Goal: Task Accomplishment & Management: Complete application form

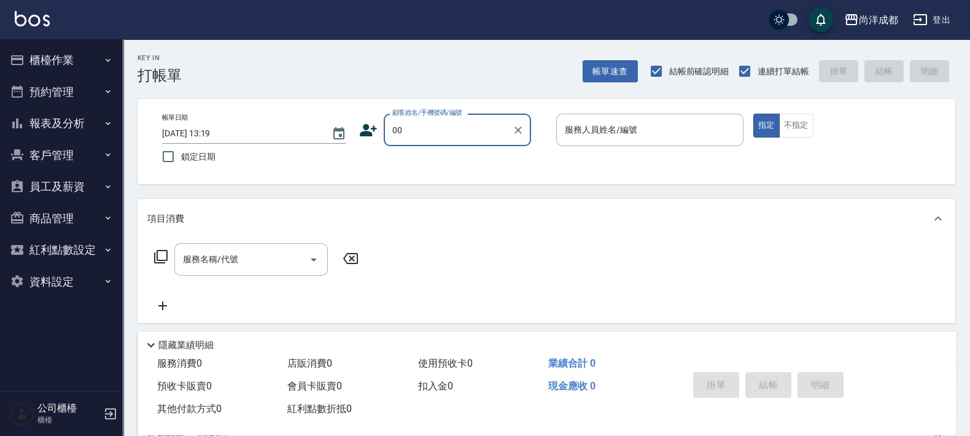
type input "新客人 姓名未設定/00/null"
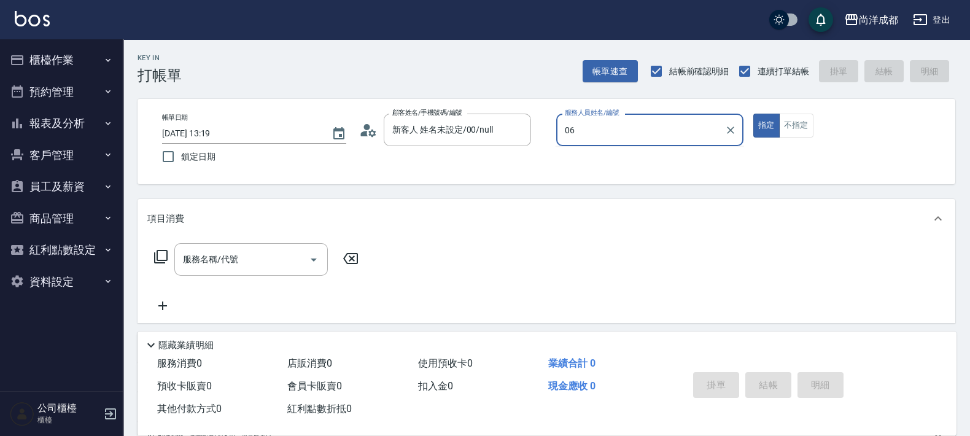
type input "06"
type button "true"
type input "Jojo-06"
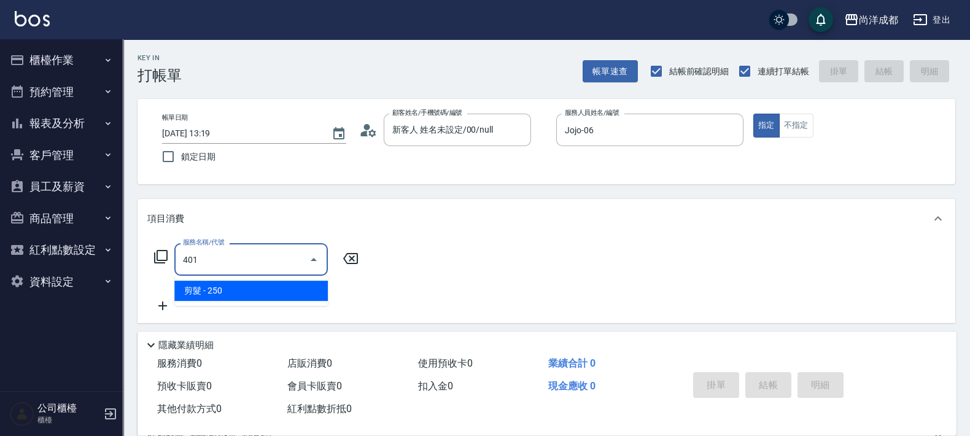
type input "剪髮(401)"
type input "20"
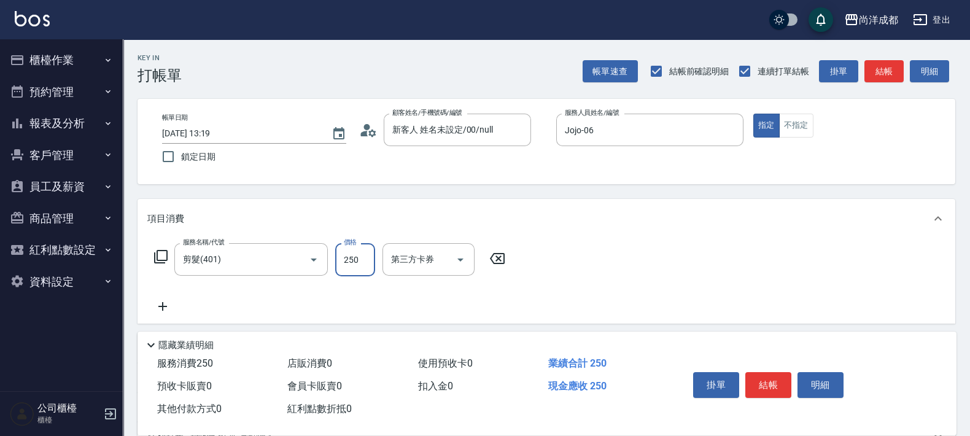
type input "5"
type input "0"
type input "500"
type input "50"
type input "500"
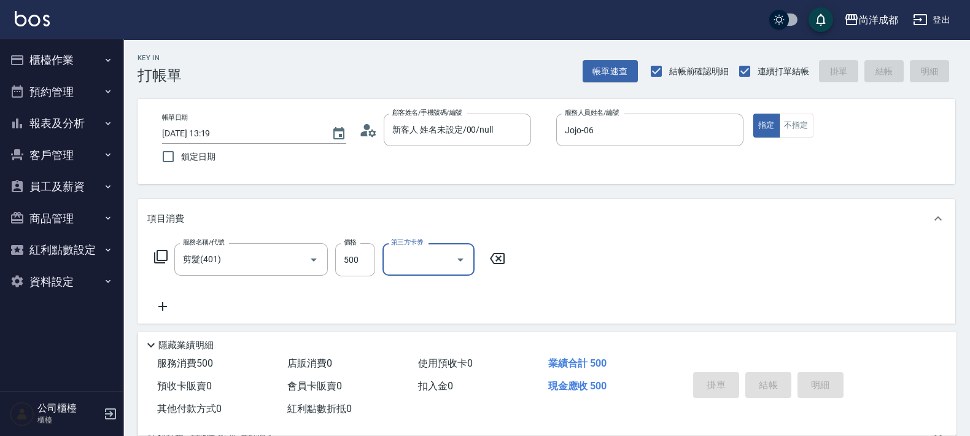
type input "0"
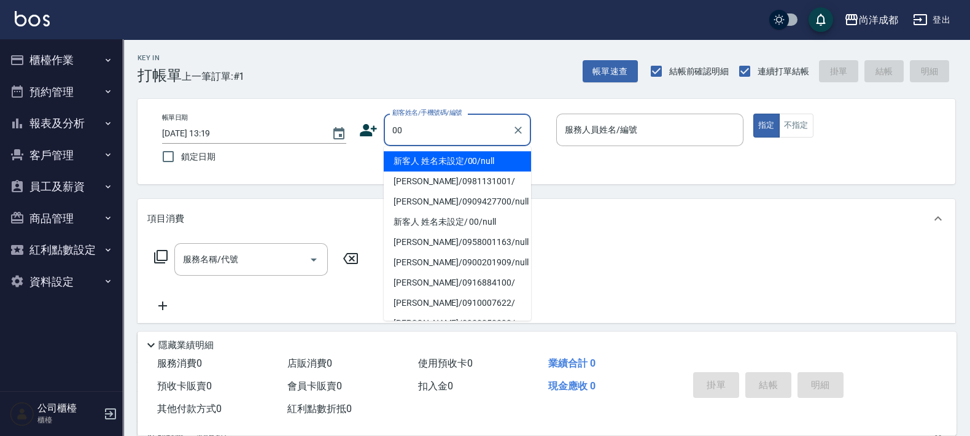
type input "新客人 姓名未設定/00/null"
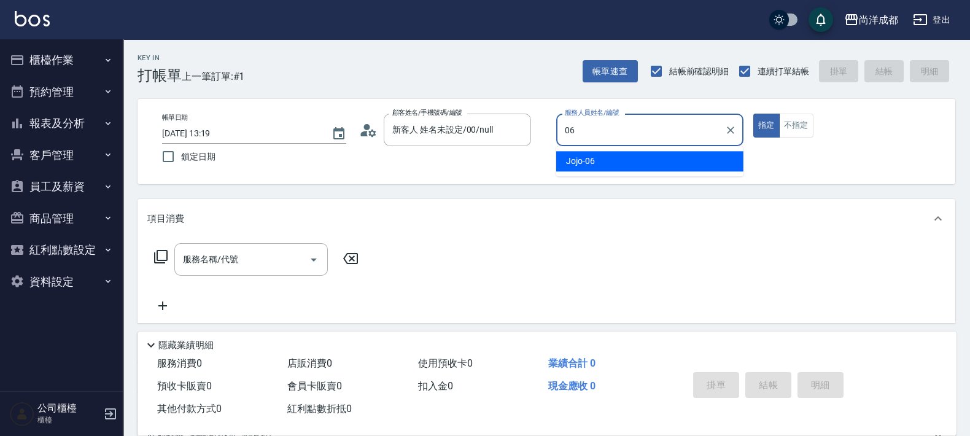
type input "Jojo-06"
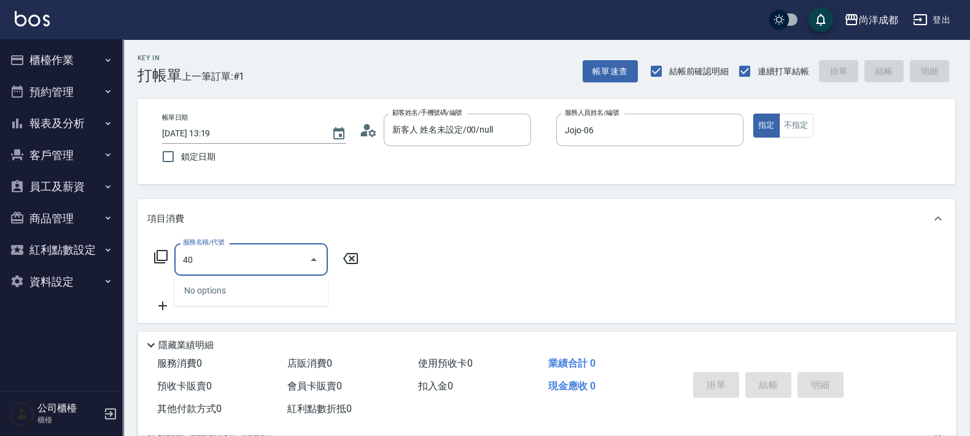
type input "401"
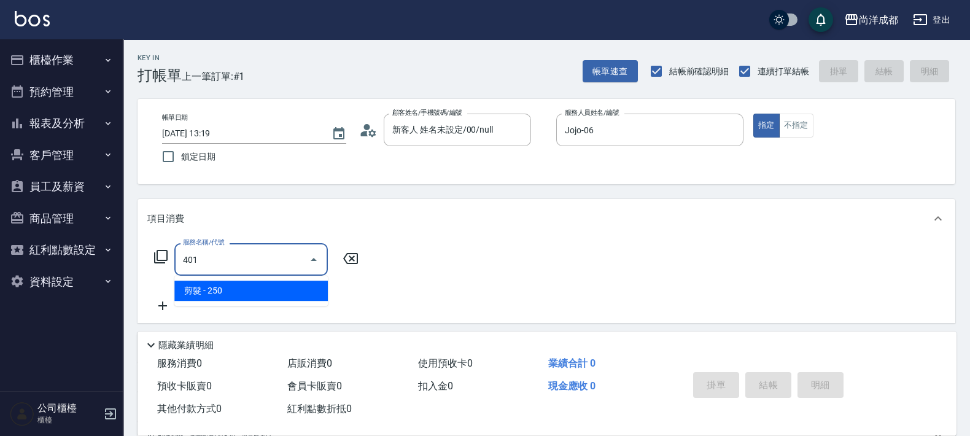
type input "20"
type input "剪髮(401)"
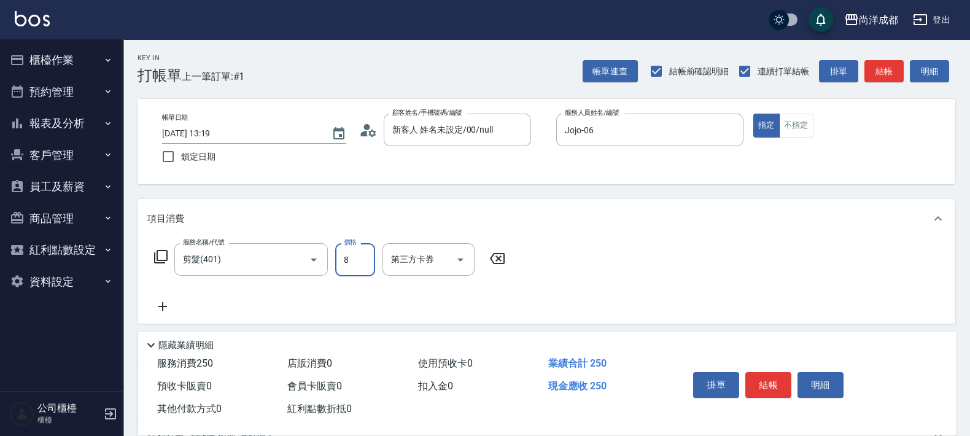
type input "87"
type input "80"
type input "8700"
type input "870"
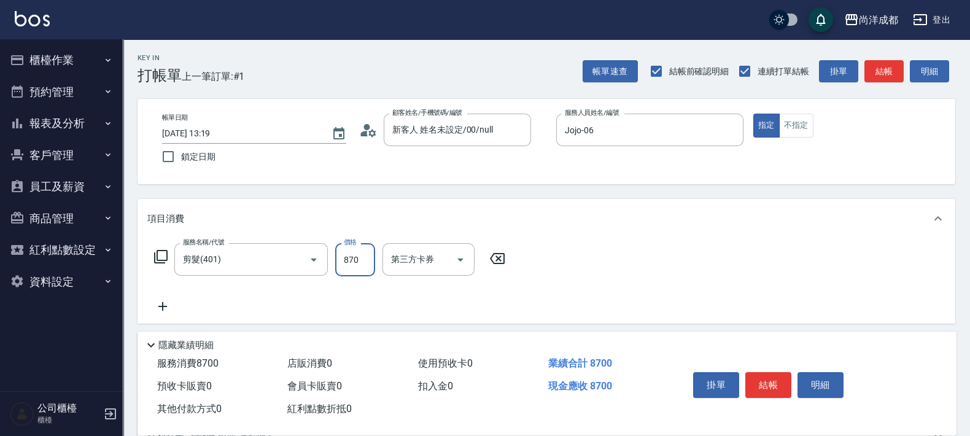
type input "0"
type input "80"
type input "800"
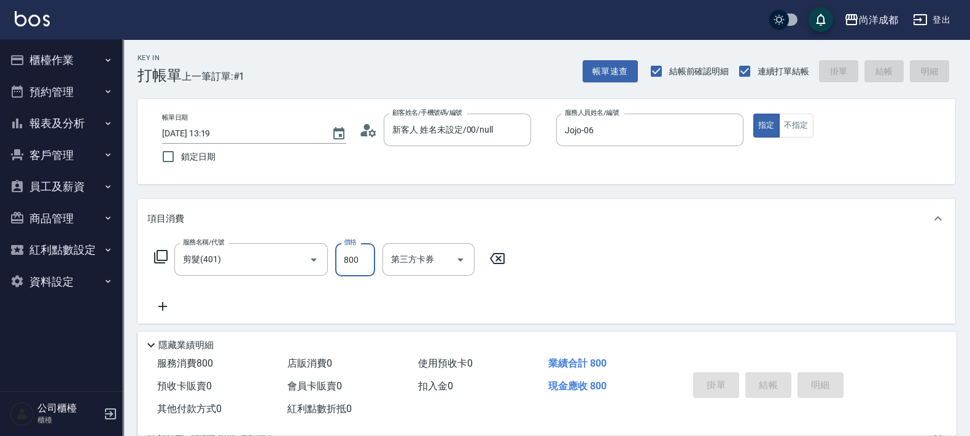
type input "0"
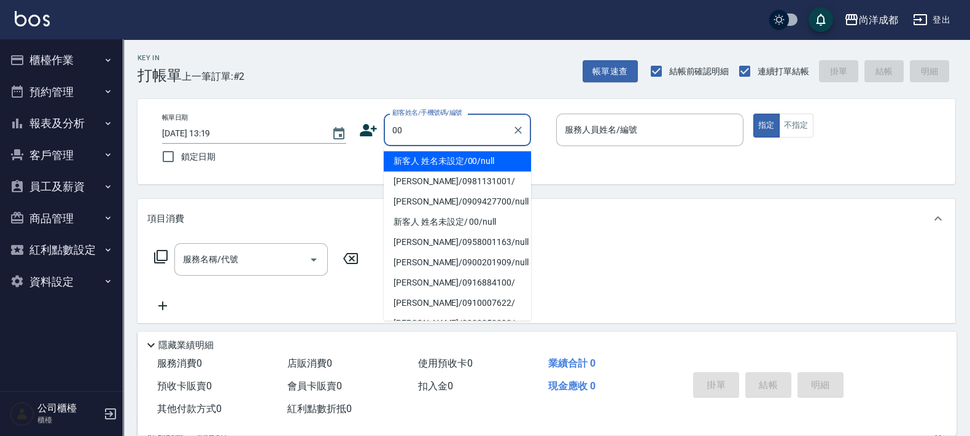
type input "新客人 姓名未設定/00/null"
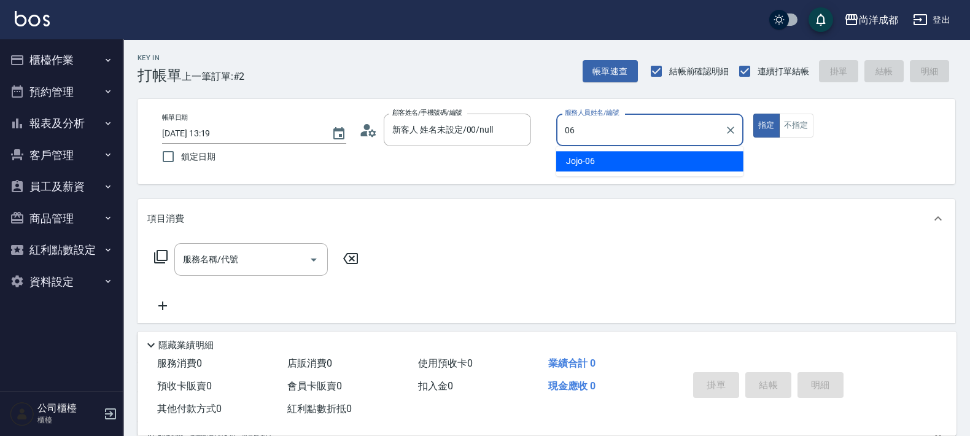
type input "Jojo-06"
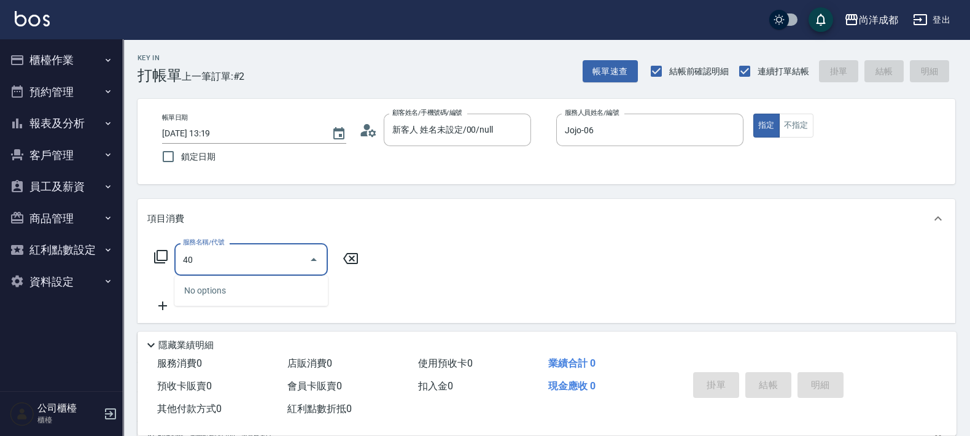
type input "401"
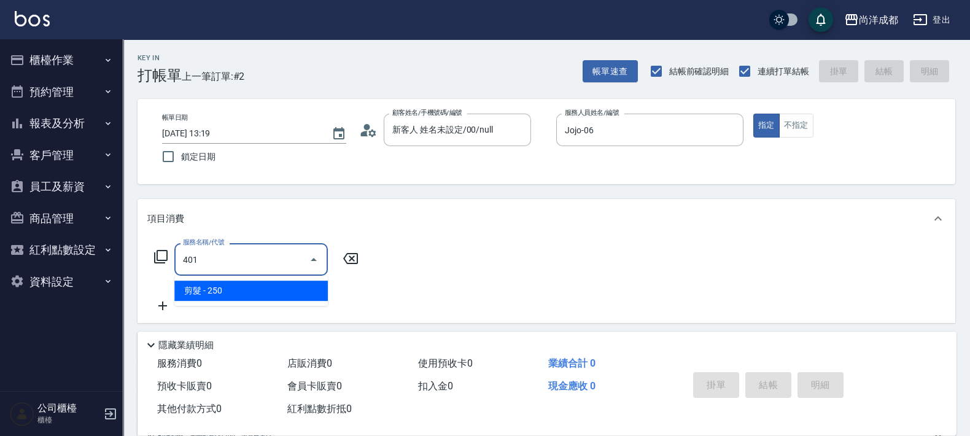
type input "20"
type input "剪髮(401)"
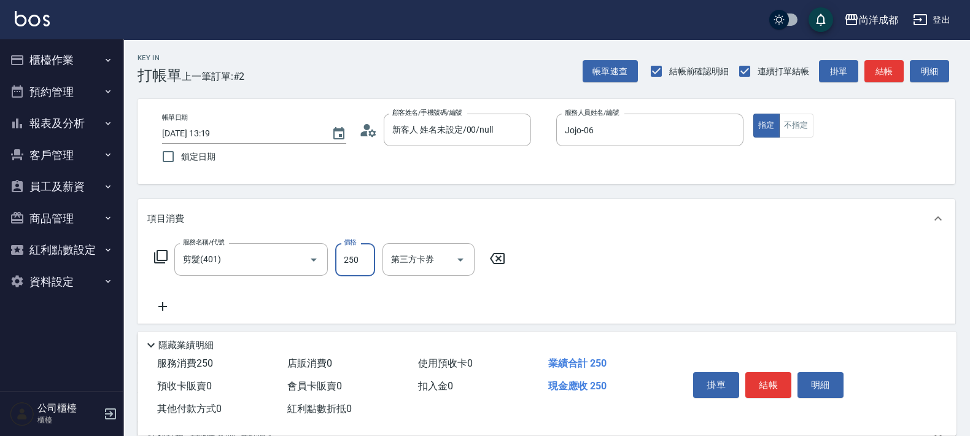
type input "8"
type input "0"
type input "80"
type input "800"
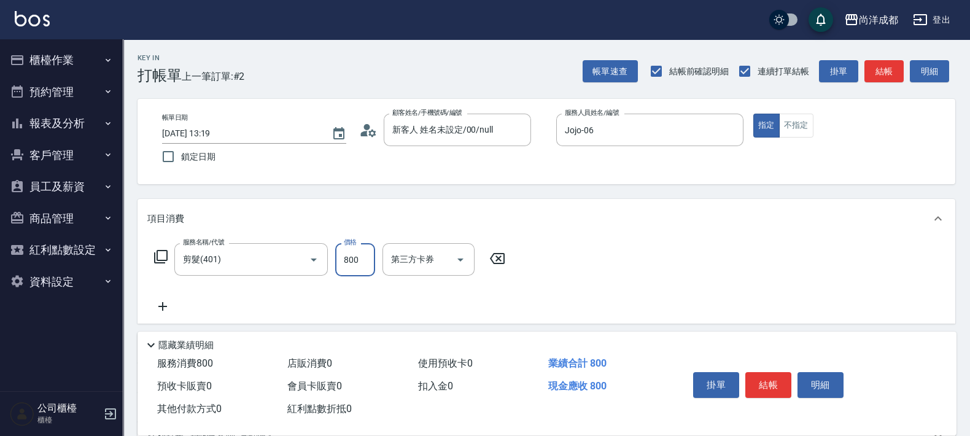
type input "0"
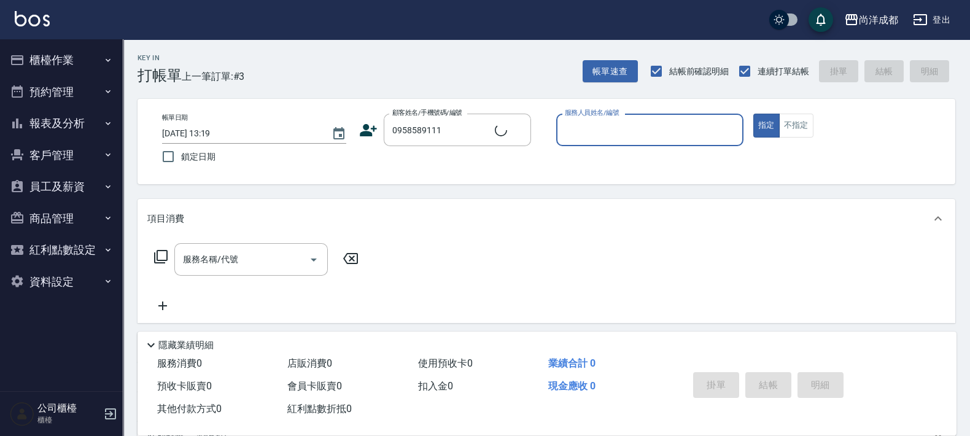
type input "林家億/0958589111/null"
type input "Lorance-03"
click at [753, 114] on button "指定" at bounding box center [766, 126] width 26 height 24
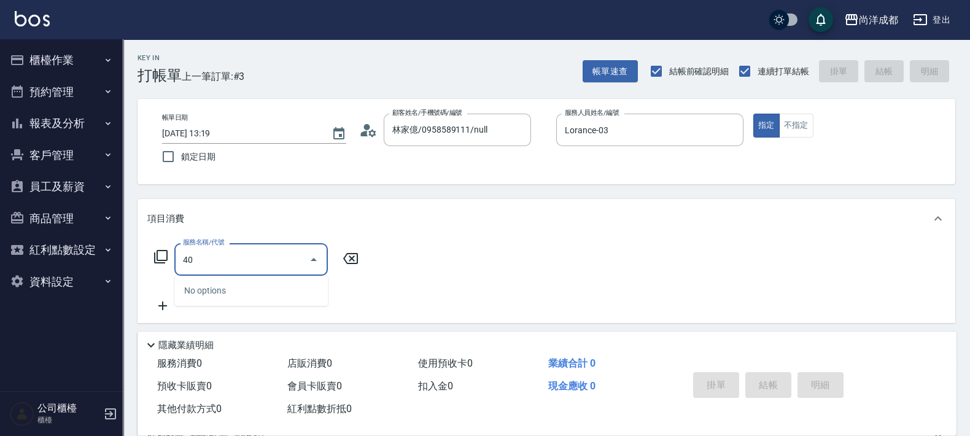
type input "401"
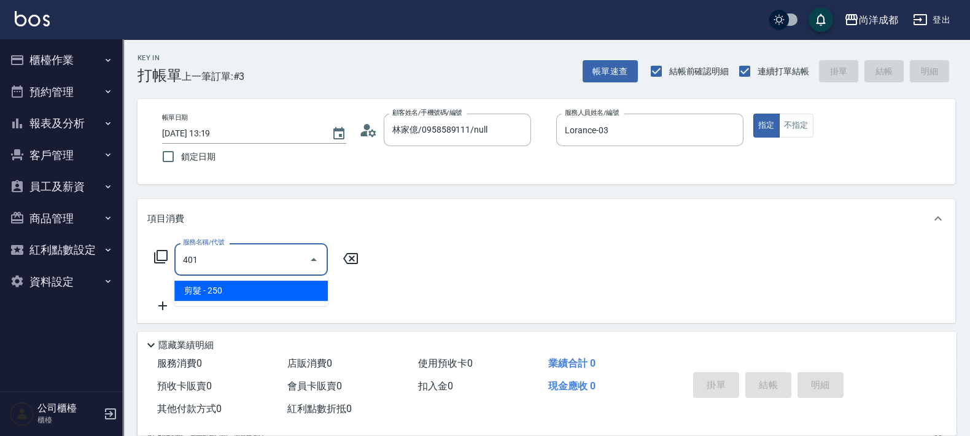
type input "20"
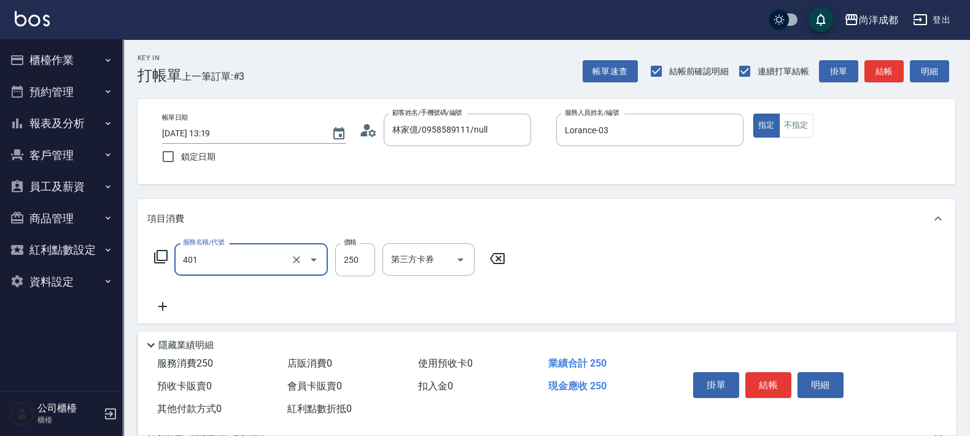
type input "剪髮(401)"
type input "8"
type input "0"
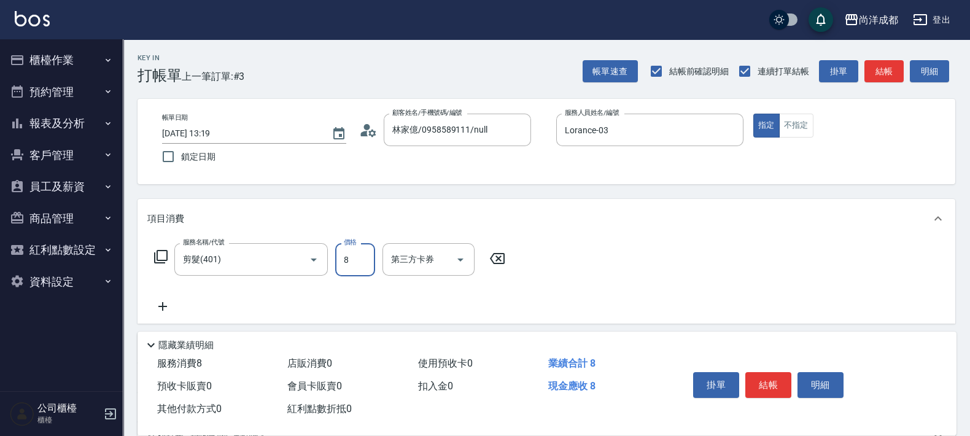
type input "80"
type input "800"
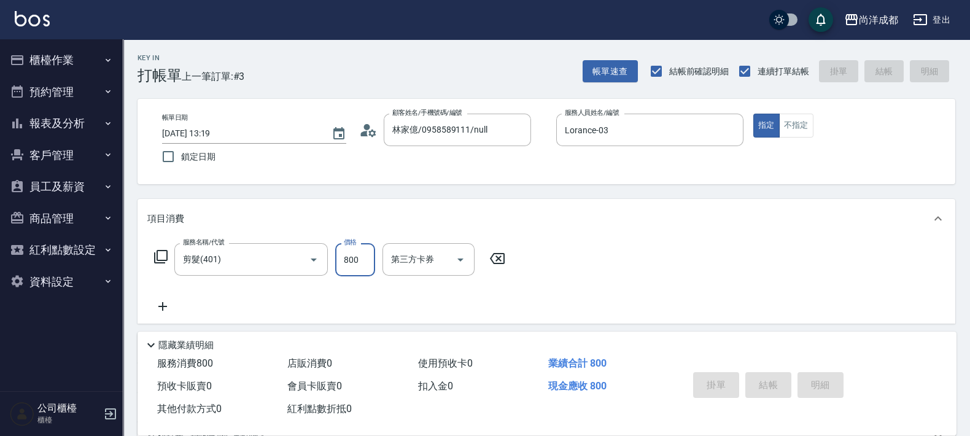
type input "2025/10/05 13:20"
type input "0"
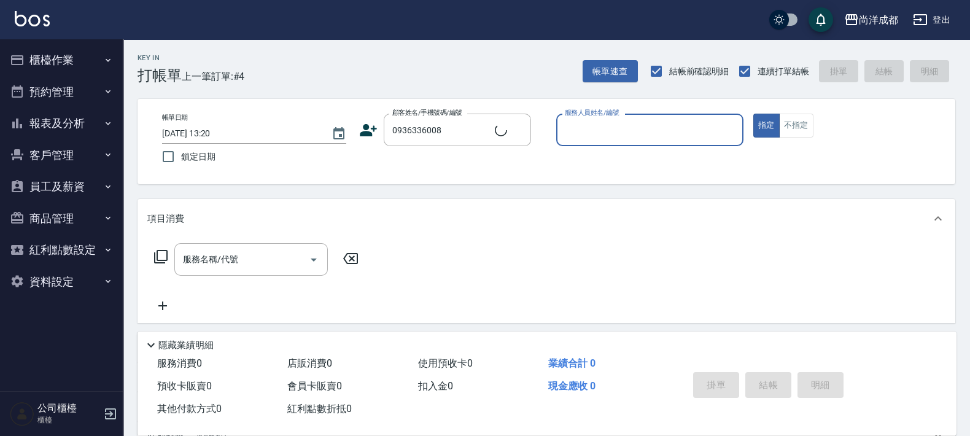
type input "[PERSON_NAME]/0936336008/"
type input "Lorance-03"
click at [753, 114] on button "指定" at bounding box center [766, 126] width 26 height 24
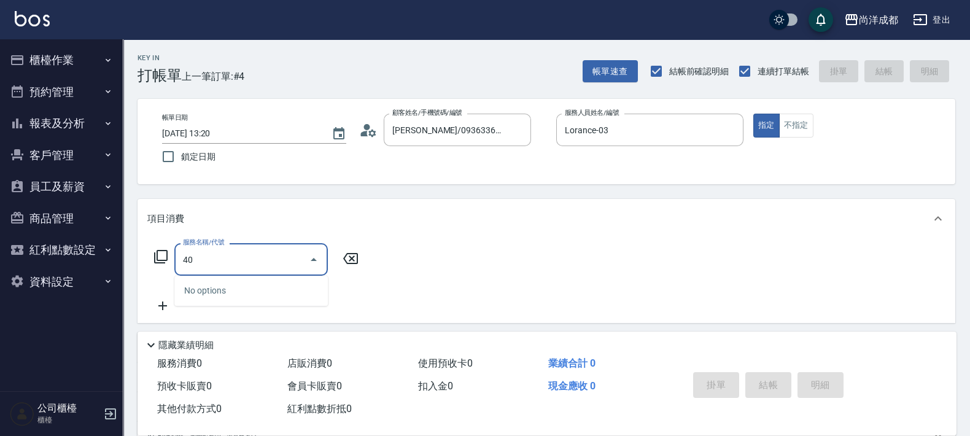
type input "401"
type input "20"
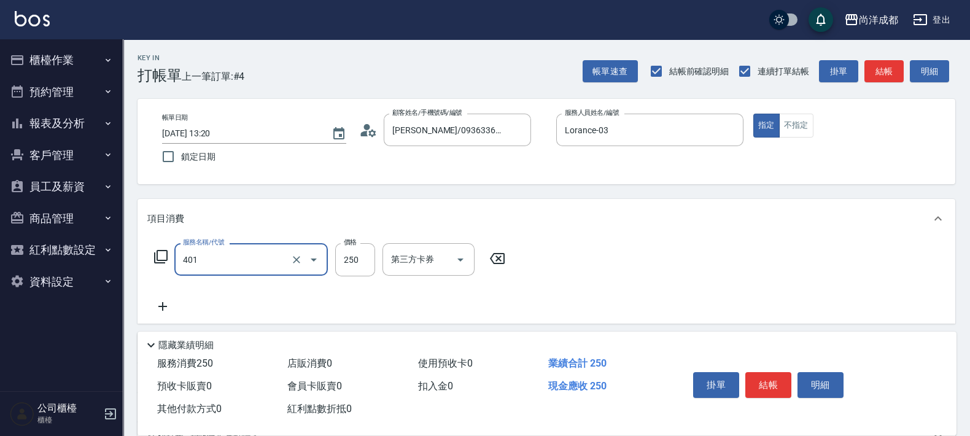
type input "剪髮(401)"
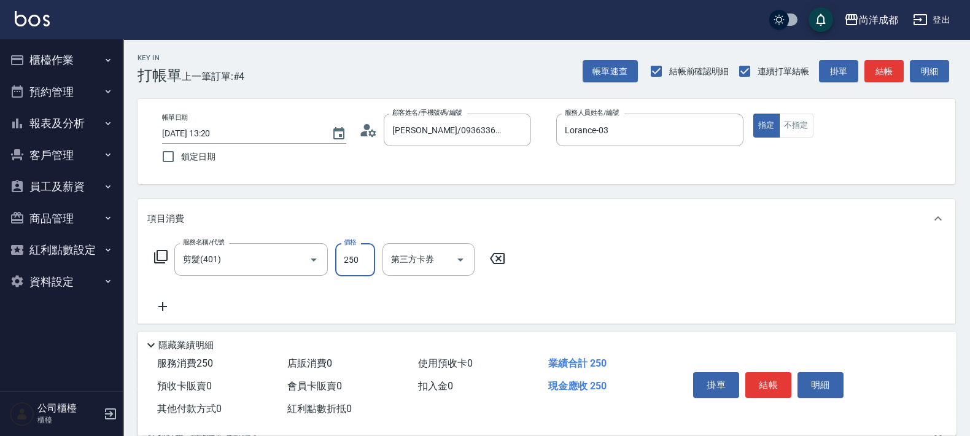
type input "0"
click at [300, 258] on icon "Clear" at bounding box center [296, 260] width 12 height 12
type input "0"
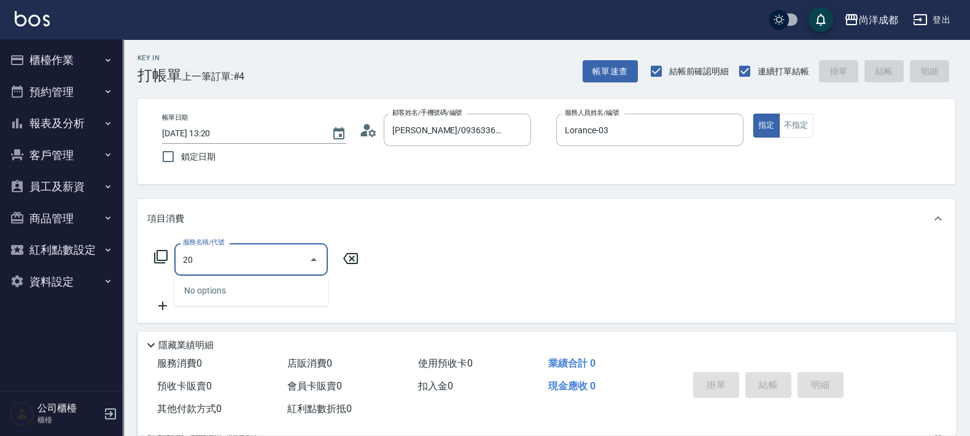
type input "201"
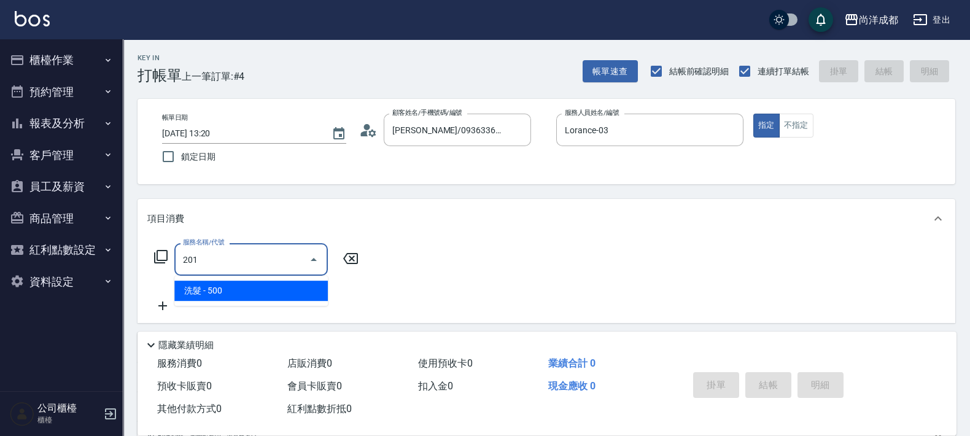
type input "50"
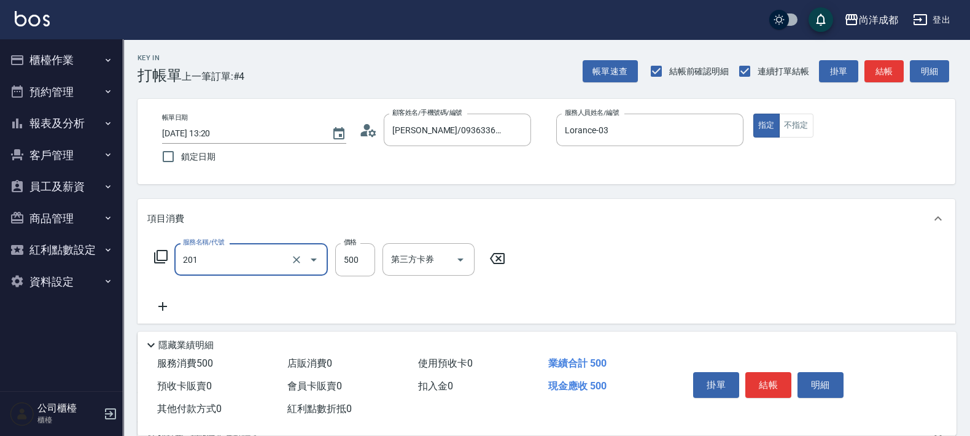
type input "洗髮(201)"
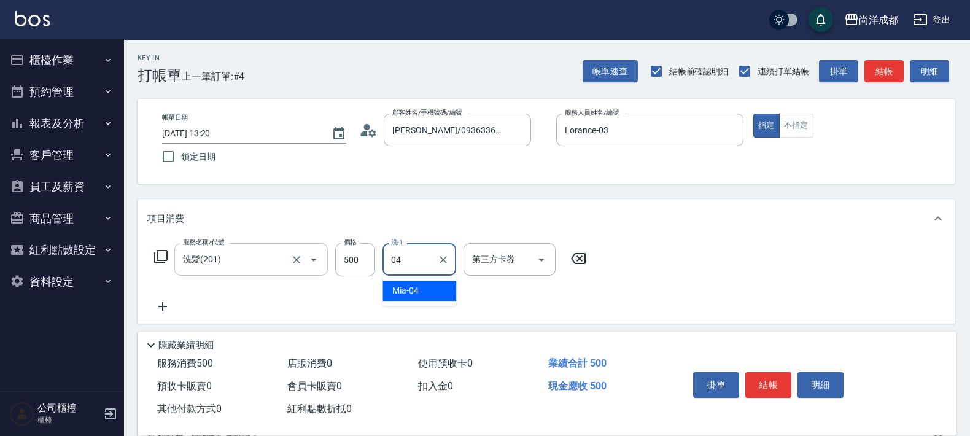
type input "Mia-04"
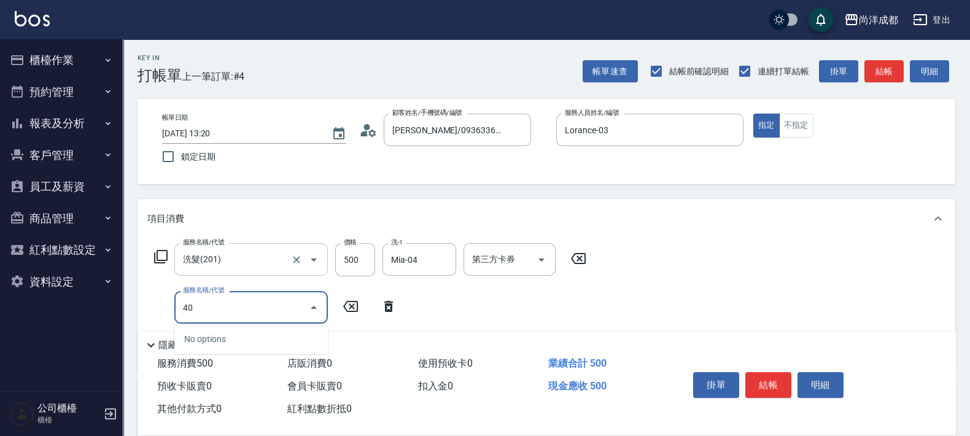
type input "401"
type input "70"
type input "剪髮(401)"
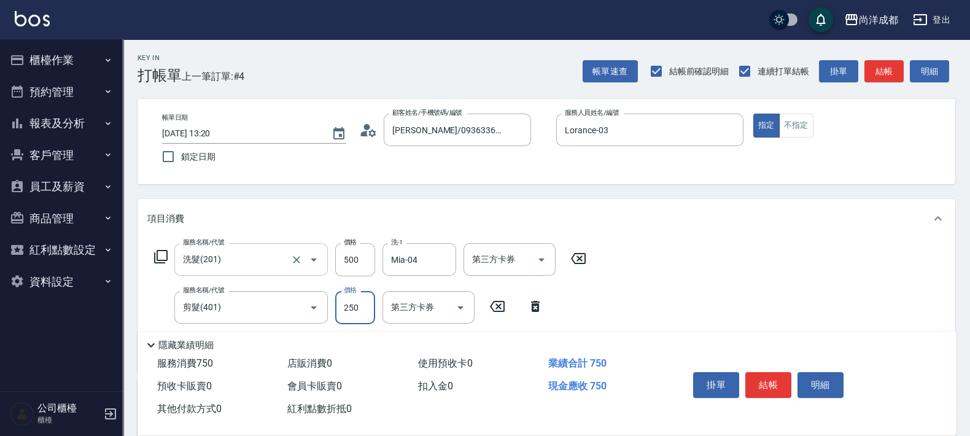
type input "5"
type input "50"
type input "100"
type input "500"
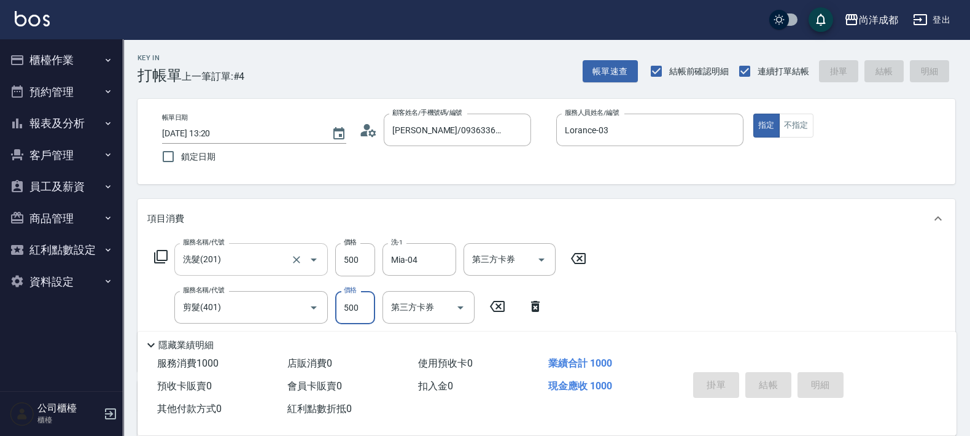
type input "0"
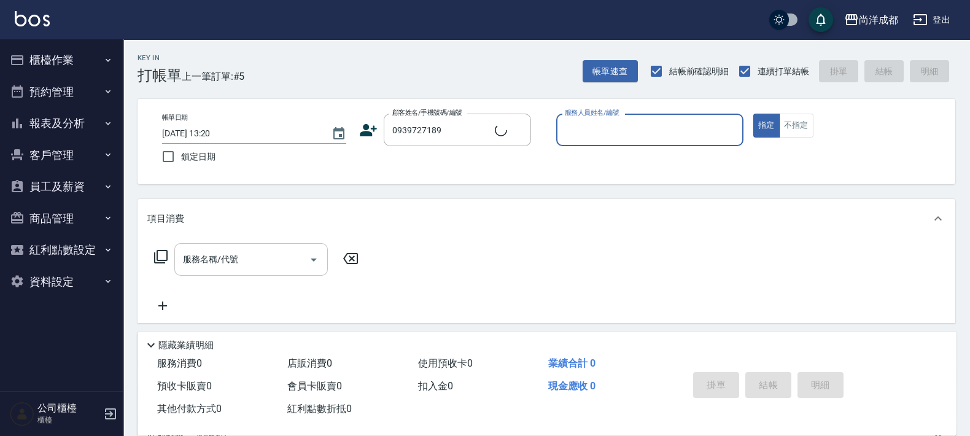
type input "[PERSON_NAME]/0939727189/null"
type input "Lorance-03"
click at [753, 114] on button "指定" at bounding box center [766, 126] width 26 height 24
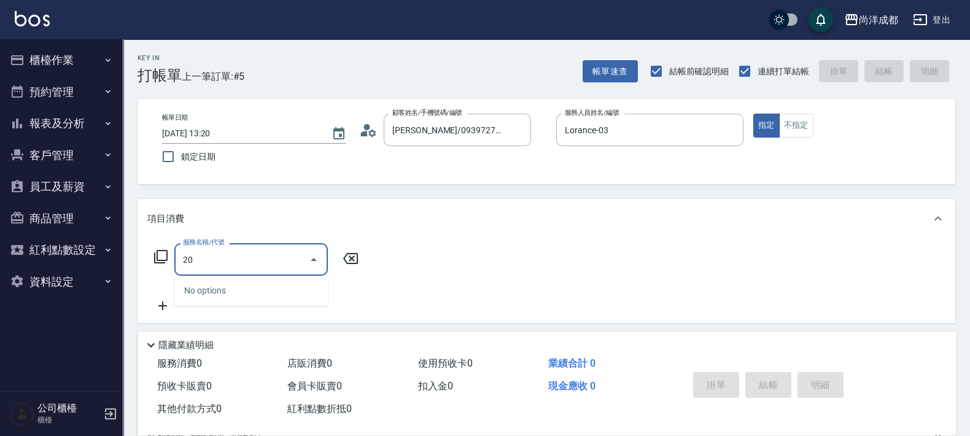
type input "201"
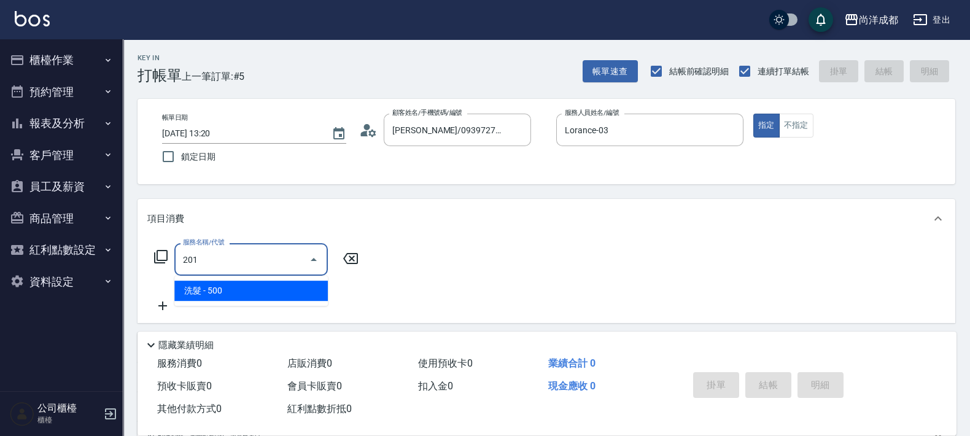
type input "50"
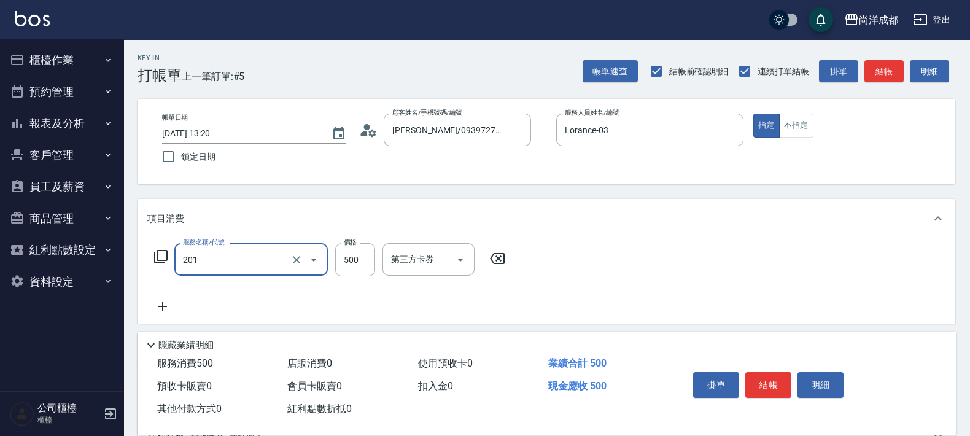
type input "洗髮(201)"
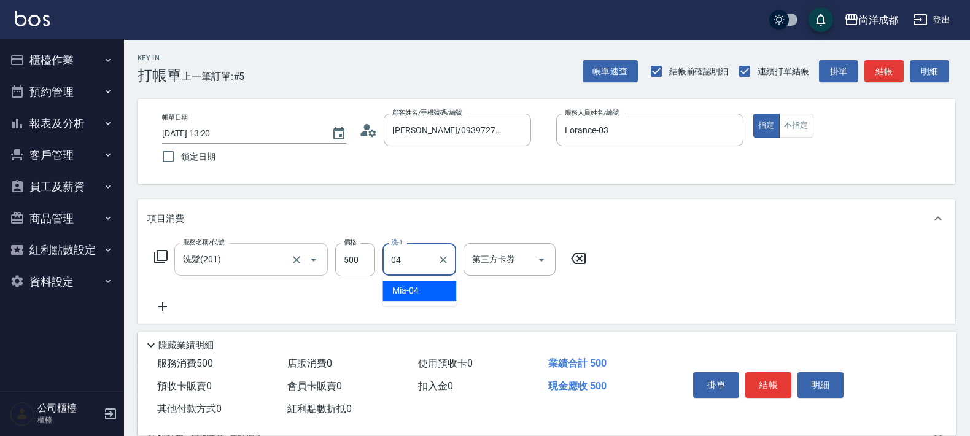
type input "Mia-04"
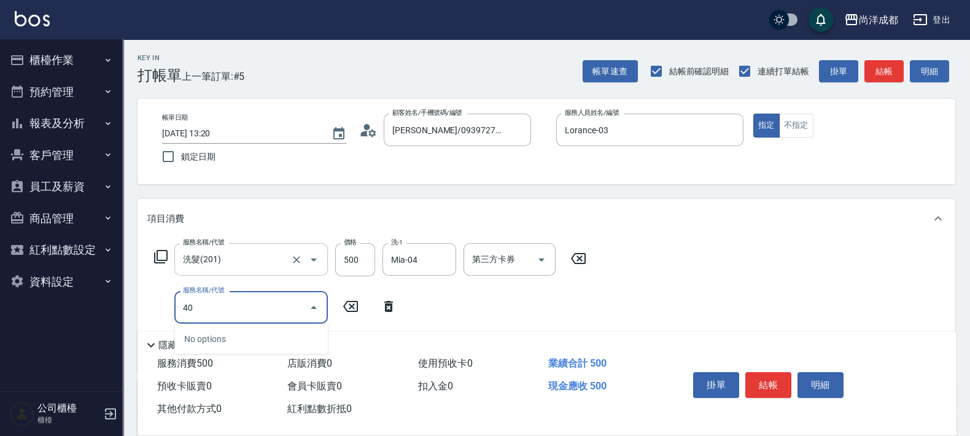
type input "401"
type input "70"
type input "剪髮(401)"
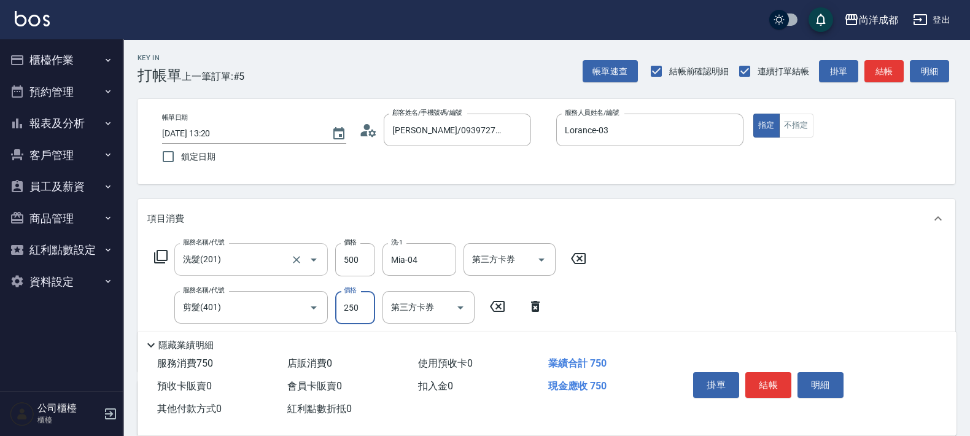
type input "3"
type input "50"
type input "30"
type input "80"
type input "300"
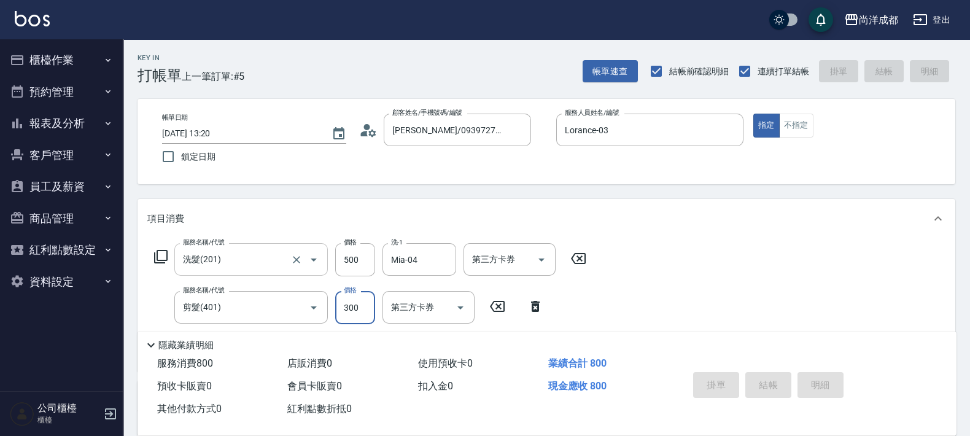
type input "0"
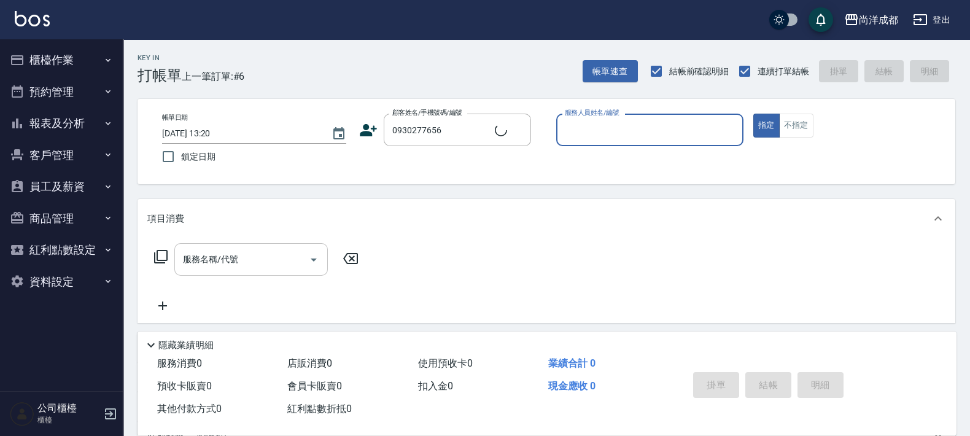
type input "[PERSON_NAME]/0930277656/"
type input "Lance-02"
click at [753, 114] on button "指定" at bounding box center [766, 126] width 26 height 24
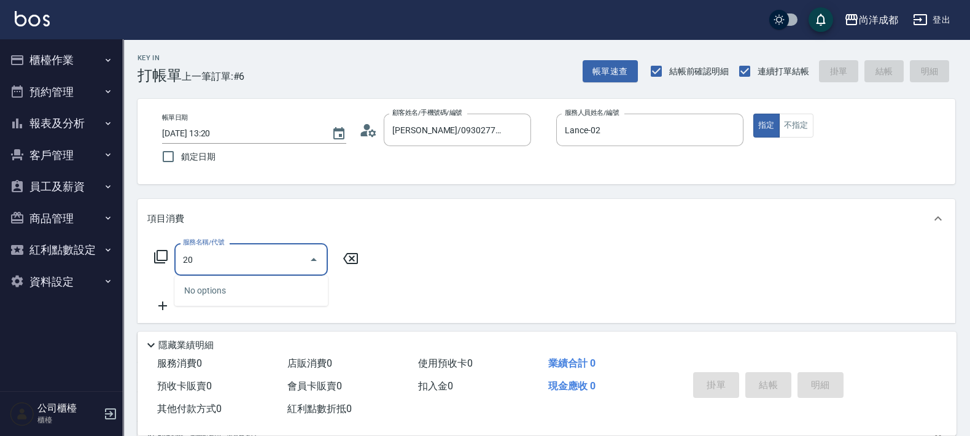
type input "201"
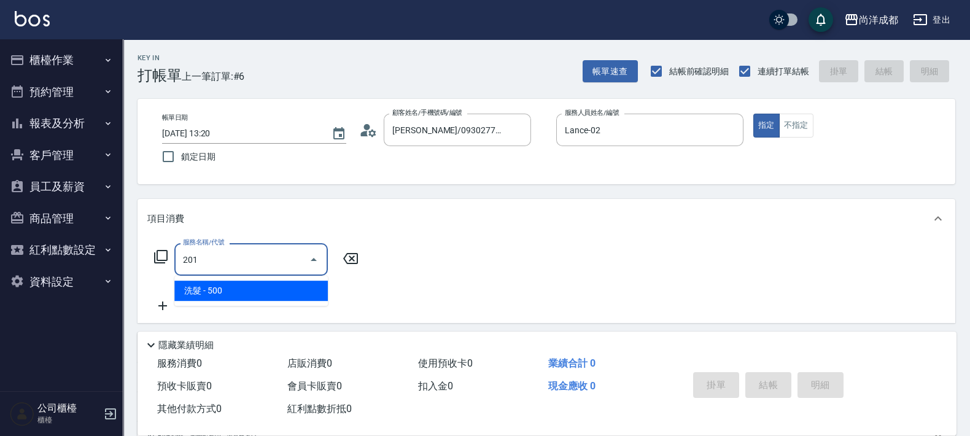
type input "50"
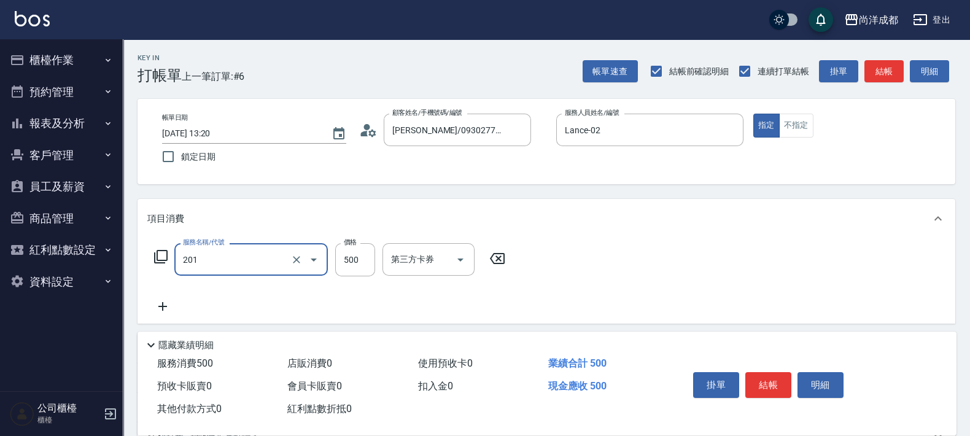
type input "洗髮(201)"
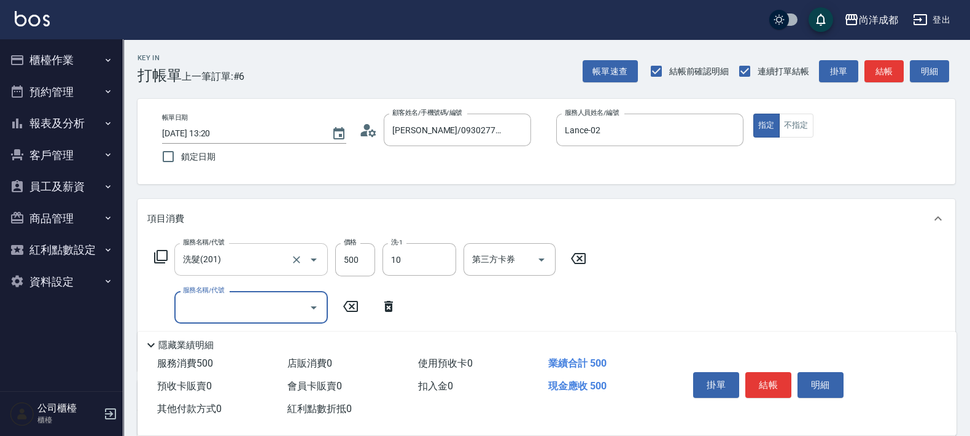
type input "Ice-10"
type input "401"
type input "70"
type input "剪髮(401)"
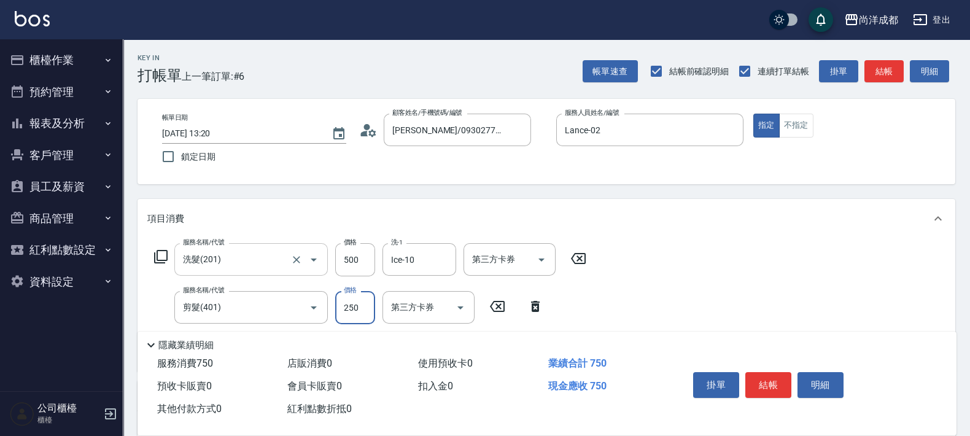
type input "5"
type input "50"
type input "500"
type input "100"
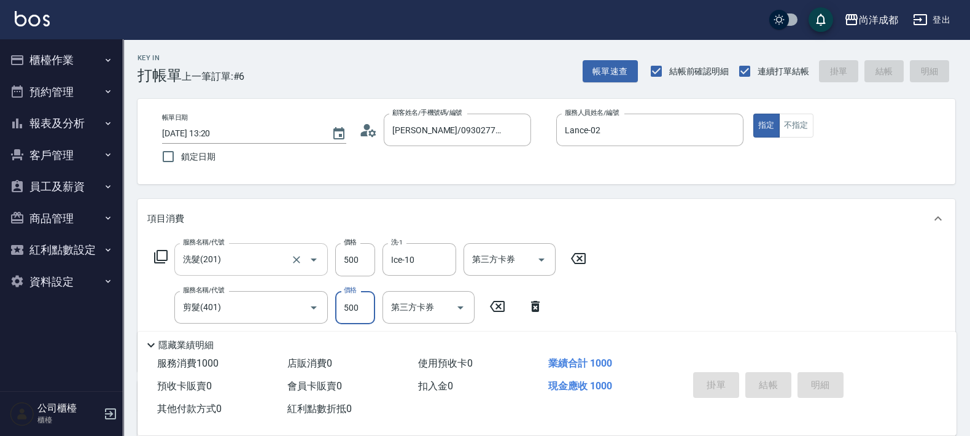
type input "2025/10/05 13:21"
type input "0"
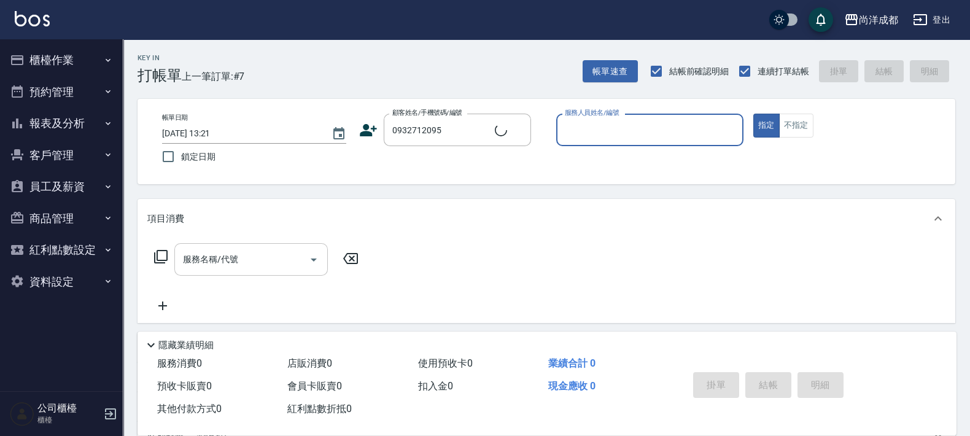
type input "[PERSON_NAME]/0932712095/null"
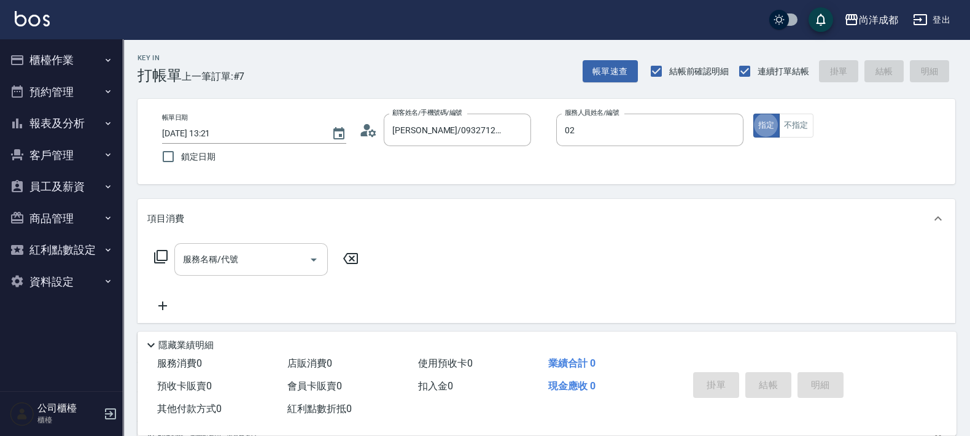
type input "Lance-02"
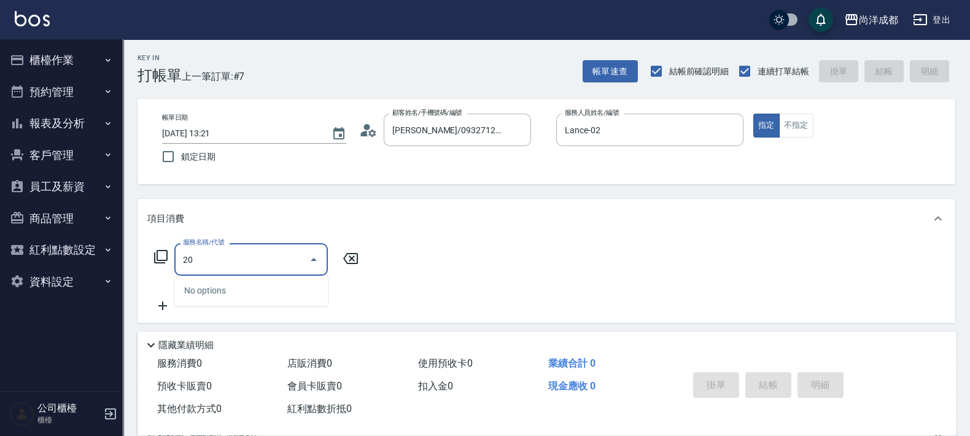
type input "201"
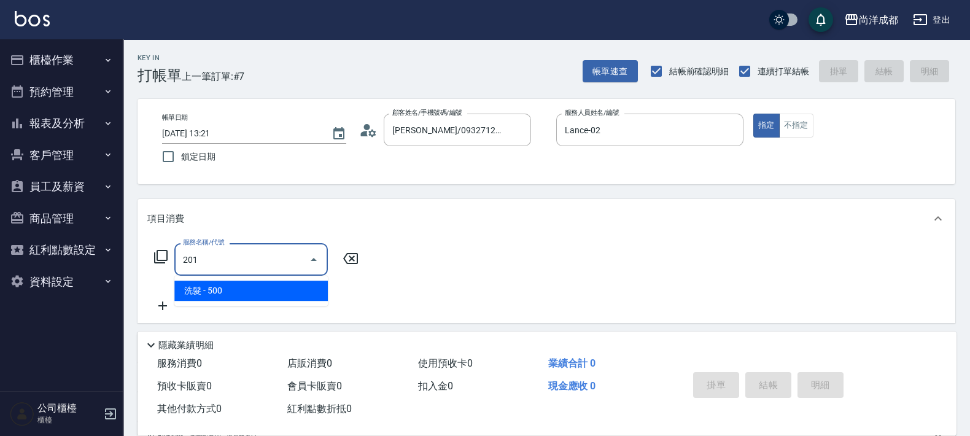
type input "50"
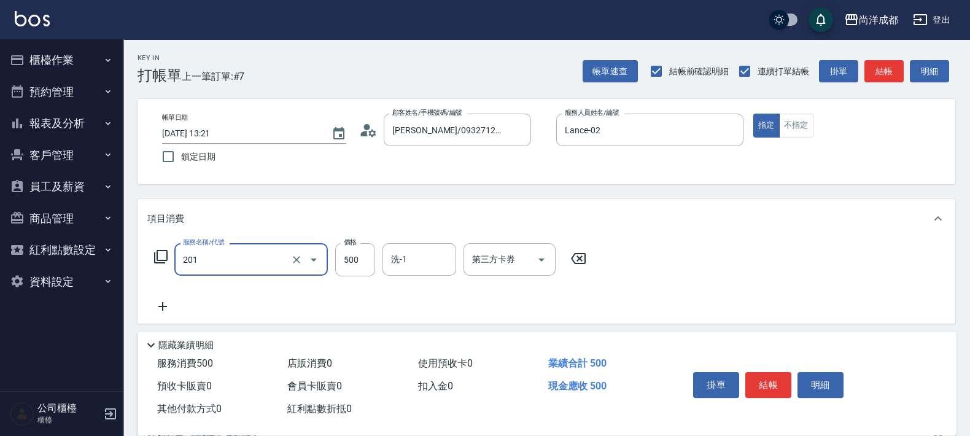
type input "洗髮(201)"
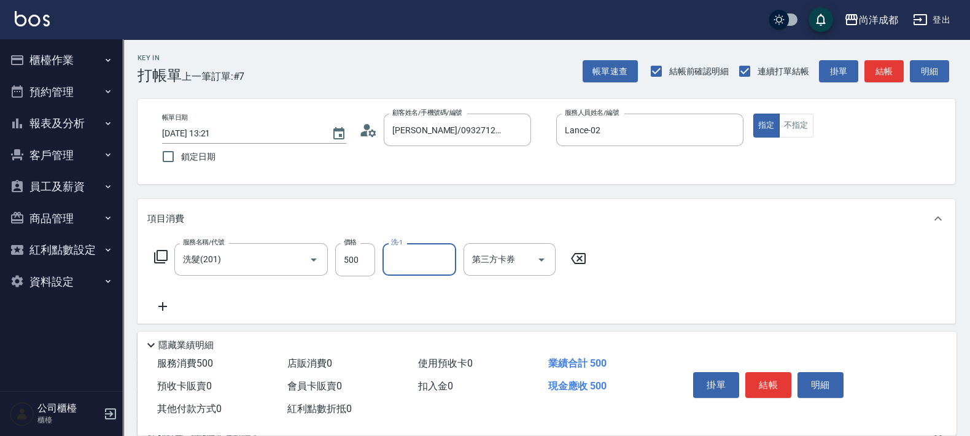
click at [399, 259] on input "洗-1" at bounding box center [419, 259] width 63 height 21
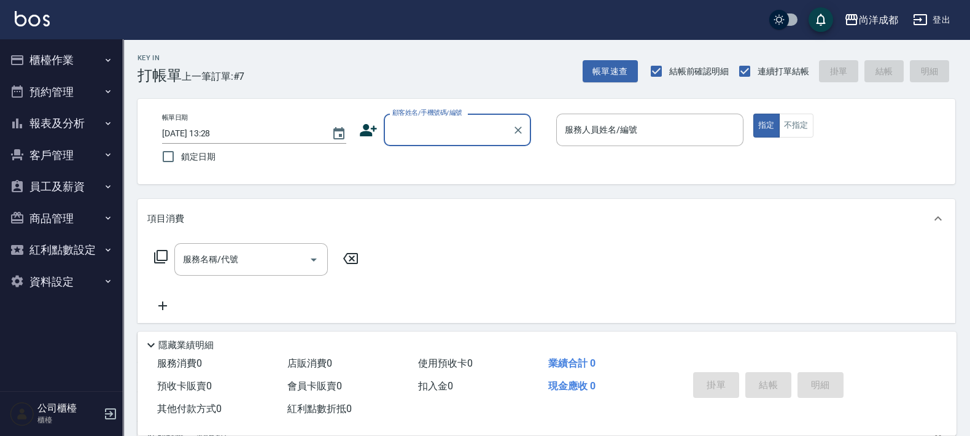
click at [476, 133] on input "顧客姓名/手機號碼/編號" at bounding box center [448, 129] width 118 height 21
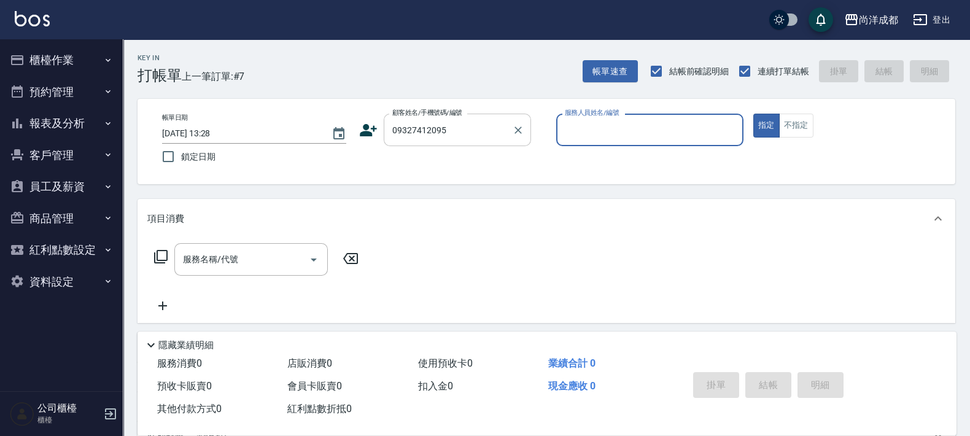
click at [476, 133] on input "09327412095" at bounding box center [448, 129] width 118 height 21
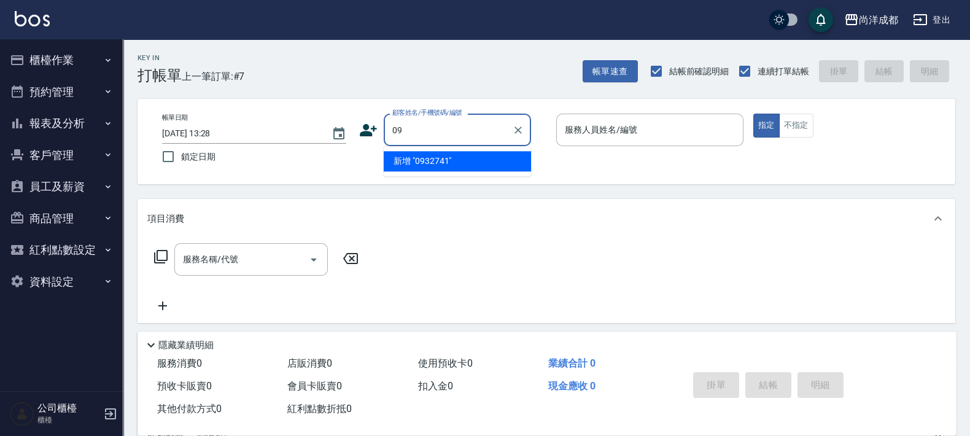
type input "0"
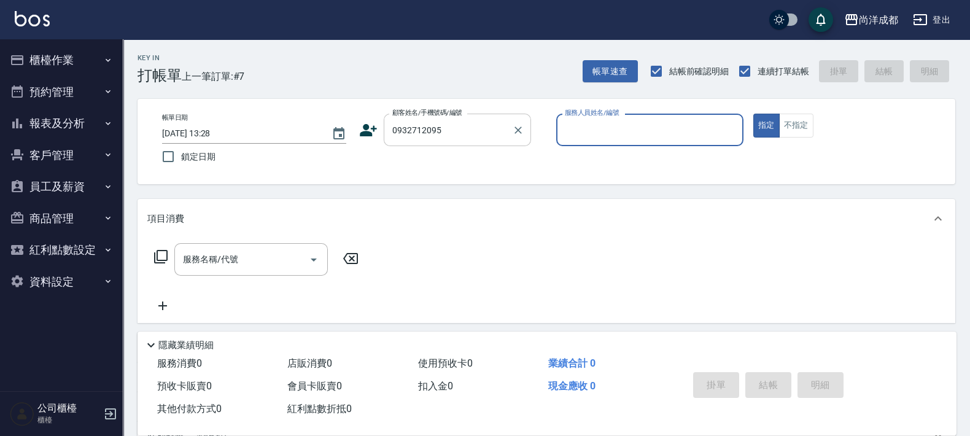
type input "[PERSON_NAME]/0932712095/null"
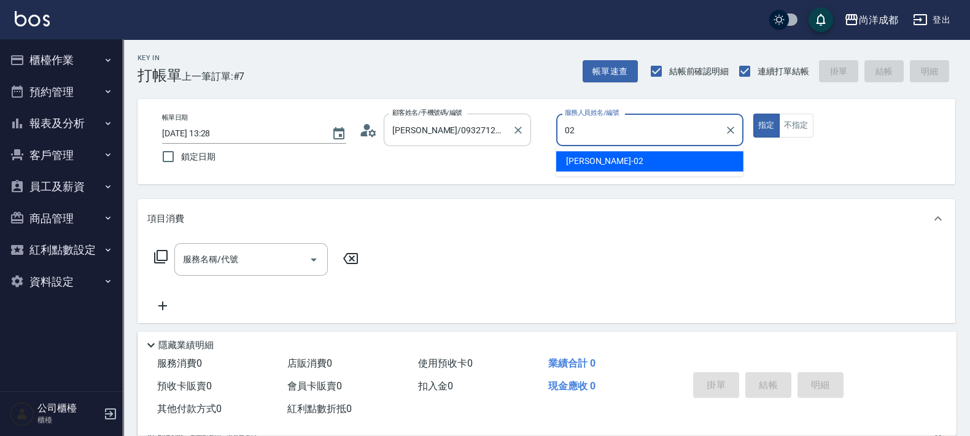
type input "Lance-02"
type button "true"
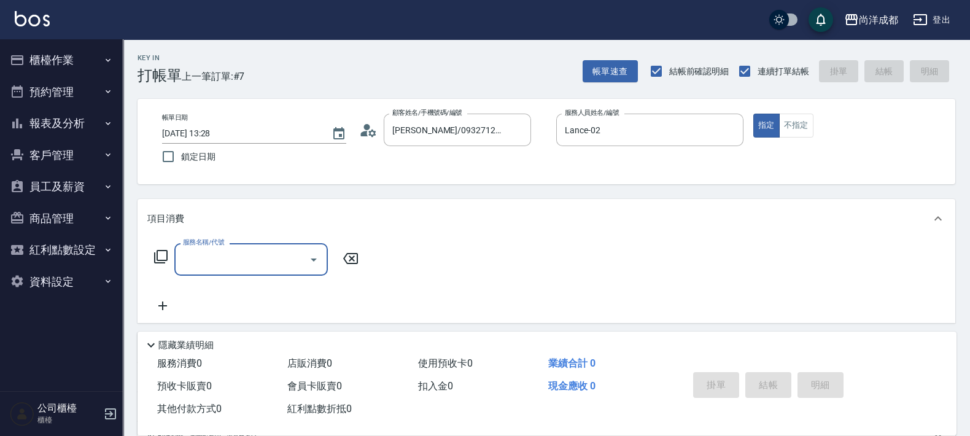
click at [370, 131] on icon at bounding box center [371, 132] width 7 height 7
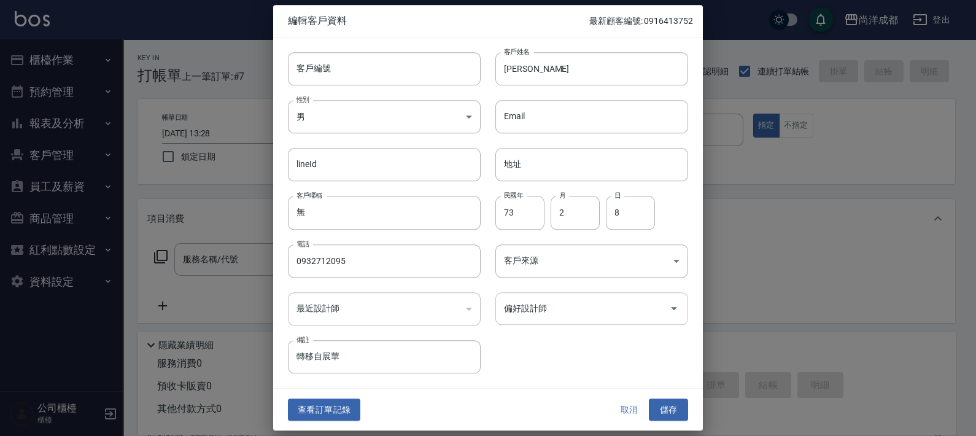
click at [605, 308] on input "偏好設計師" at bounding box center [582, 308] width 163 height 21
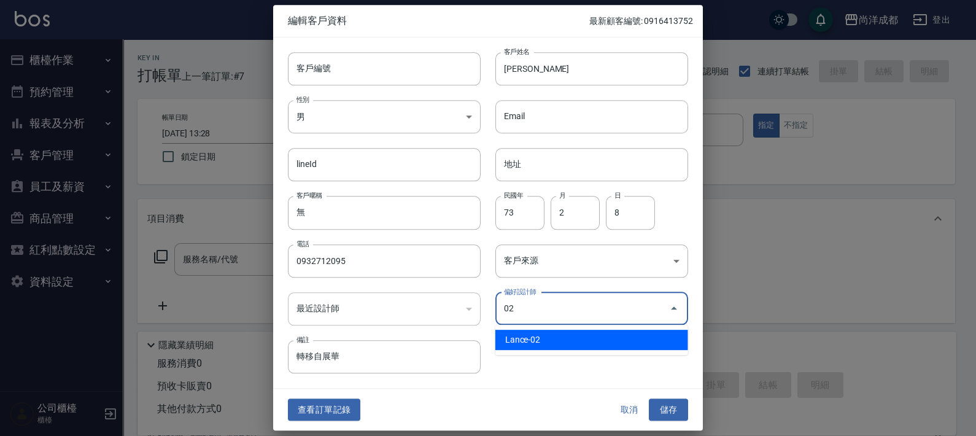
type input "[PERSON_NAME]"
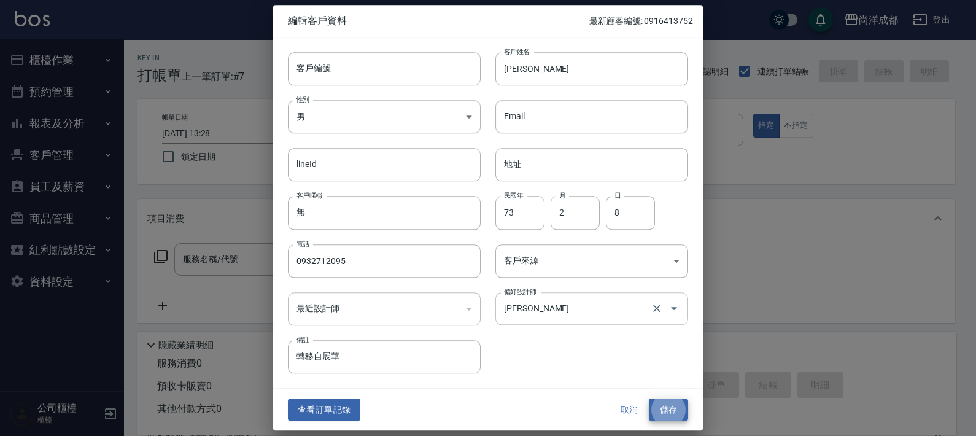
click at [649, 399] on button "儲存" at bounding box center [668, 410] width 39 height 23
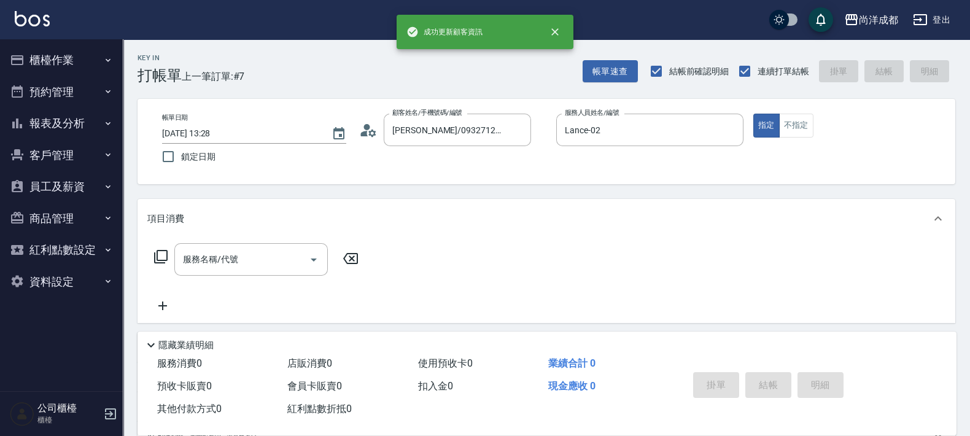
click at [264, 284] on div "服務名稱/代號 服務名稱/代號" at bounding box center [256, 278] width 219 height 70
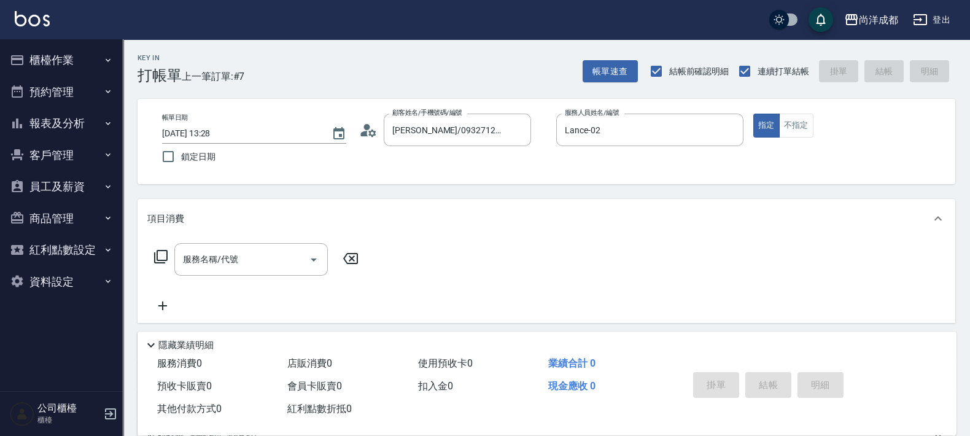
click at [259, 277] on div "服務名稱/代號 服務名稱/代號" at bounding box center [256, 278] width 219 height 70
click at [257, 277] on div "服務名稱/代號 服務名稱/代號" at bounding box center [256, 278] width 219 height 70
click at [258, 262] on input "服務名稱/代號" at bounding box center [242, 259] width 124 height 21
type input "401"
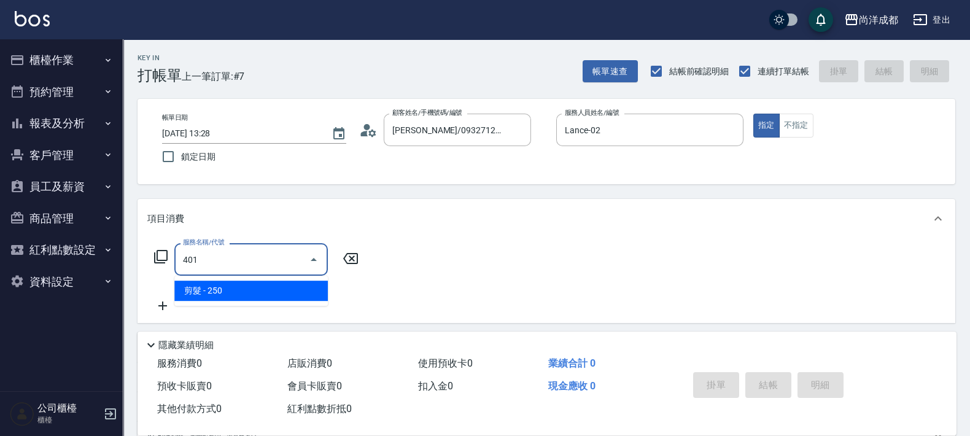
type input "20"
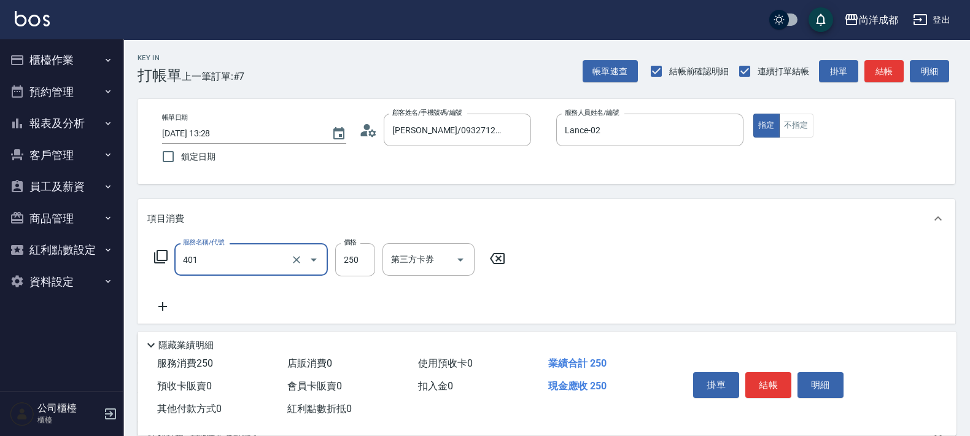
type input "剪髮(401)"
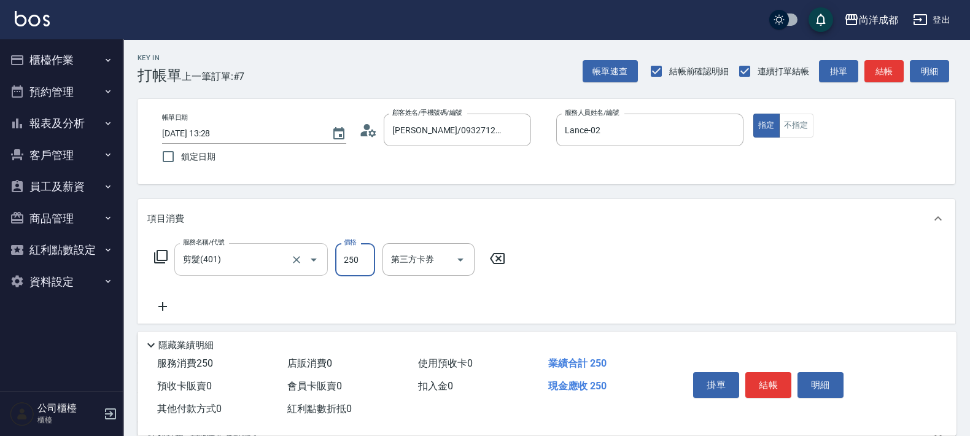
type input "1"
type input "0"
type input "10"
type input "100"
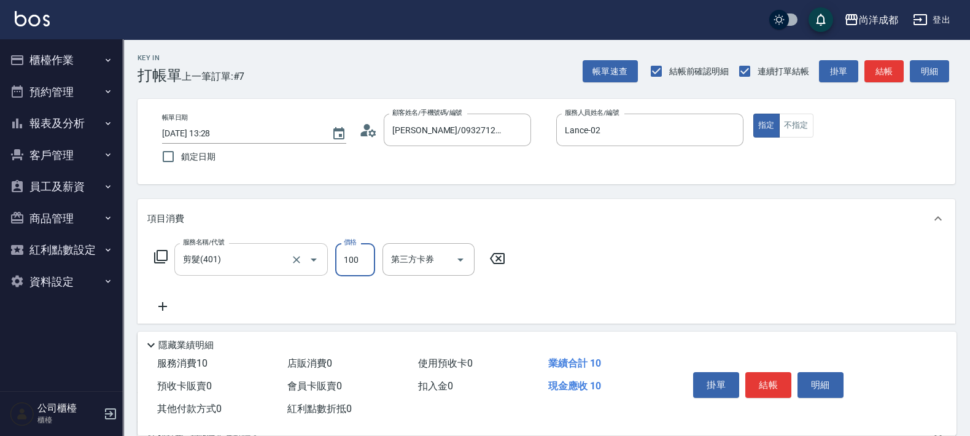
type input "100"
type input "1000"
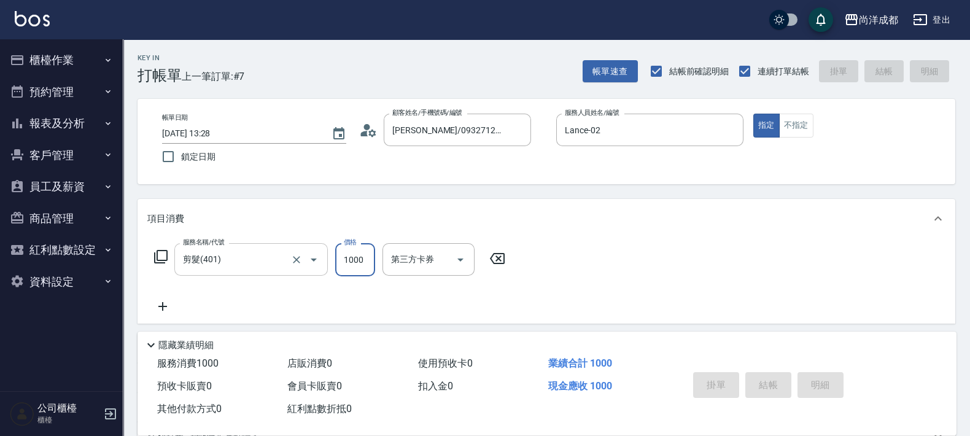
type input "[DATE] 13:29"
type input "0"
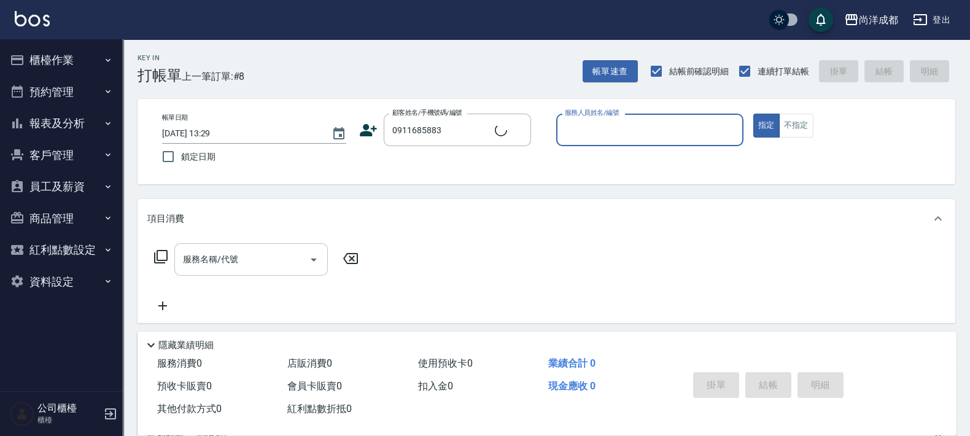
type input "[PERSON_NAME]/0911685883/"
type input "Lance-02"
click at [753, 114] on button "指定" at bounding box center [766, 126] width 26 height 24
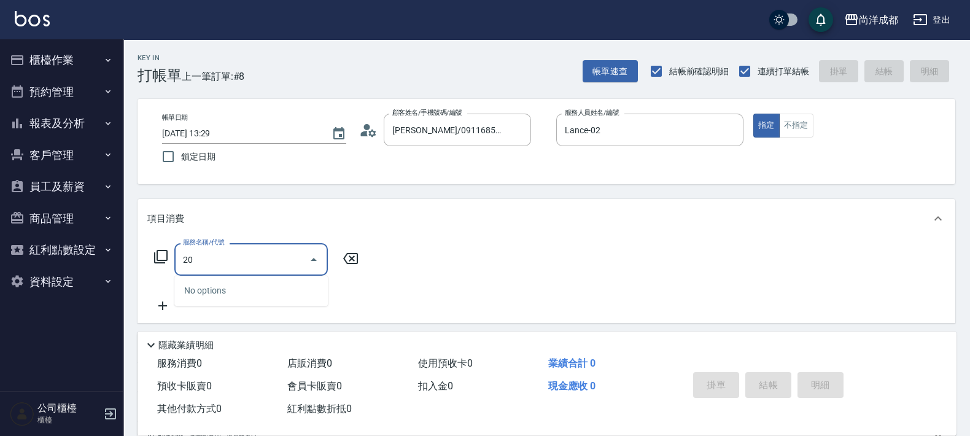
type input "201"
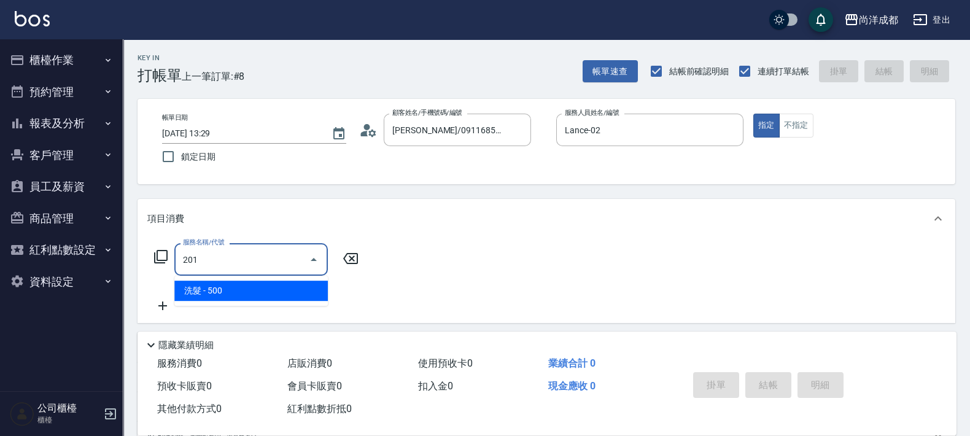
type input "50"
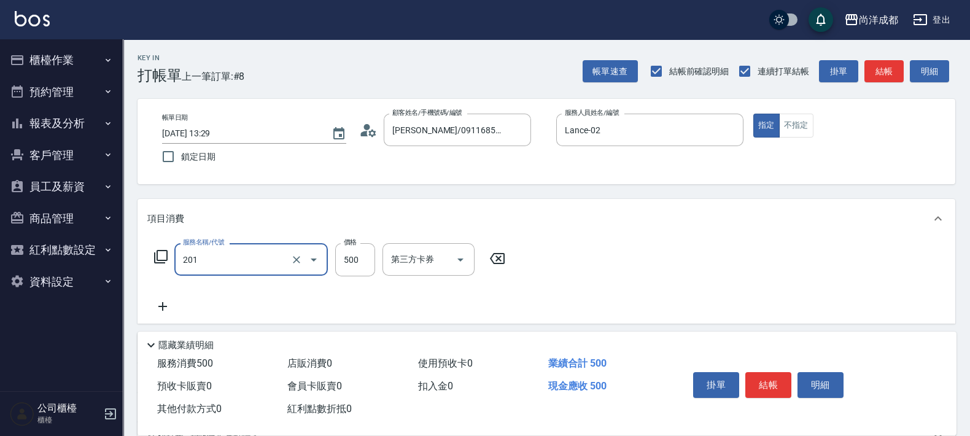
type input "洗髮(201)"
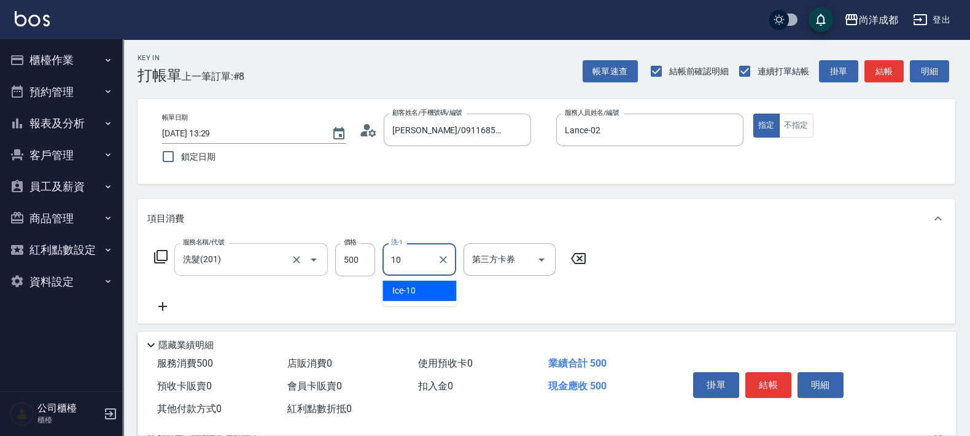
type input "Ice-10"
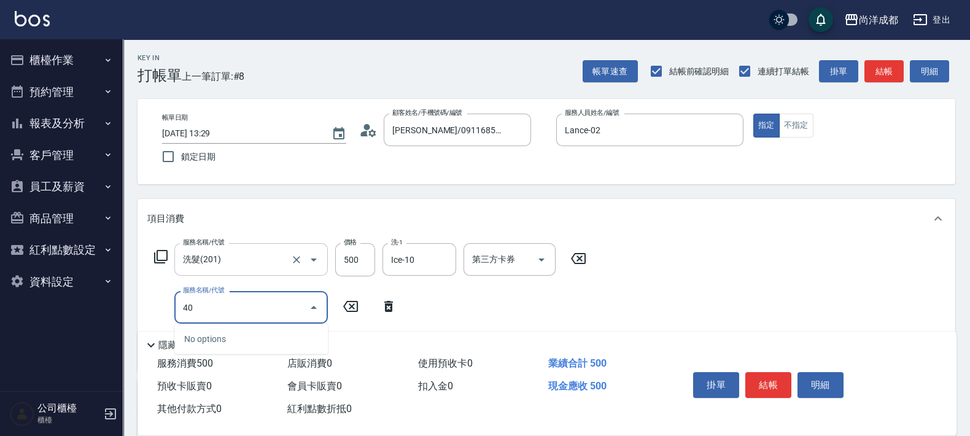
type input "401"
type input "70"
type input "剪髮(401)"
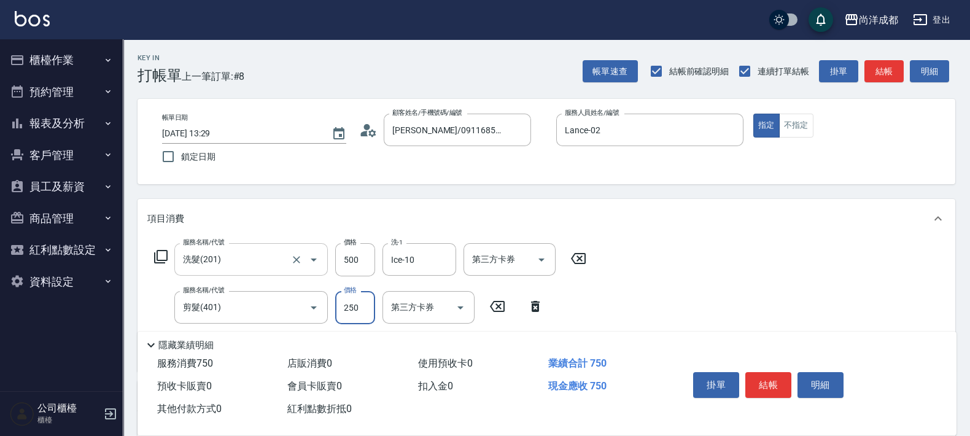
type input "5"
type input "50"
type input "100"
type input "5000"
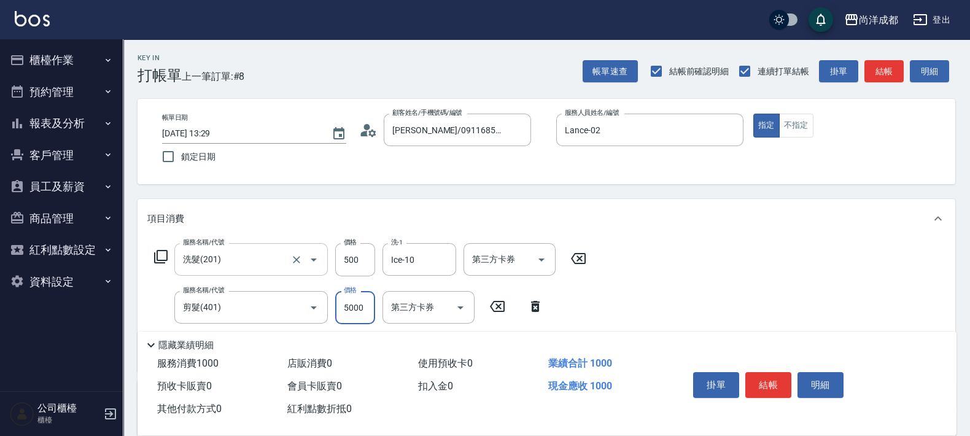
type input "550"
type input "500"
type input "100"
type input "500"
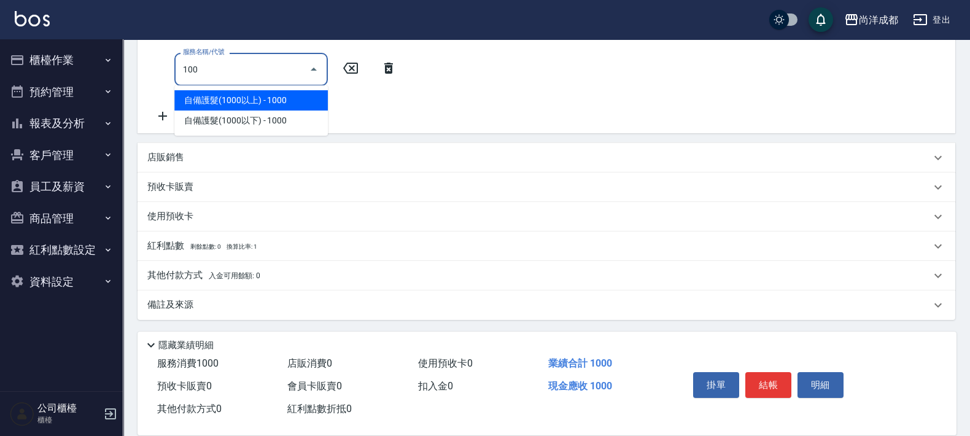
type input "1002"
type input "250"
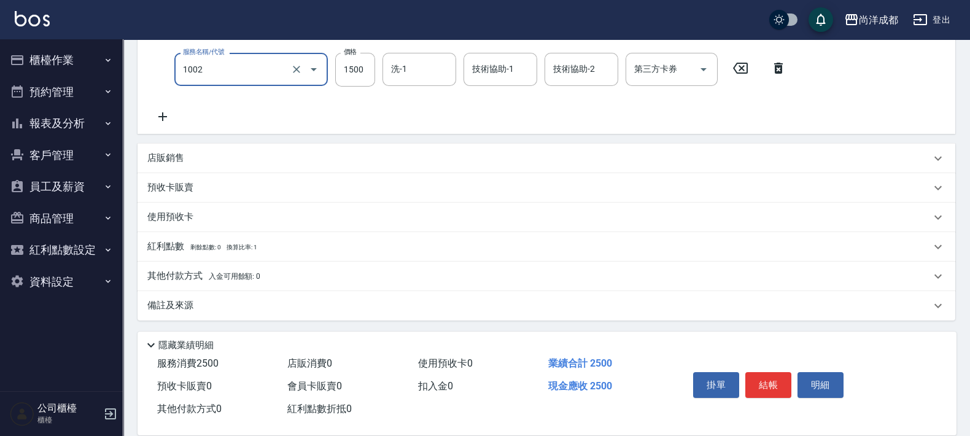
type input "頭皮賦活養護系統(1002)"
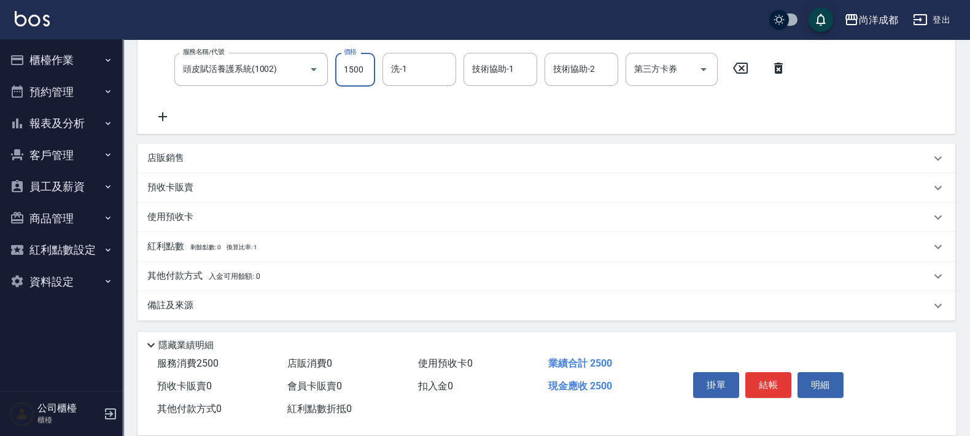
scroll to position [41, 0]
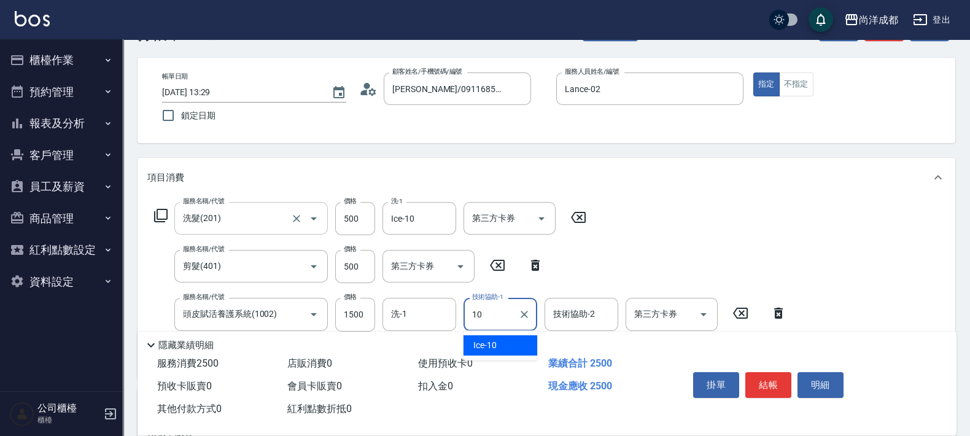
type input "Ice-10"
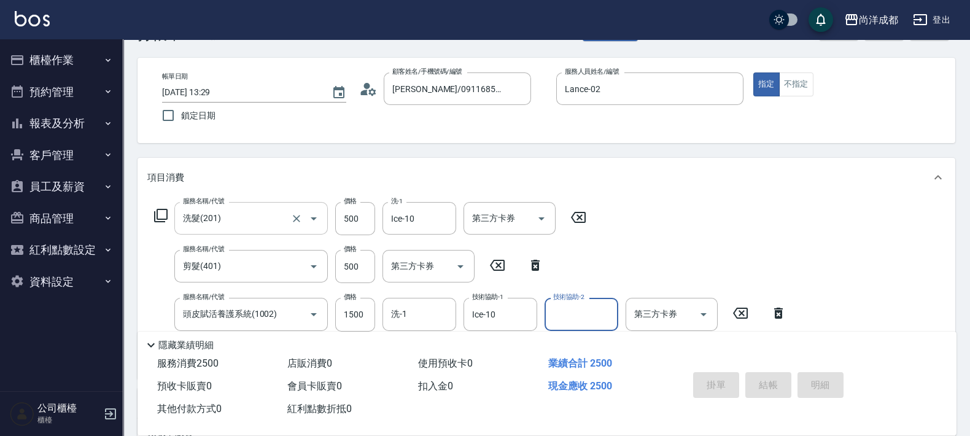
type input "0"
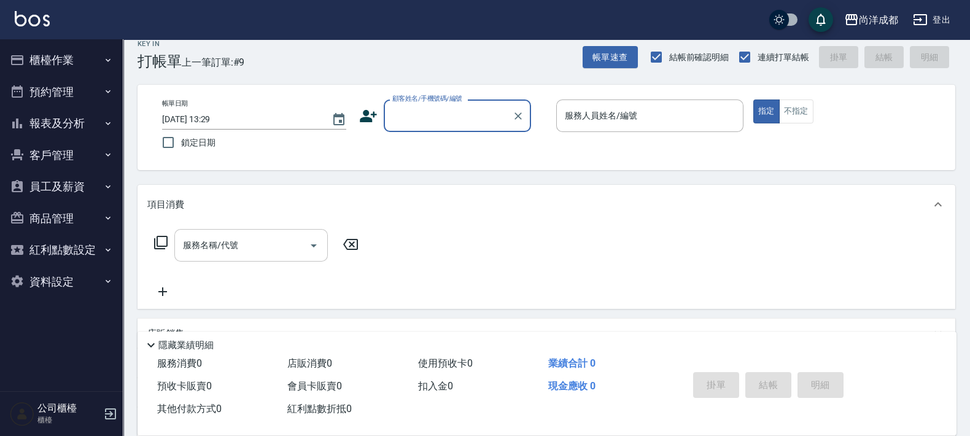
scroll to position [0, 0]
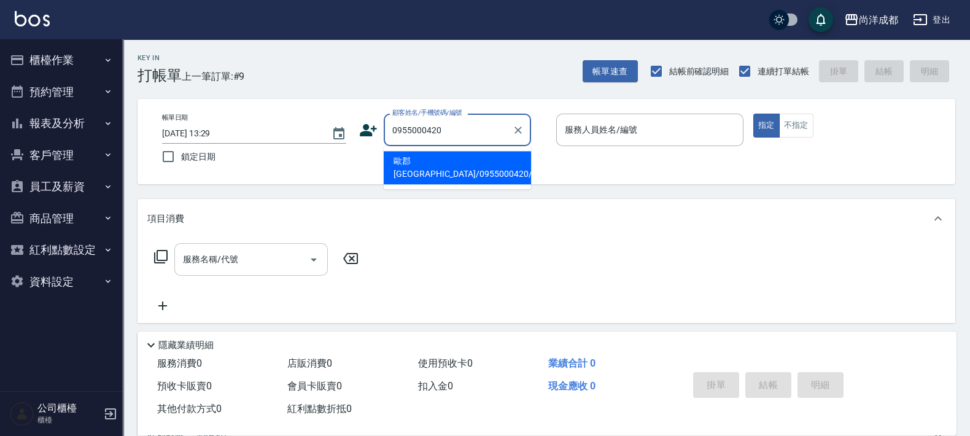
type input "歐郡[GEOGRAPHIC_DATA]/0955000420/"
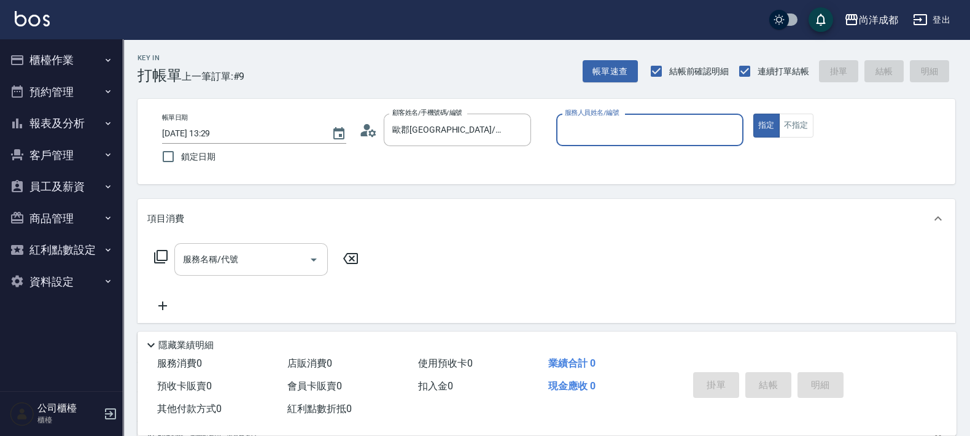
type input "Candy-08"
click at [753, 114] on button "指定" at bounding box center [766, 126] width 26 height 24
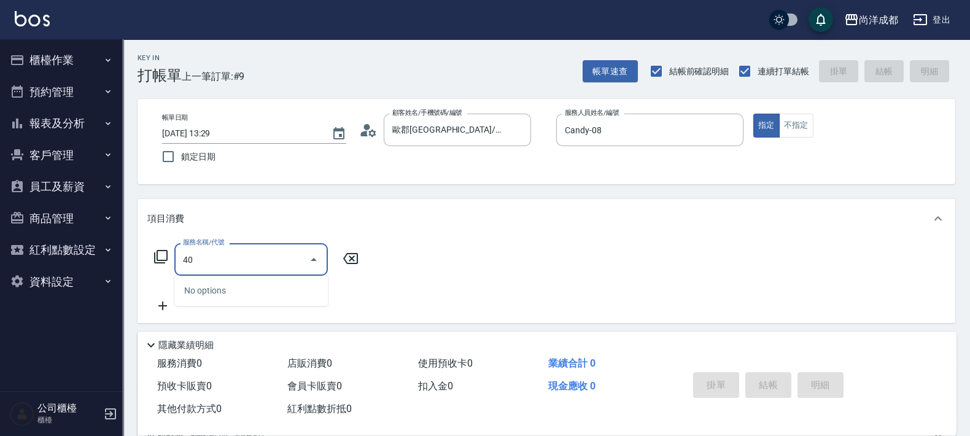
type input "401"
type input "20"
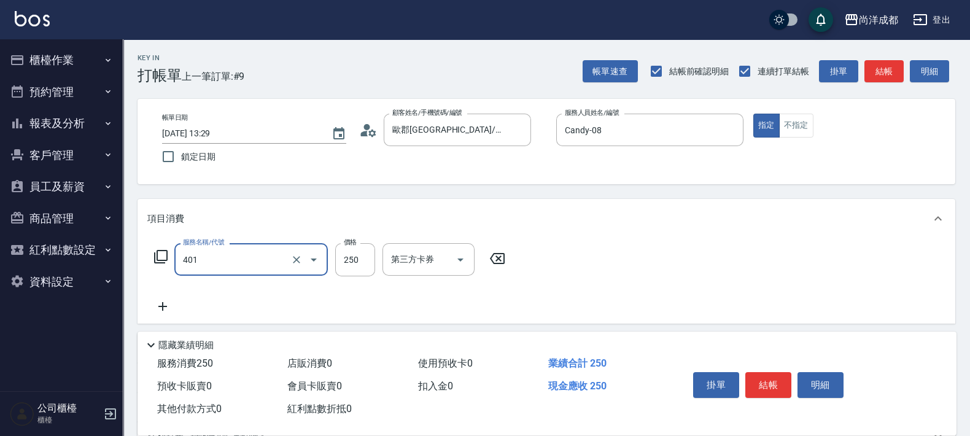
type input "剪髮(401)"
type input "0"
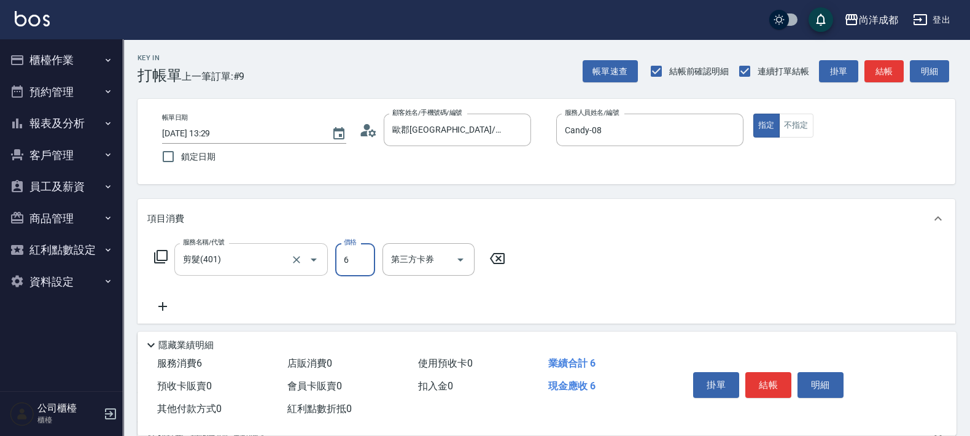
type input "60"
type input "600"
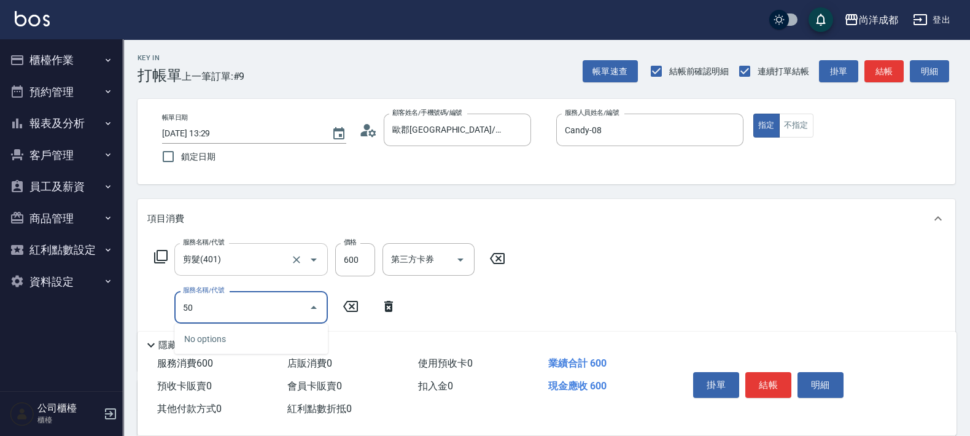
type input "501"
type input "160"
type input "染髮(501)"
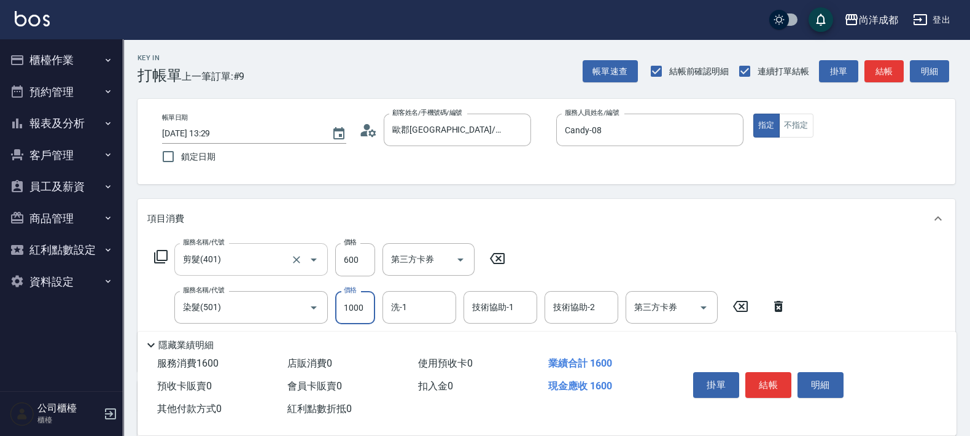
type input "1"
type input "60"
type input "119"
type input "170"
type input "1199"
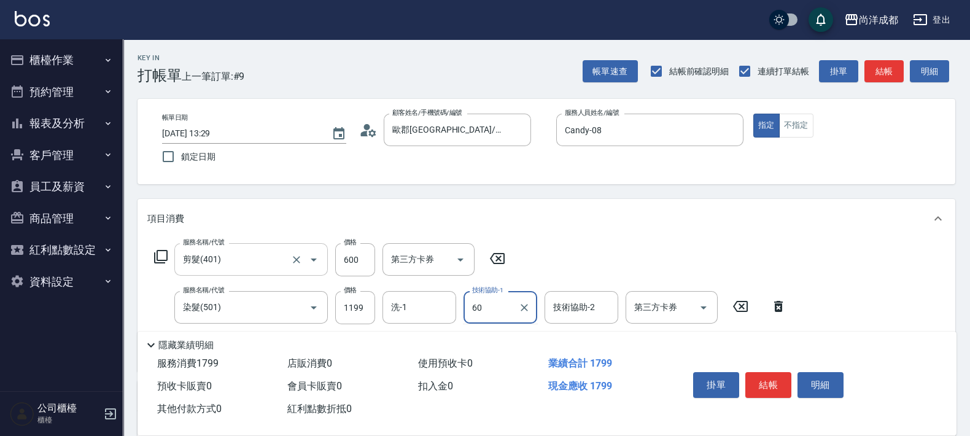
type input "601"
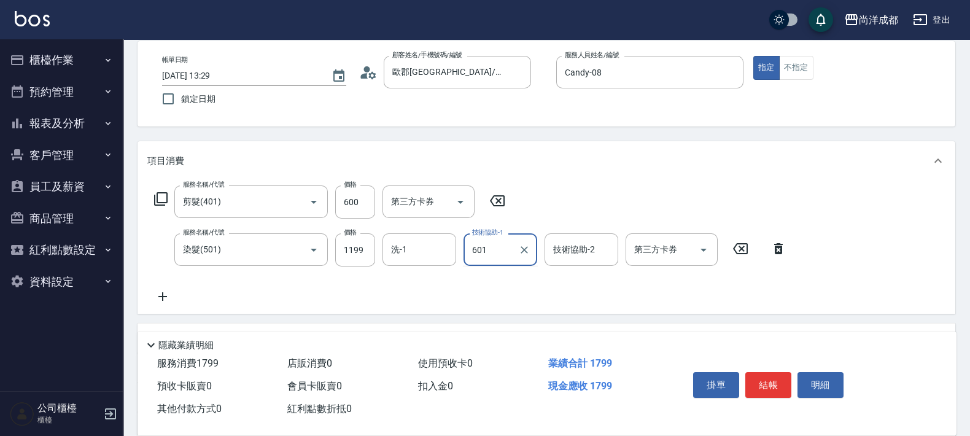
scroll to position [153, 0]
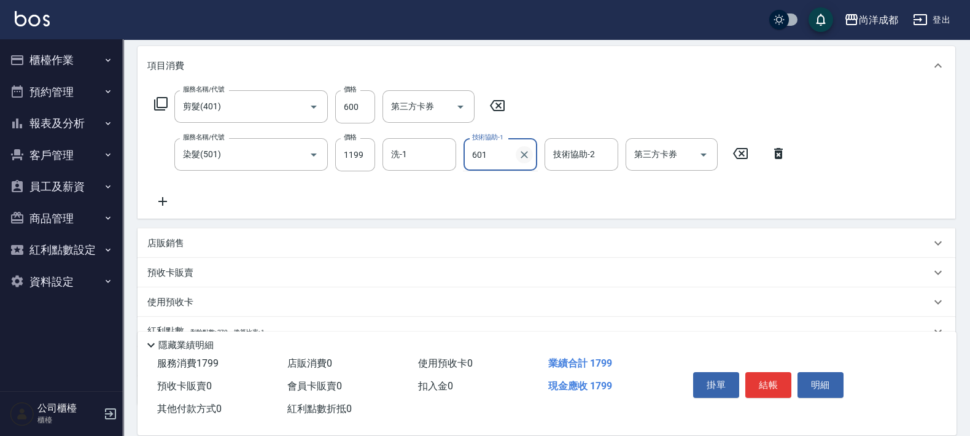
click at [528, 155] on icon "Clear" at bounding box center [524, 155] width 12 height 12
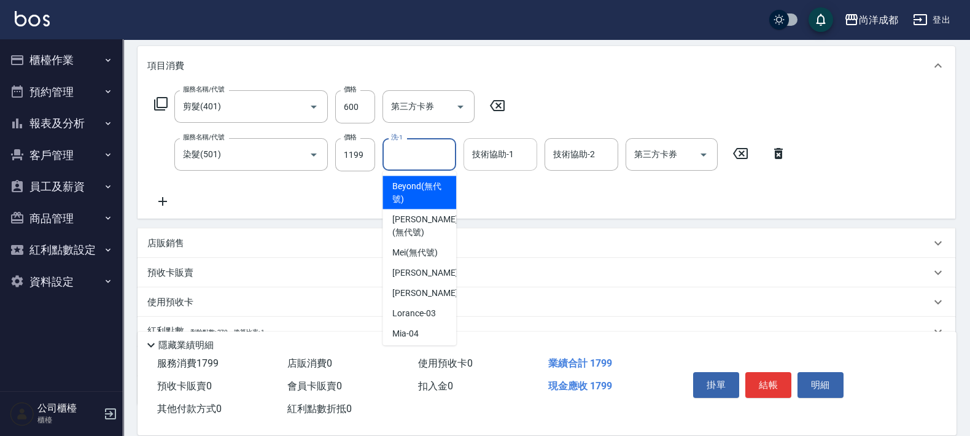
click at [419, 147] on input "洗-1" at bounding box center [419, 154] width 63 height 21
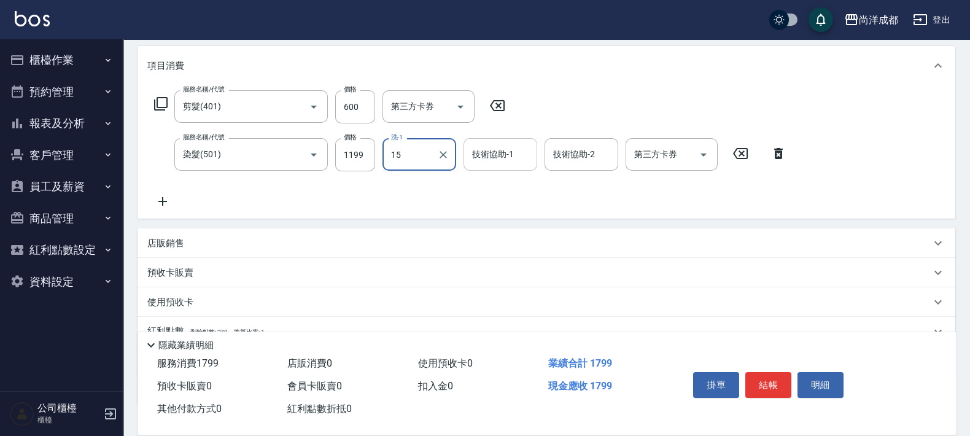
type input "龍龍-15"
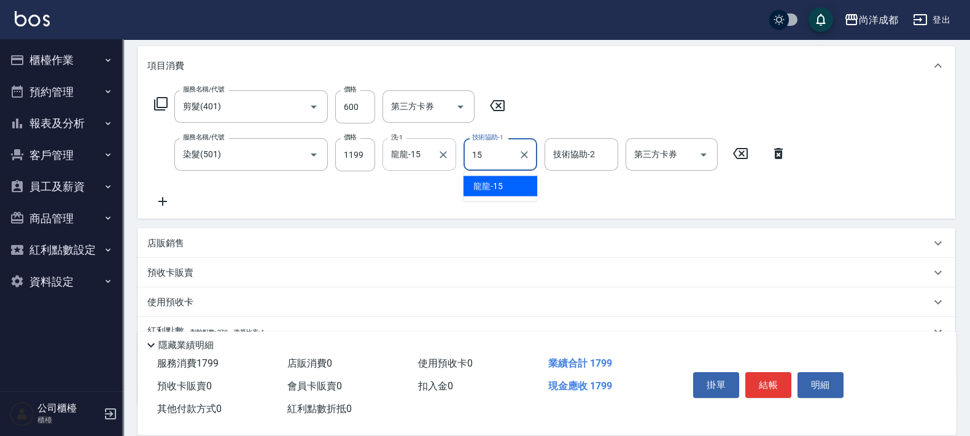
type input "龍龍-15"
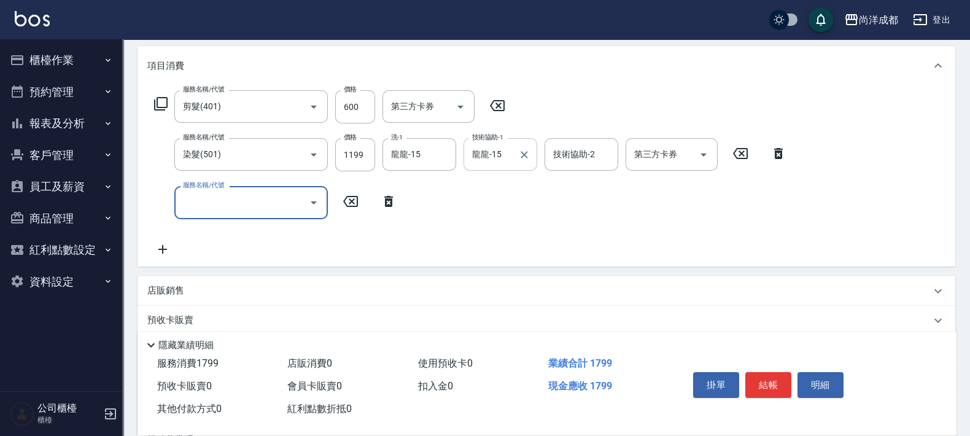
click at [266, 190] on div "服務名稱/代號" at bounding box center [251, 202] width 154 height 33
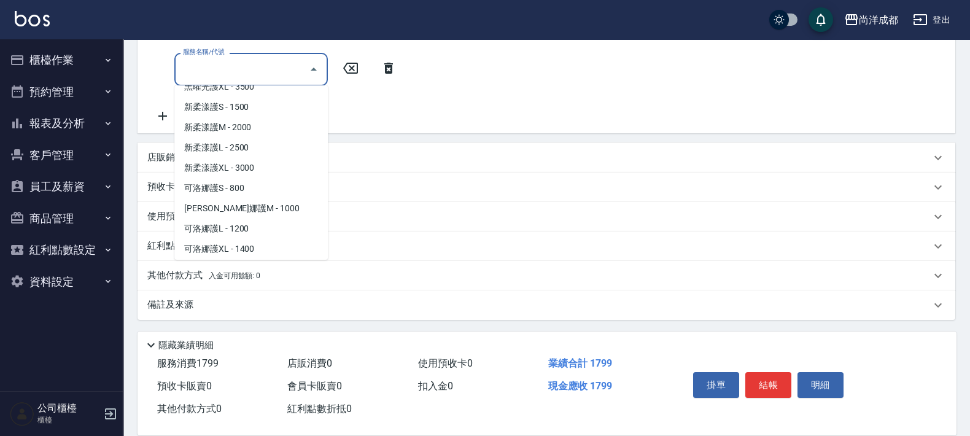
scroll to position [461, 0]
click at [261, 203] on span "[PERSON_NAME]娜護M - 1000" at bounding box center [251, 207] width 154 height 20
type input "270"
type input "[PERSON_NAME]護M(618)"
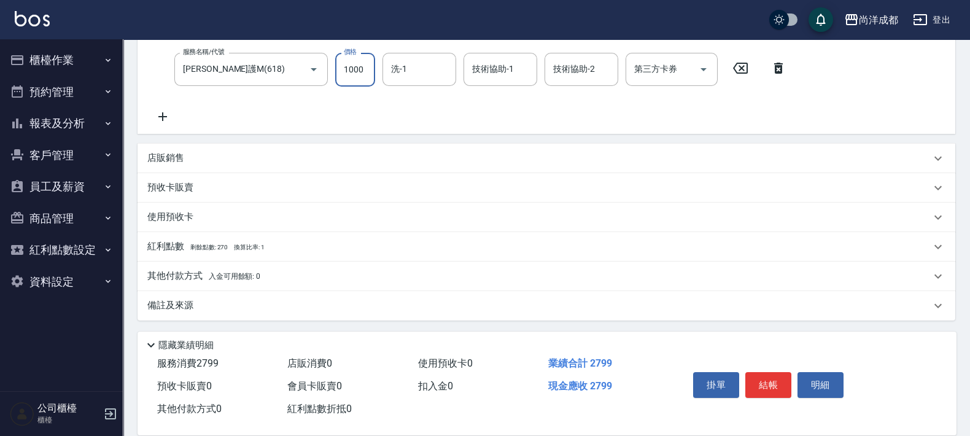
scroll to position [41, 0]
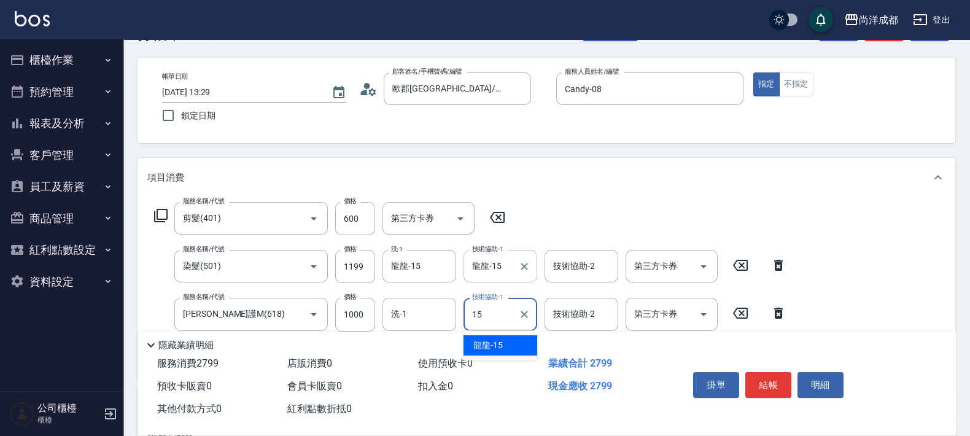
type input "龍龍-15"
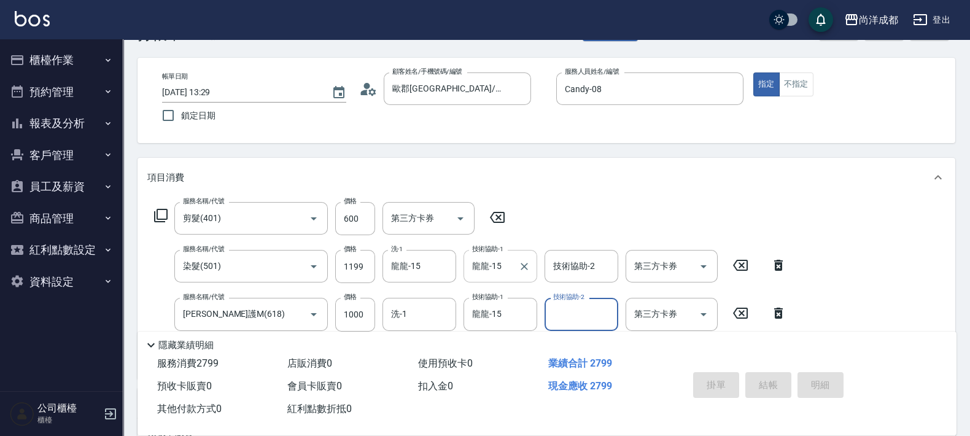
type input "[DATE] 13:30"
type input "0"
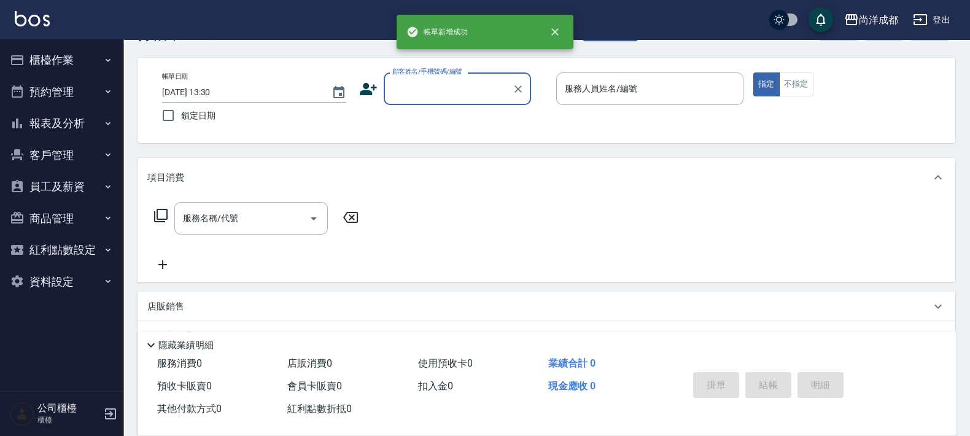
scroll to position [0, 0]
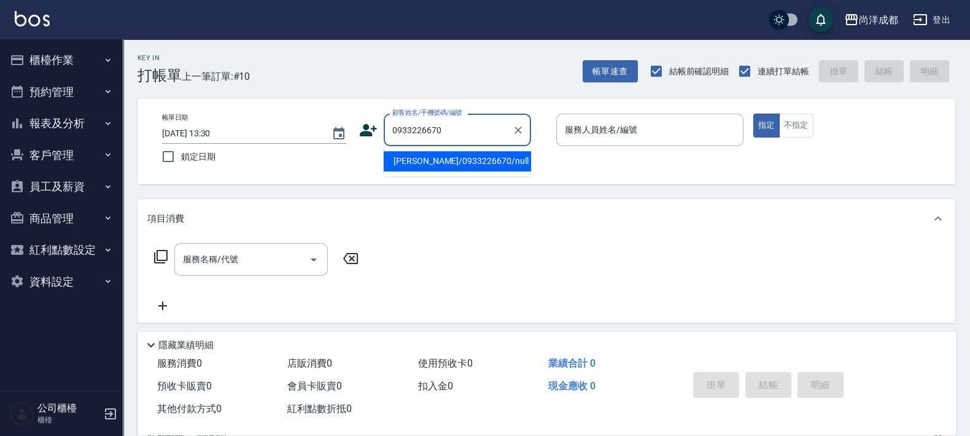
type input "[PERSON_NAME]/0933226670/null"
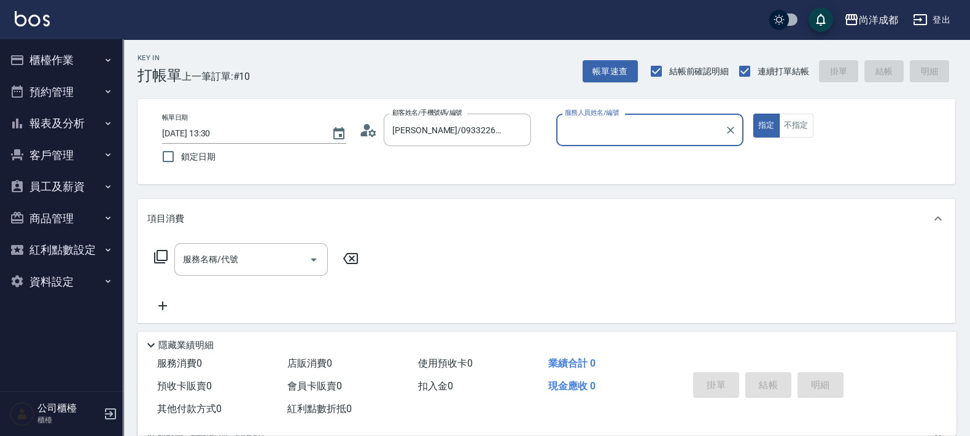
type input "Lance-02"
click at [753, 114] on button "指定" at bounding box center [766, 126] width 26 height 24
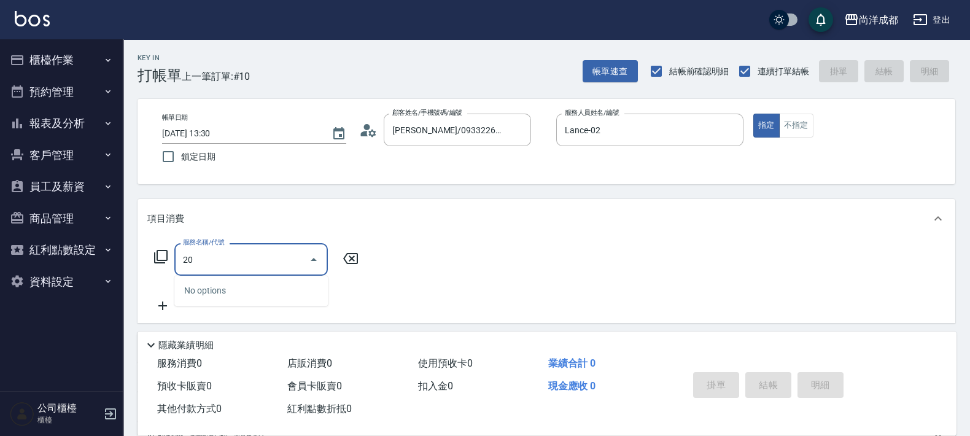
type input "201"
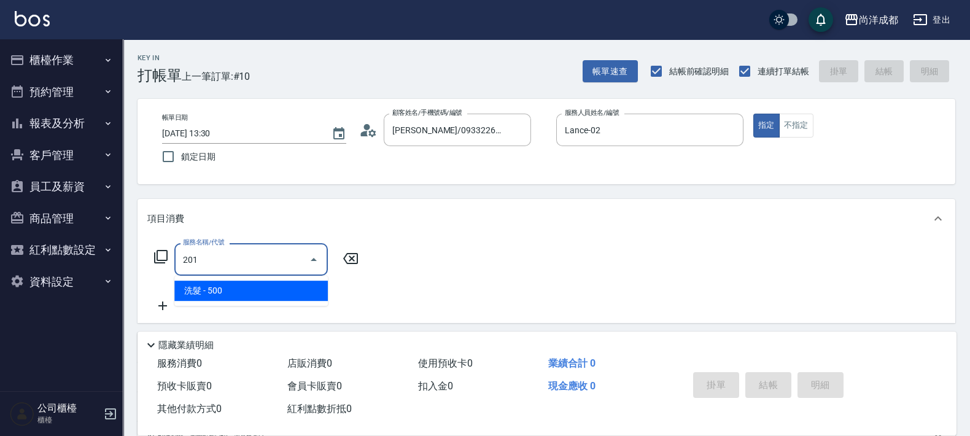
type input "50"
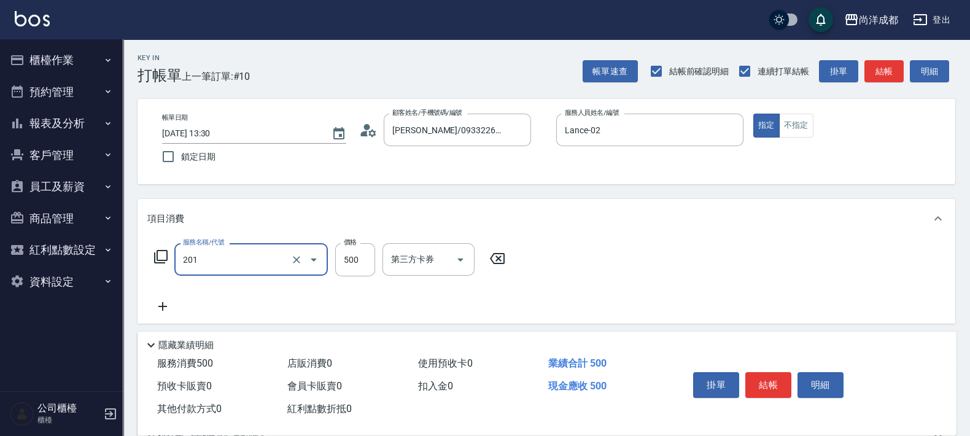
type input "洗髮(201)"
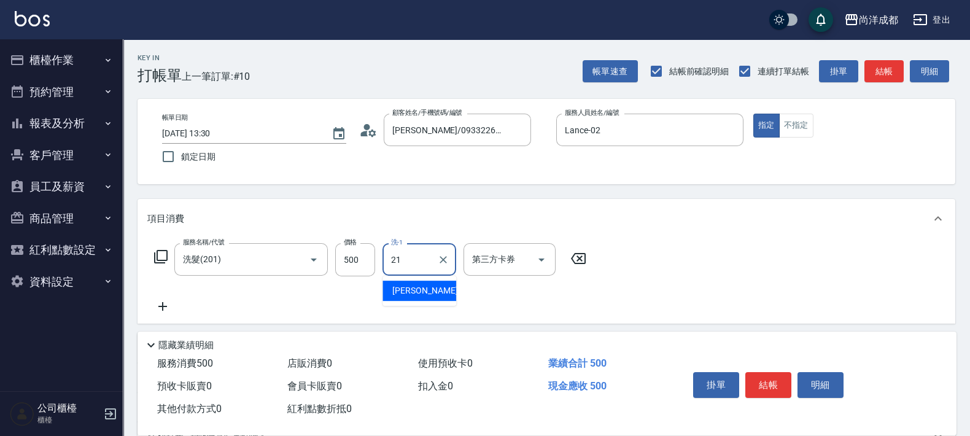
type input "小曼-21"
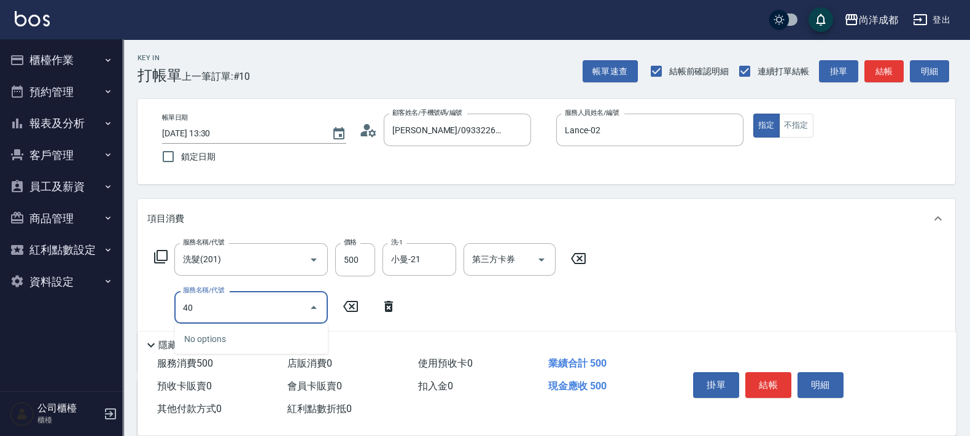
type input "401"
type input "70"
type input "剪髮(401)"
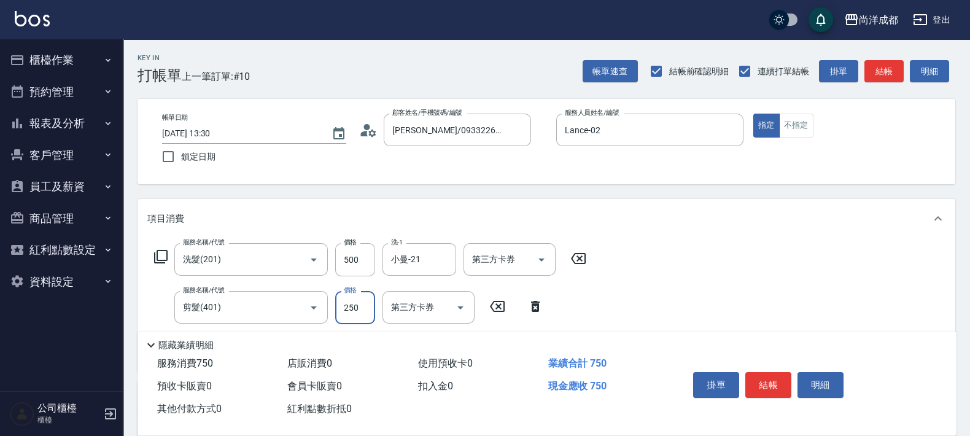
type input "2"
type input "50"
type input "20"
type input "70"
type input "200"
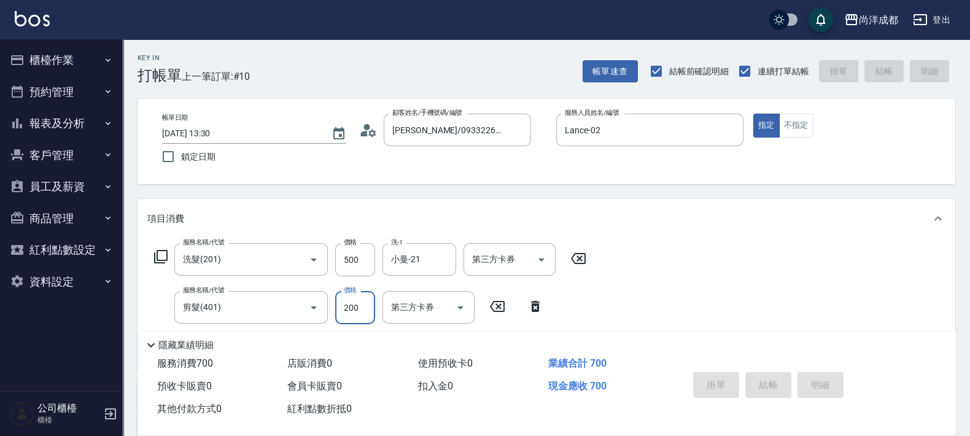
type input "[DATE] 13:32"
type input "0"
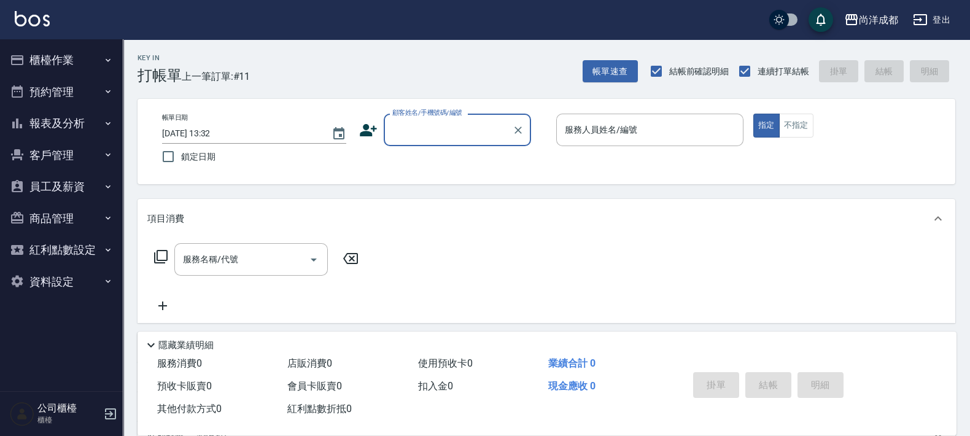
click at [61, 130] on button "報表及分析" at bounding box center [61, 123] width 113 height 32
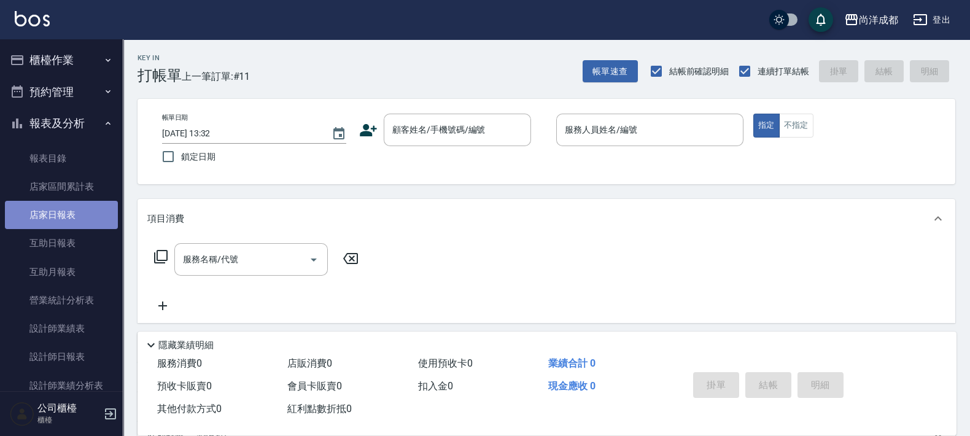
click at [79, 210] on link "店家日報表" at bounding box center [61, 215] width 113 height 28
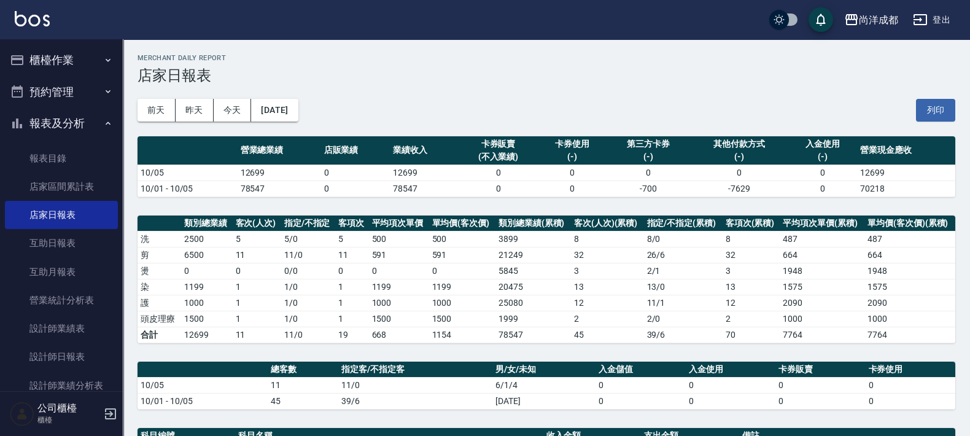
scroll to position [260, 0]
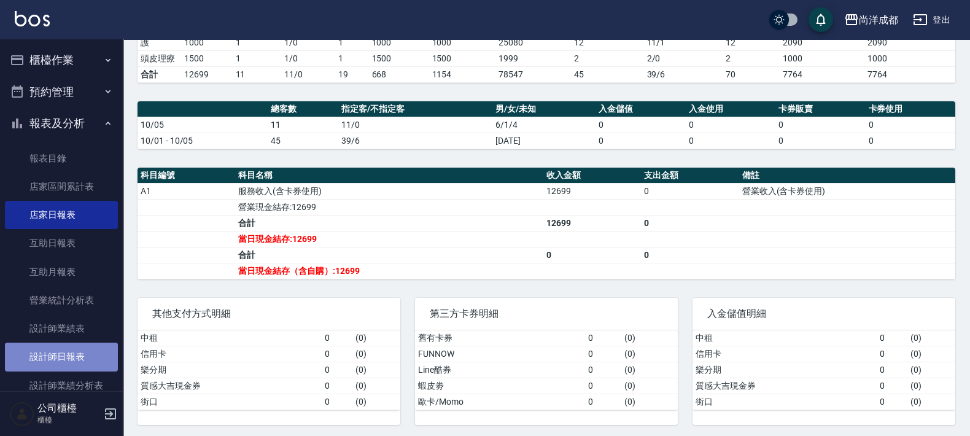
click at [86, 359] on link "設計師日報表" at bounding box center [61, 357] width 113 height 28
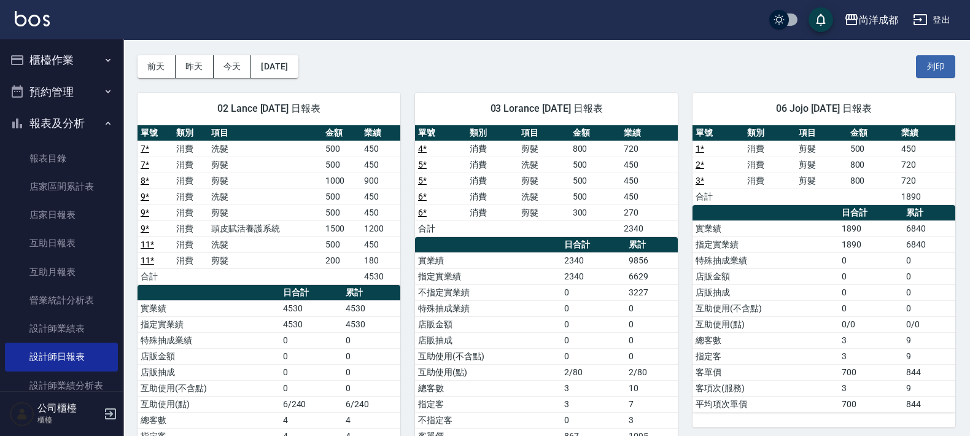
click at [860, 427] on div "06 Jojo [DATE] 日報表 單號 類別 項目 金額 業績 1 * 消費 剪髮 500 450 2 * 消費 剪髮 800 720 3 * 消費 剪髮…" at bounding box center [817, 292] width 278 height 429
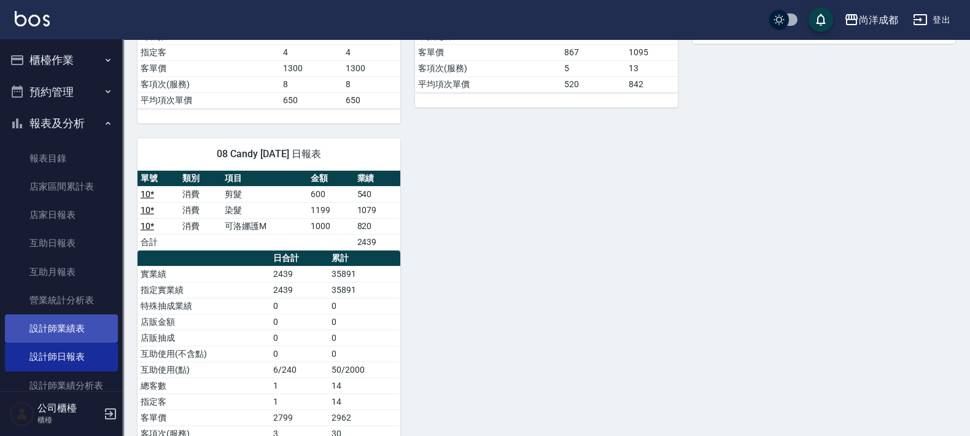
scroll to position [306, 0]
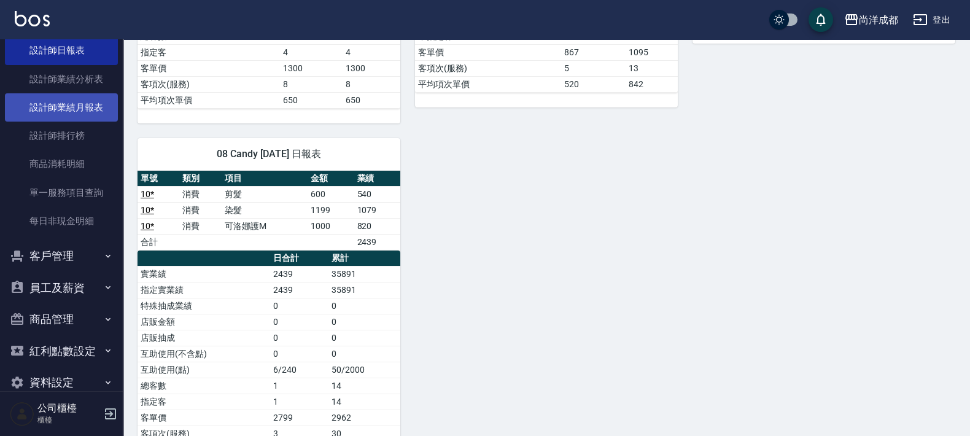
click at [77, 108] on link "設計師業績月報表" at bounding box center [61, 107] width 113 height 28
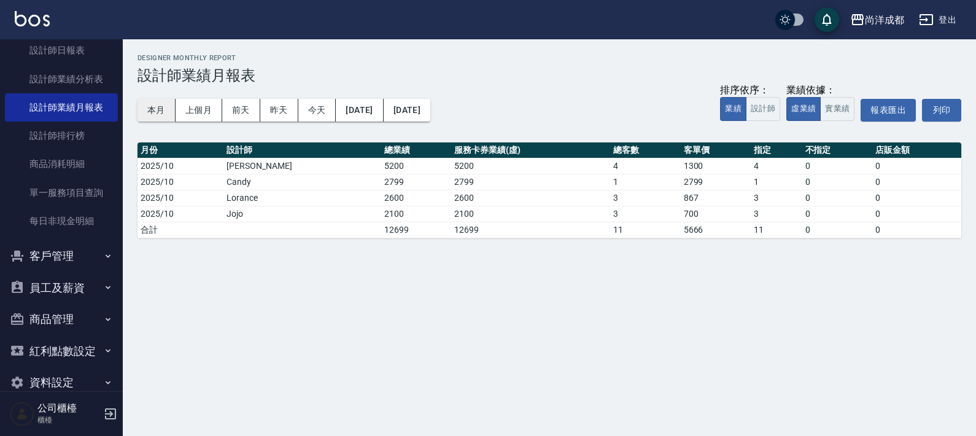
click at [157, 107] on button "本月" at bounding box center [157, 110] width 38 height 23
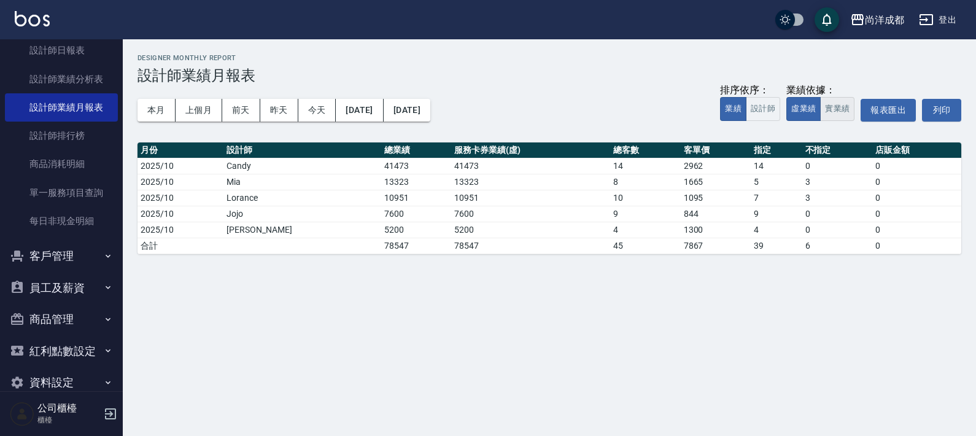
click at [832, 102] on button "實業績" at bounding box center [837, 109] width 34 height 24
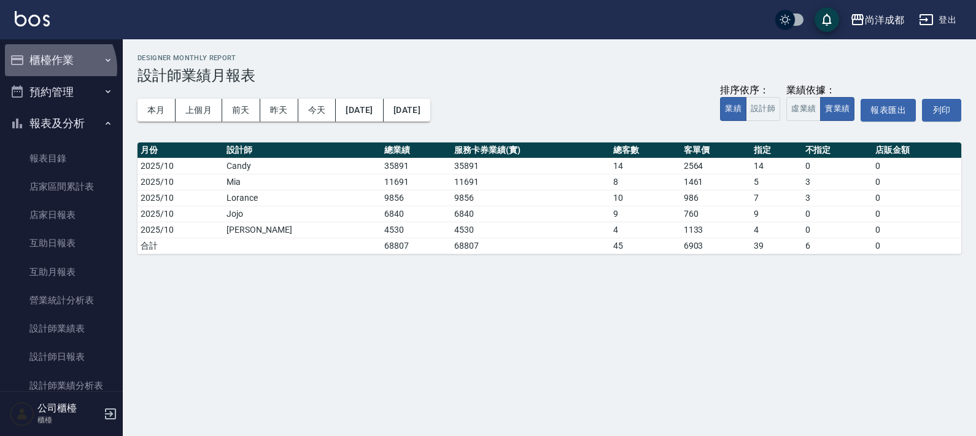
click at [56, 68] on button "櫃檯作業" at bounding box center [61, 60] width 113 height 32
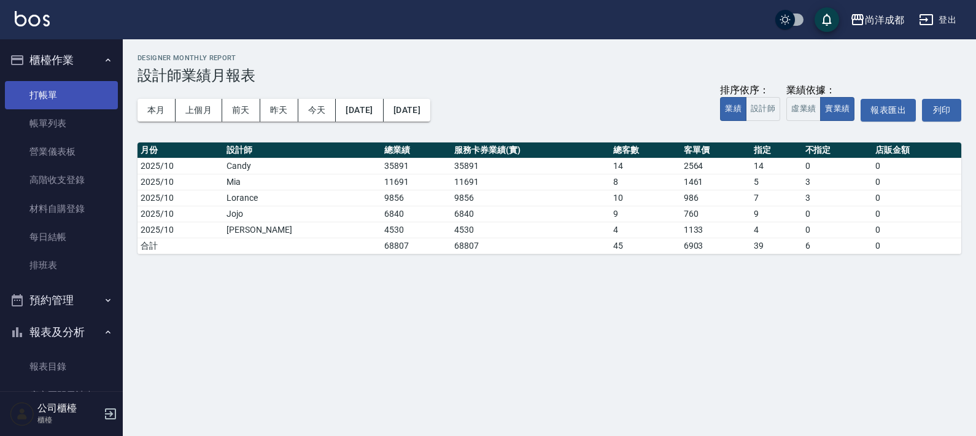
click at [58, 91] on link "打帳單" at bounding box center [61, 95] width 113 height 28
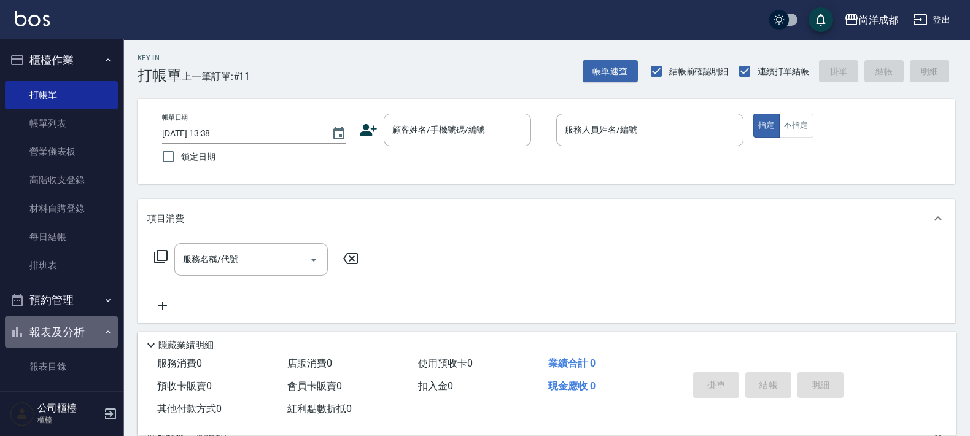
click at [84, 328] on button "報表及分析" at bounding box center [61, 332] width 113 height 32
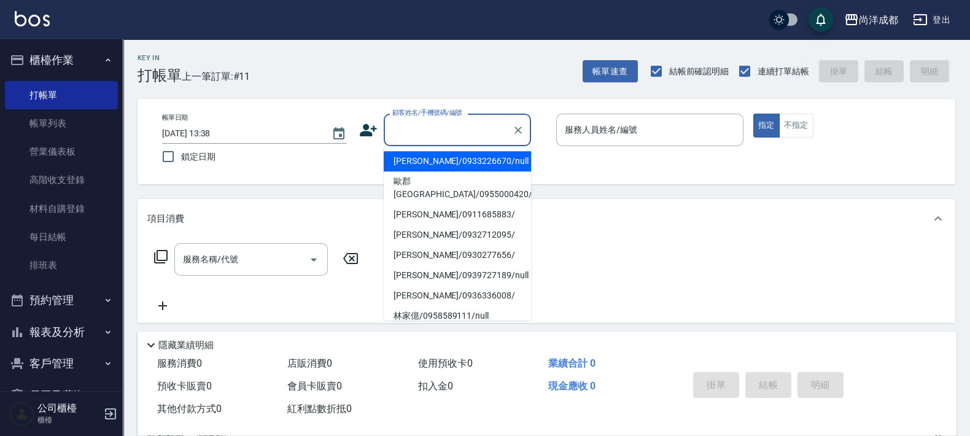
click at [441, 133] on input "顧客姓名/手機號碼/編號" at bounding box center [448, 129] width 118 height 21
type input "歐郡[GEOGRAPHIC_DATA]/0955000420/"
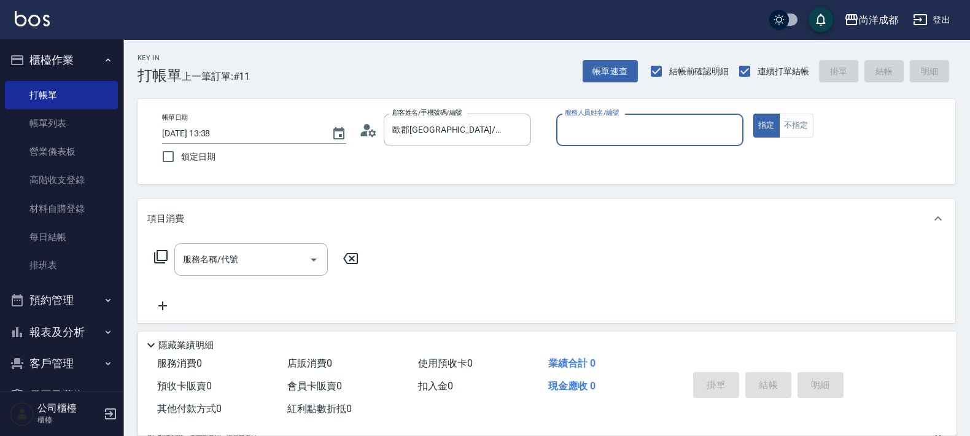
type input "Candy-08"
type input "新客人 姓名未設定/00/null"
click at [734, 126] on icon "Clear" at bounding box center [730, 129] width 7 height 7
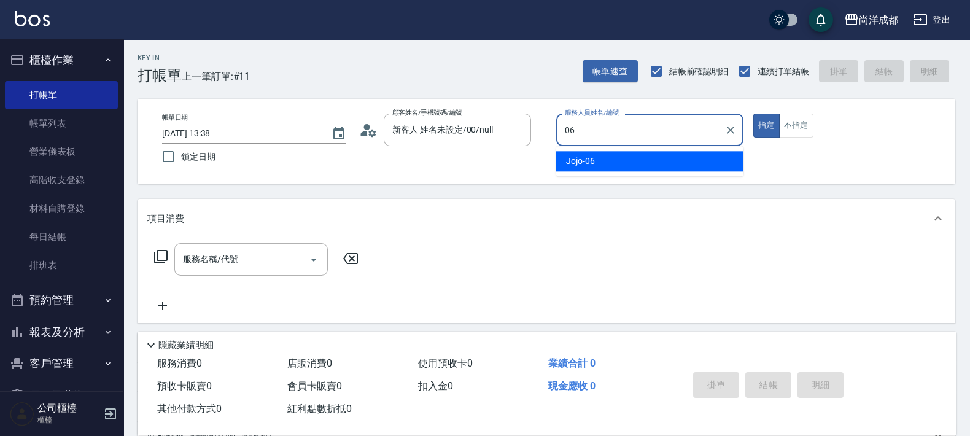
type input "Jojo-06"
type button "true"
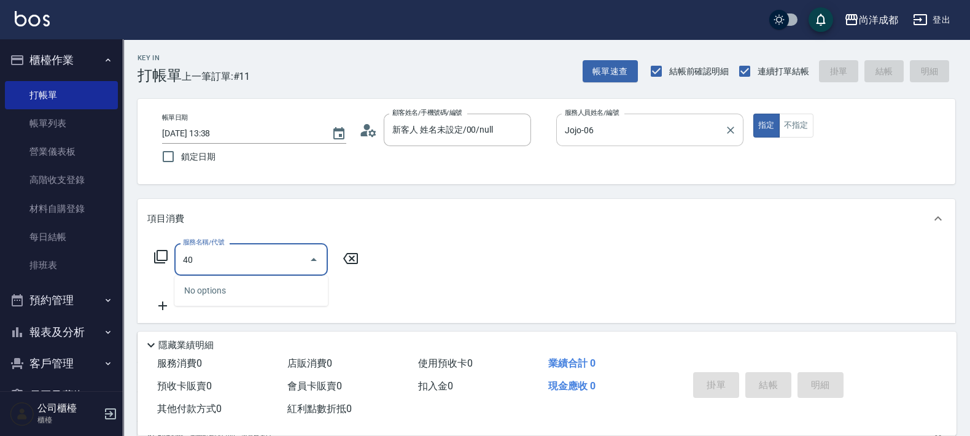
type input "401"
type input "20"
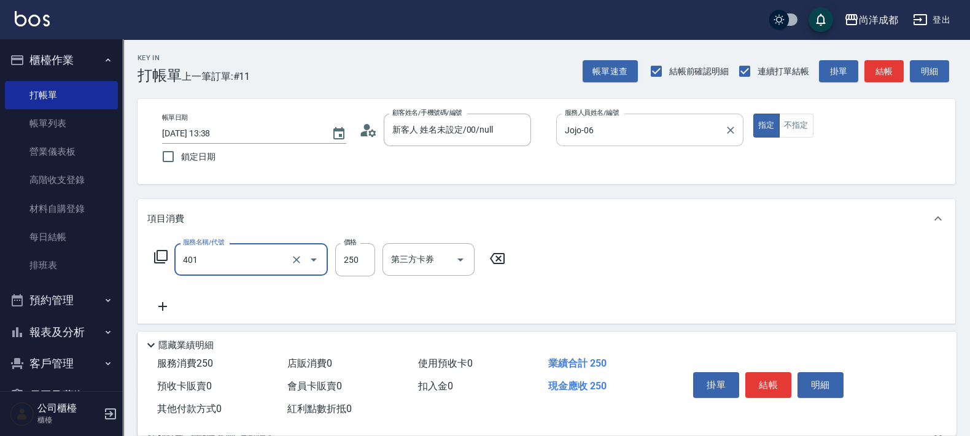
type input "0"
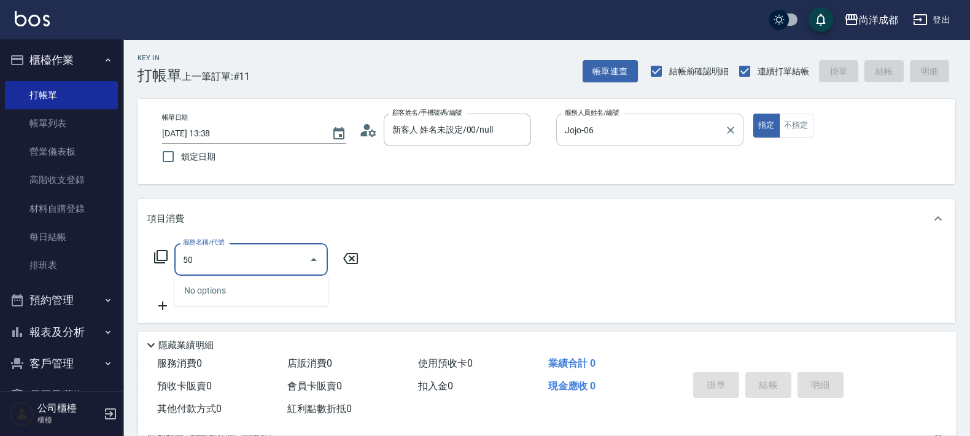
type input "501"
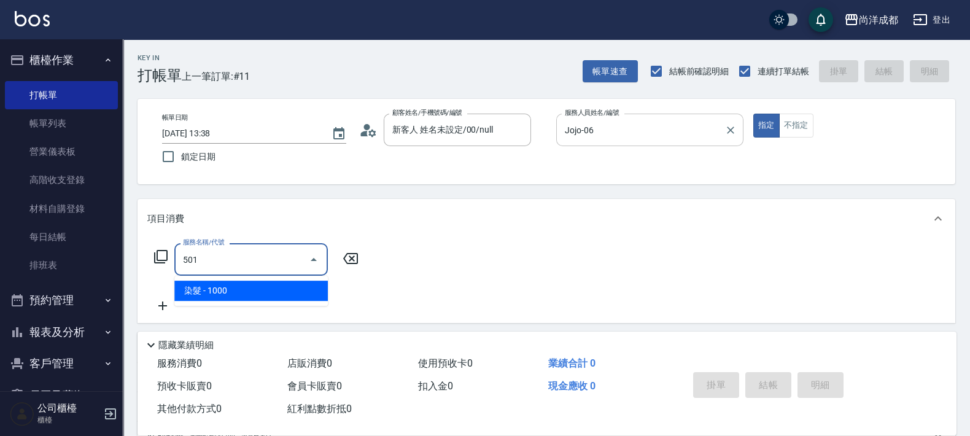
type input "100"
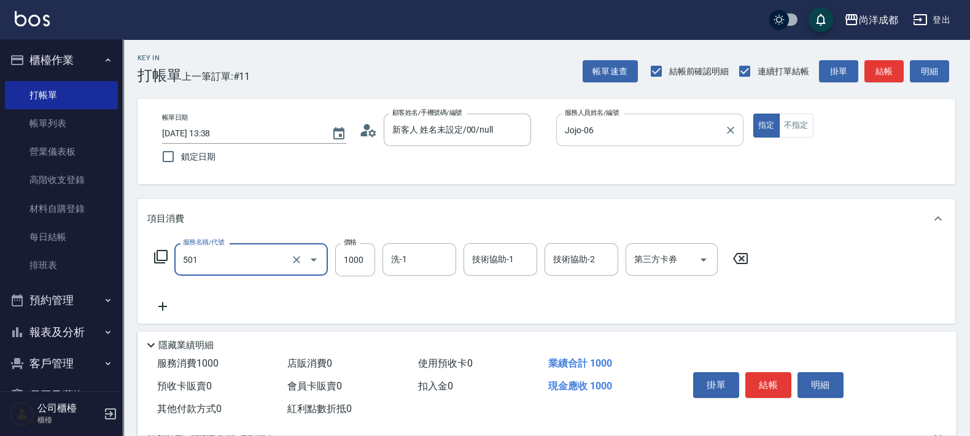
type input "染髮(501)"
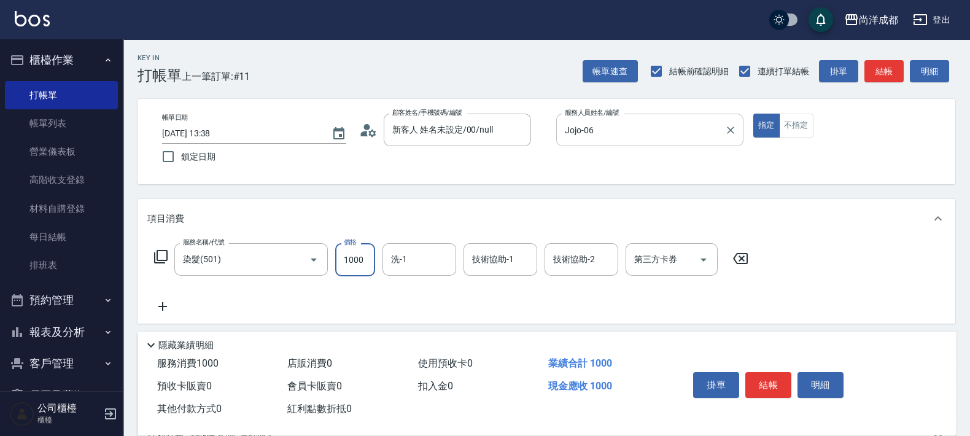
type input "3"
type input "0"
type input "350"
type input "30"
type input "3500"
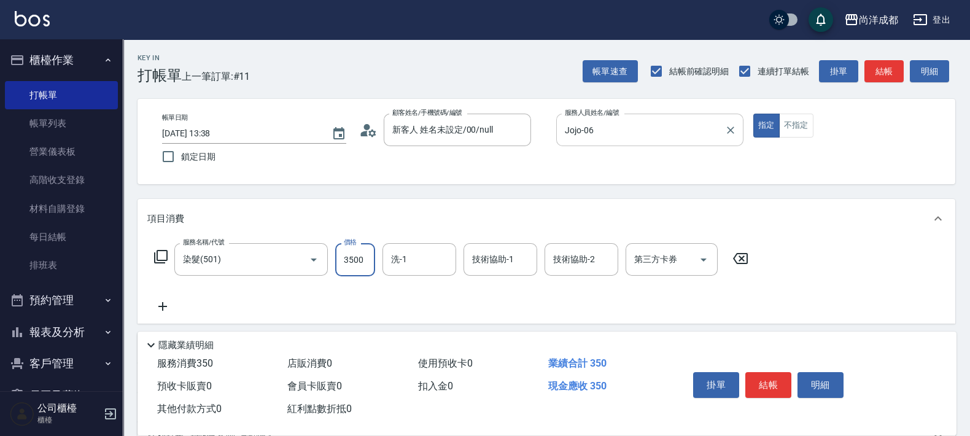
type input "350"
type input "3500"
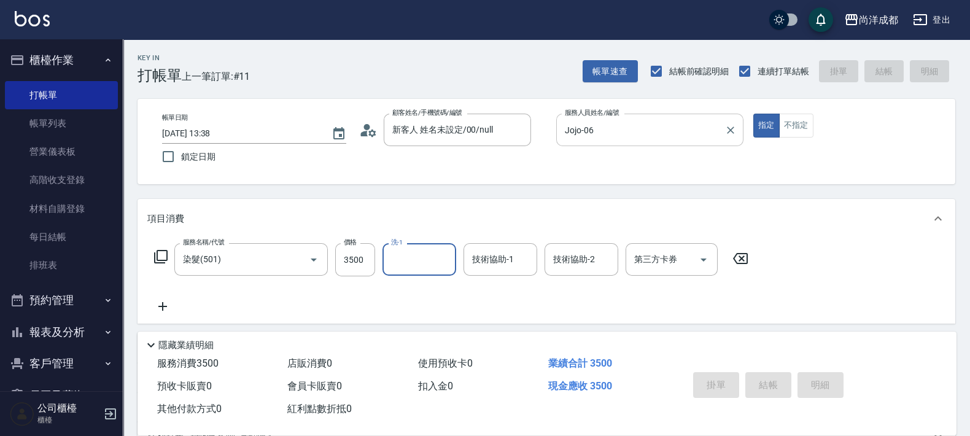
type input "[DATE] 13:44"
type input "0"
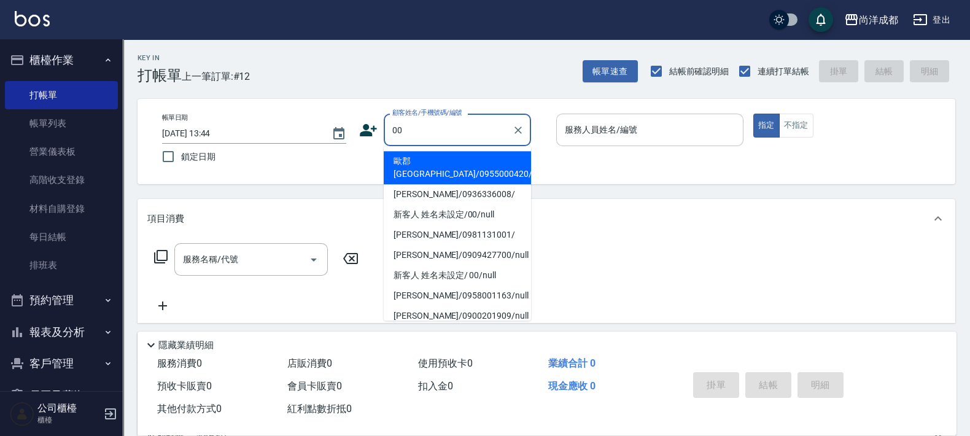
type input "歐郡[GEOGRAPHIC_DATA]/0955000420/"
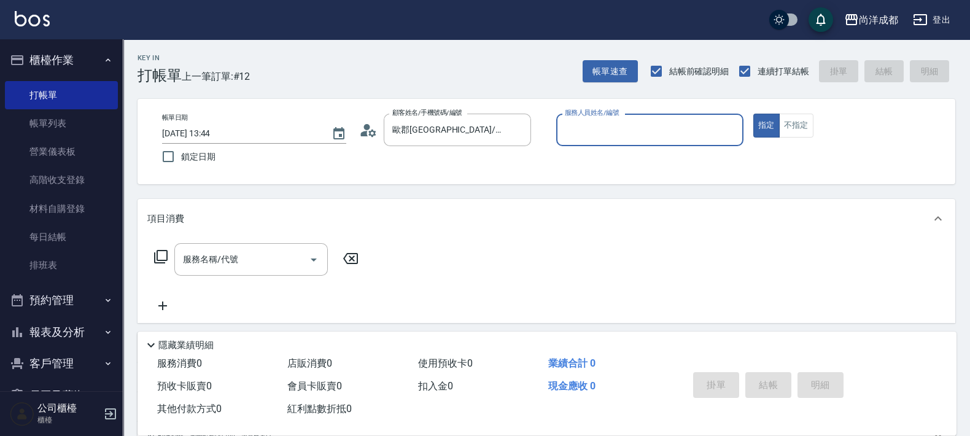
type input "Candy-08"
click at [520, 129] on icon "Clear" at bounding box center [518, 130] width 12 height 12
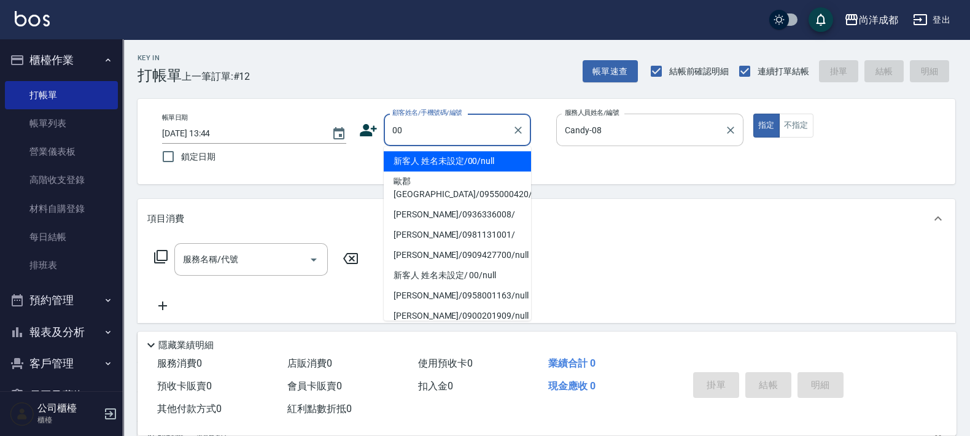
click at [487, 163] on li "新客人 姓名未設定/00/null" at bounding box center [457, 161] width 147 height 20
type input "新客人 姓名未設定/00/null"
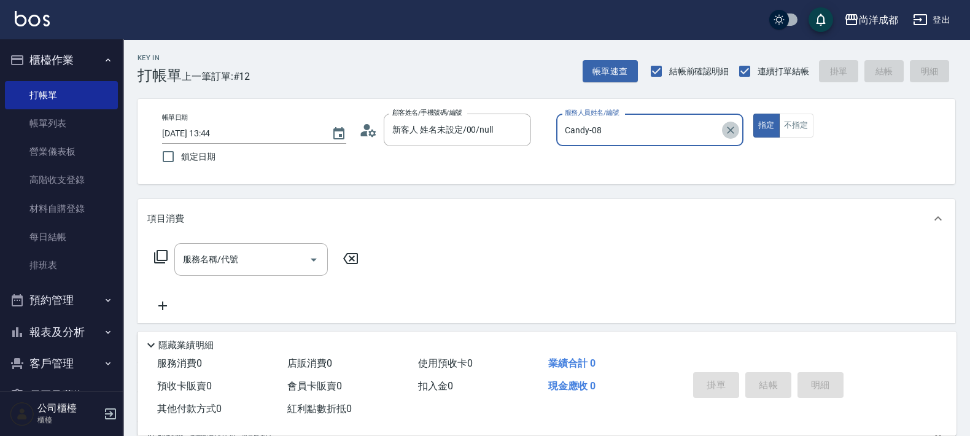
drag, startPoint x: 734, startPoint y: 132, endPoint x: 703, endPoint y: 147, distance: 34.3
click at [733, 134] on icon "Clear" at bounding box center [731, 130] width 12 height 12
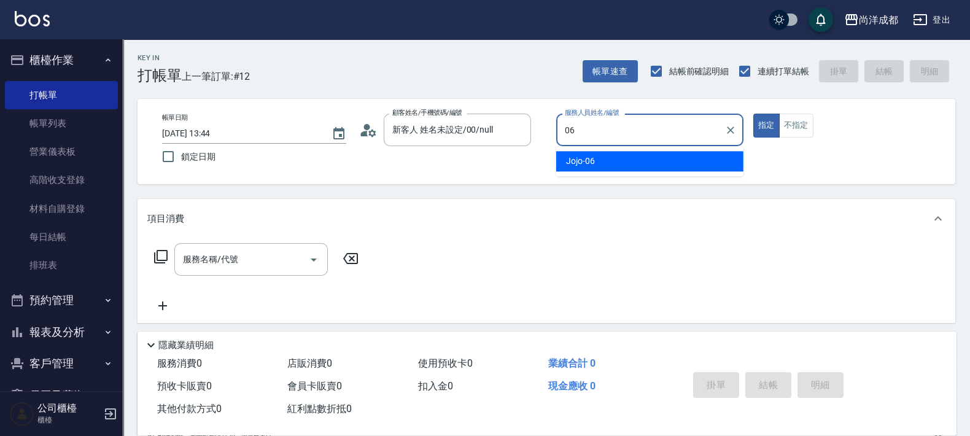
type input "Jojo-06"
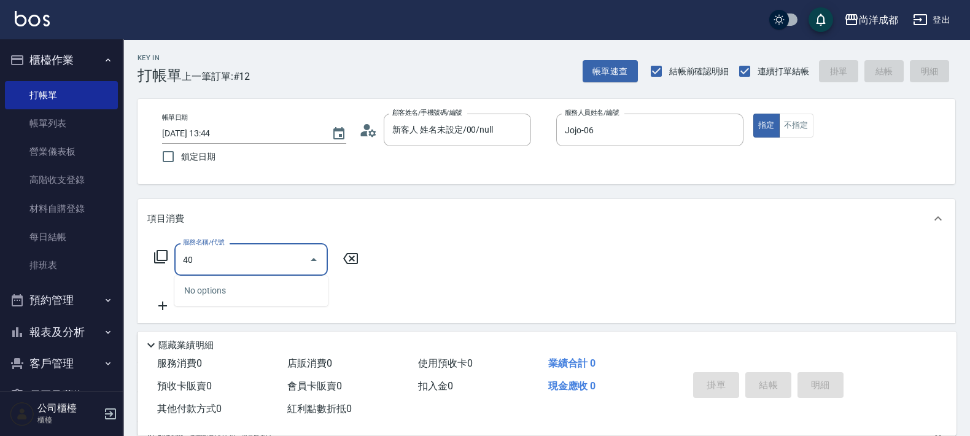
type input "401"
type input "20"
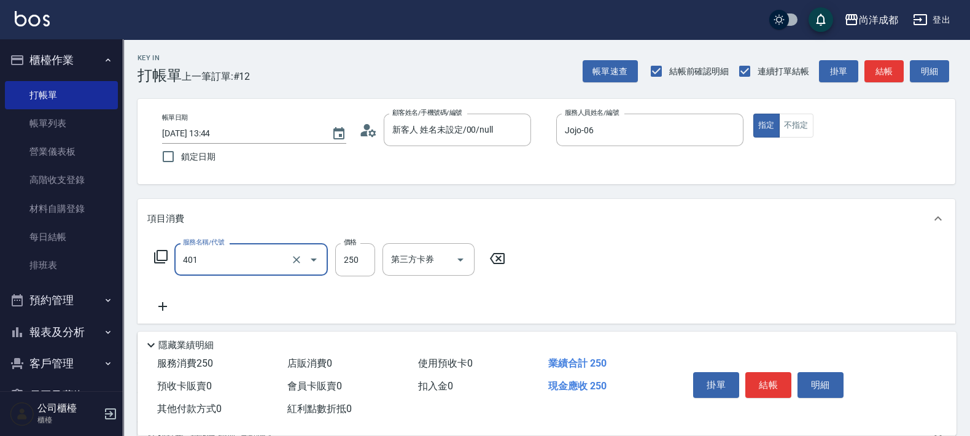
type input "剪髮(401)"
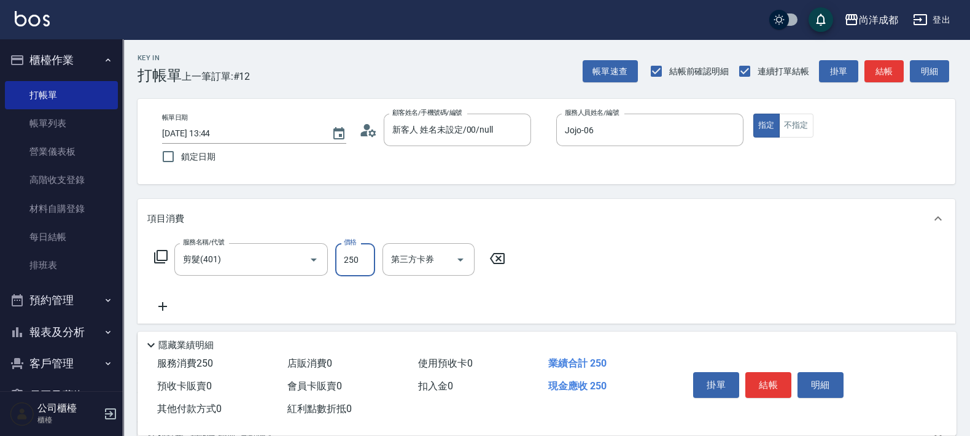
type input "8"
type input "0"
type input "80"
type input "800"
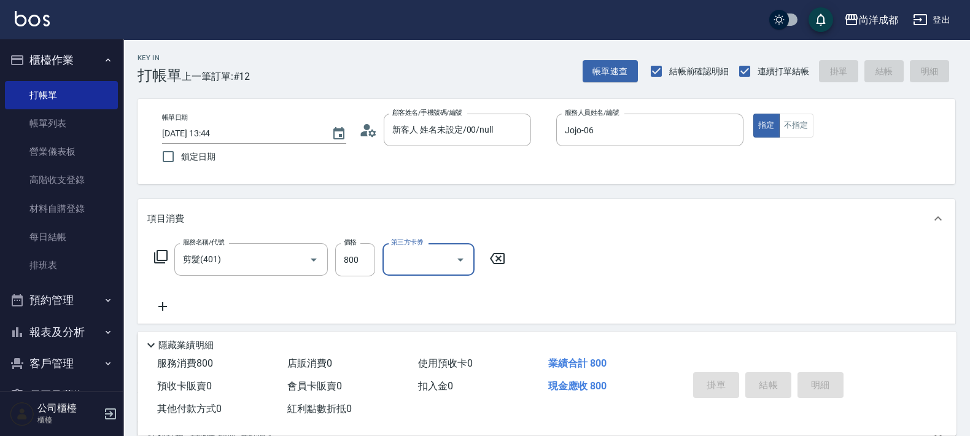
type input "[DATE] 13:45"
type input "0"
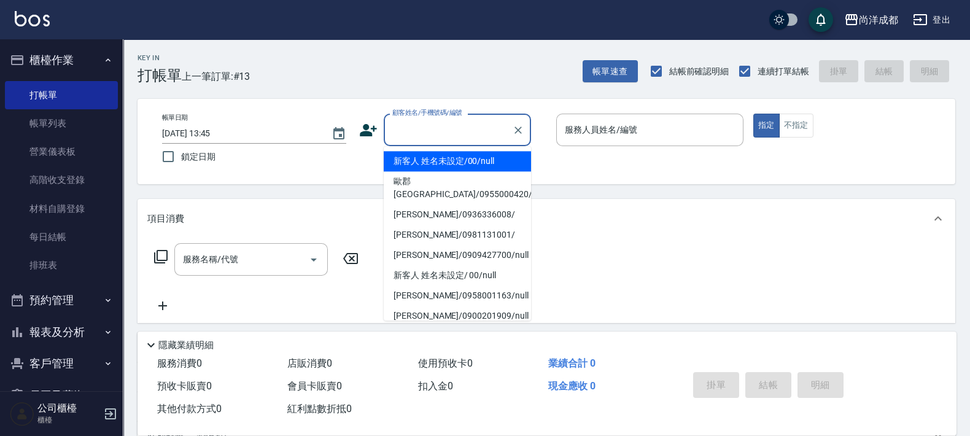
click at [481, 128] on input "顧客姓名/手機號碼/編號" at bounding box center [448, 129] width 118 height 21
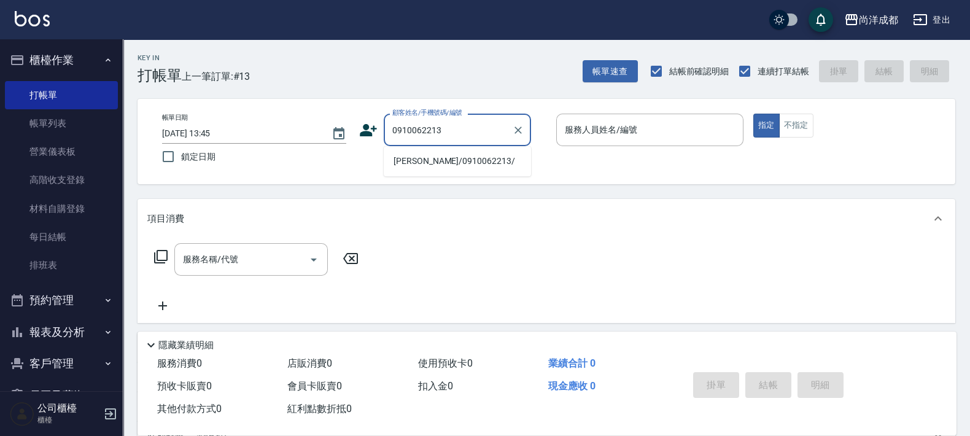
type input "[PERSON_NAME]/0910062213/"
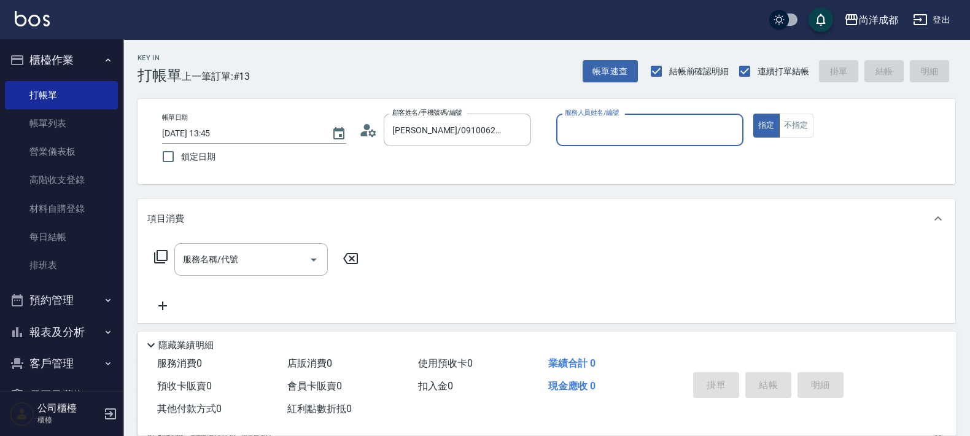
type input "Mia-04"
click at [753, 114] on button "指定" at bounding box center [766, 126] width 26 height 24
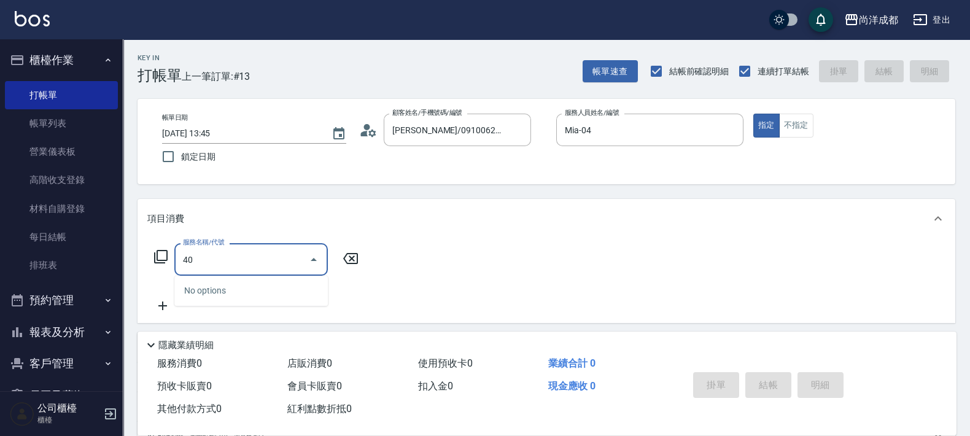
type input "401"
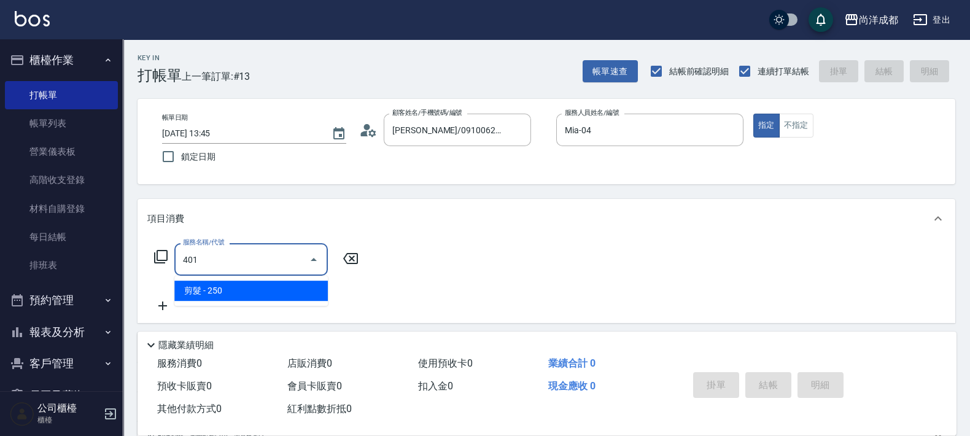
type input "20"
type input "剪髮(401)"
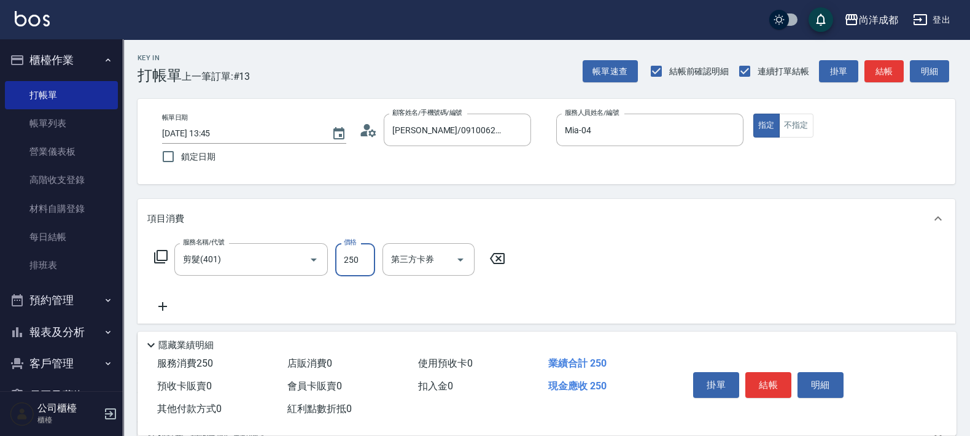
type input "8"
type input "0"
type input "80"
type input "800"
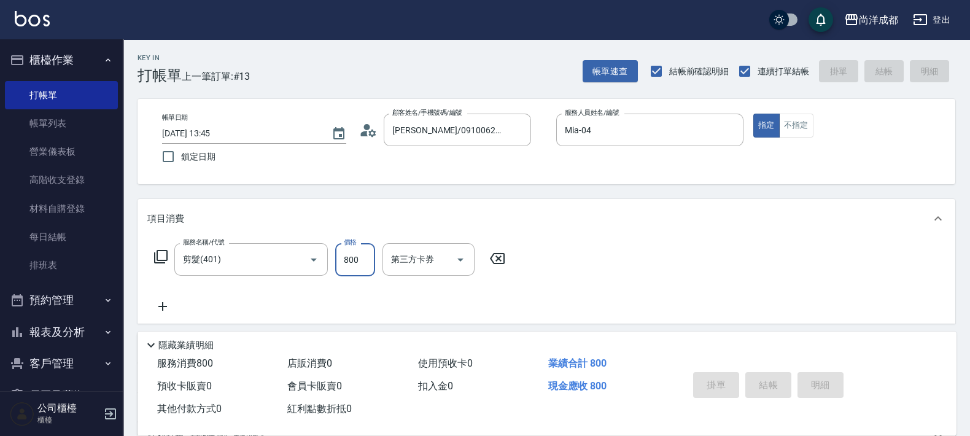
type input "[DATE] 13:46"
type input "0"
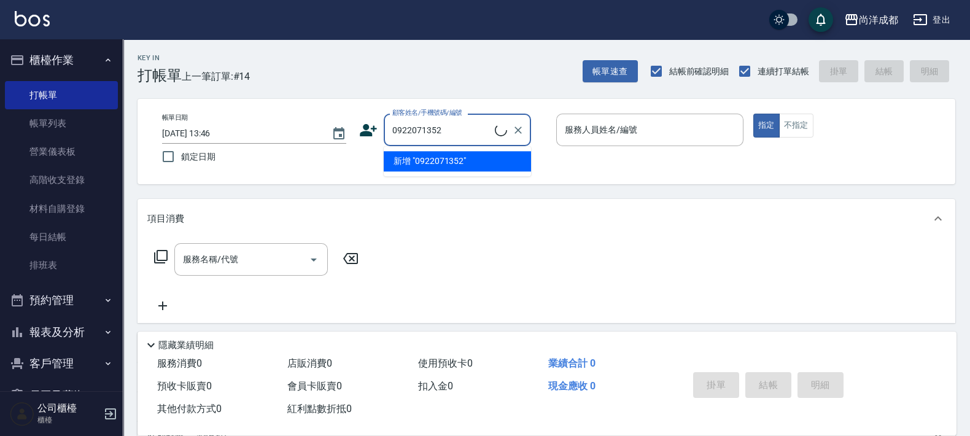
type input "0922071352"
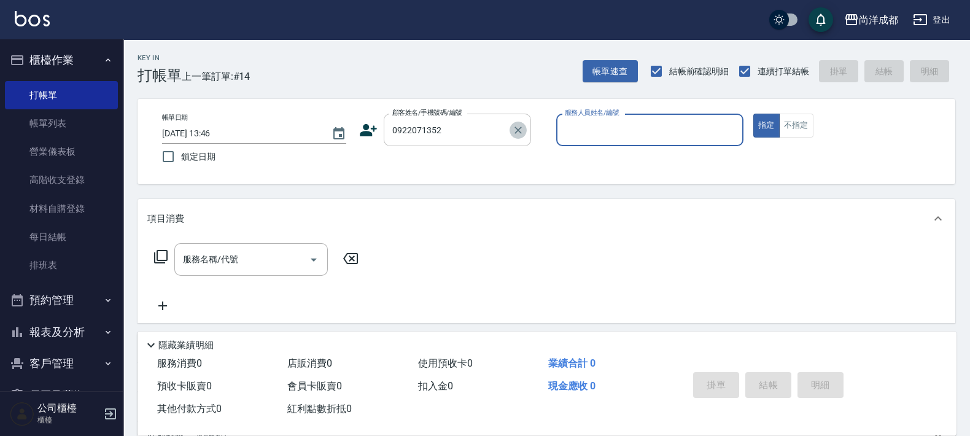
click at [516, 134] on icon "Clear" at bounding box center [518, 130] width 12 height 12
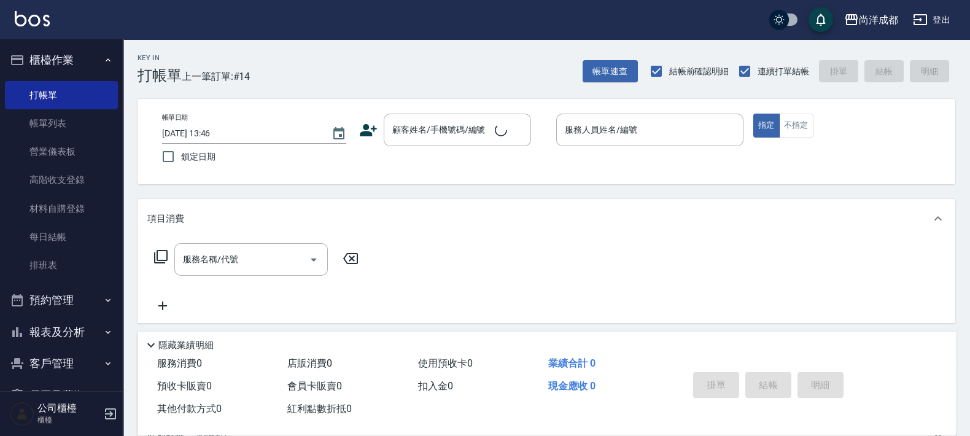
click at [467, 66] on div "Key In 打帳單 上一筆訂單:#14 帳單速查 結帳前確認明細 連續打單結帳 掛單 結帳 明細" at bounding box center [539, 61] width 833 height 45
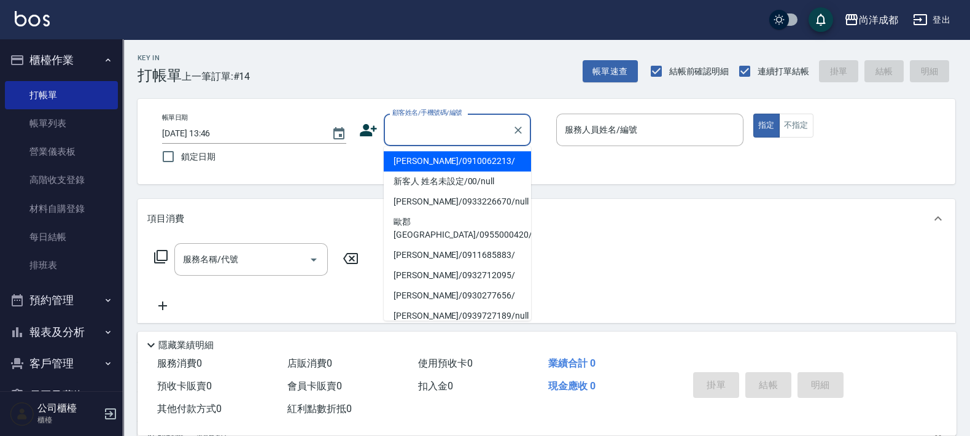
click at [470, 128] on input "顧客姓名/手機號碼/編號" at bounding box center [448, 129] width 118 height 21
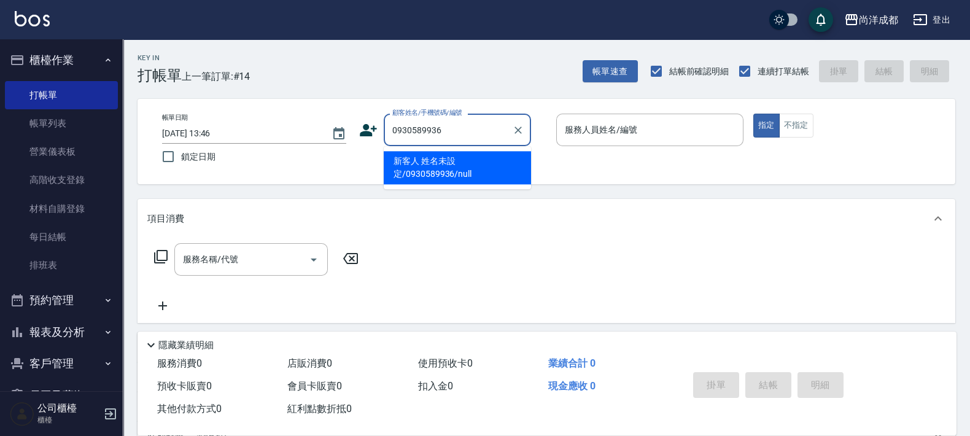
type input "新客人 姓名未設定/0930589936/null"
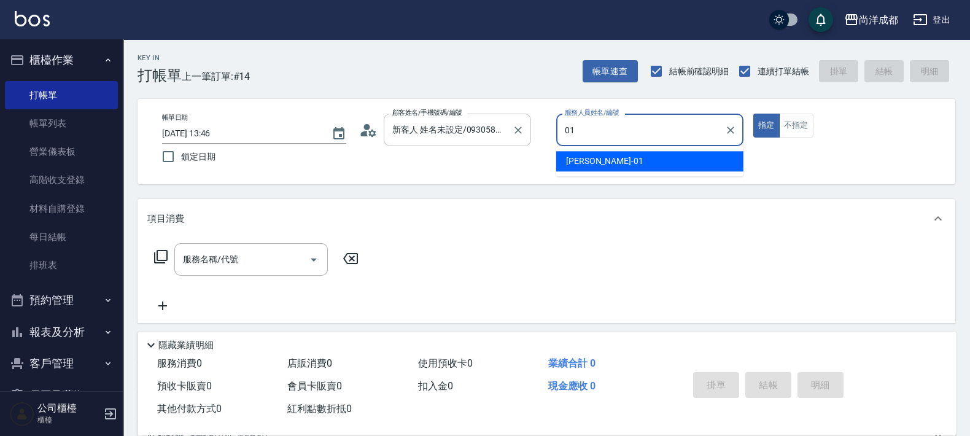
type input "[PERSON_NAME]-01"
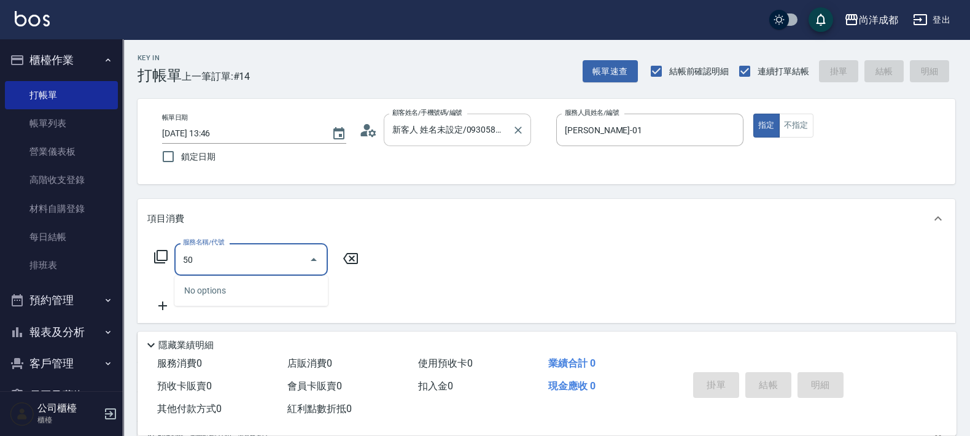
type input "501"
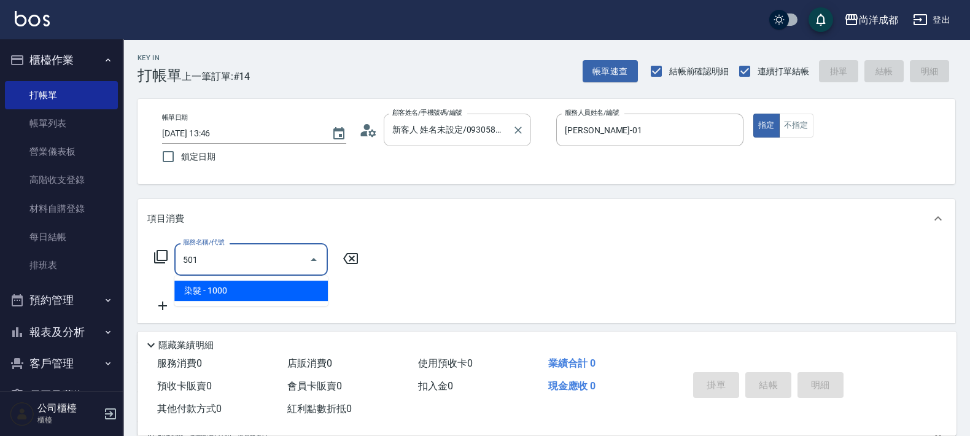
type input "100"
type input "染髮(501)"
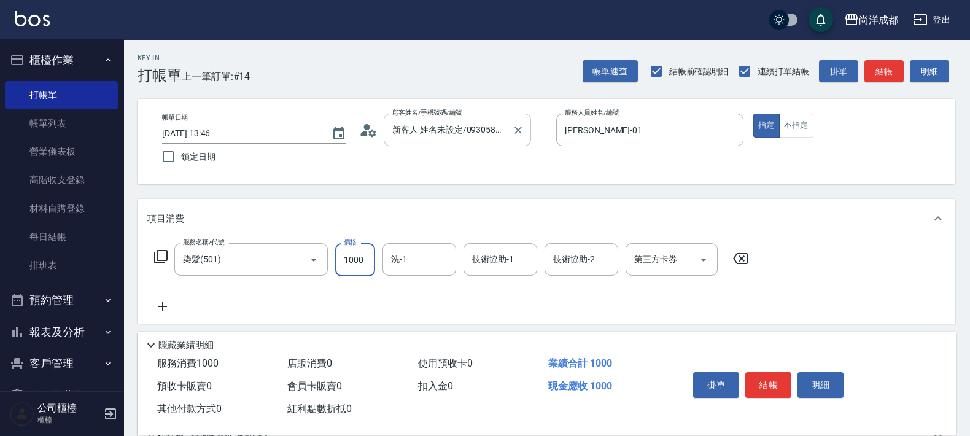
type input "2"
type input "0"
type input "220"
type input "20"
type input "2200"
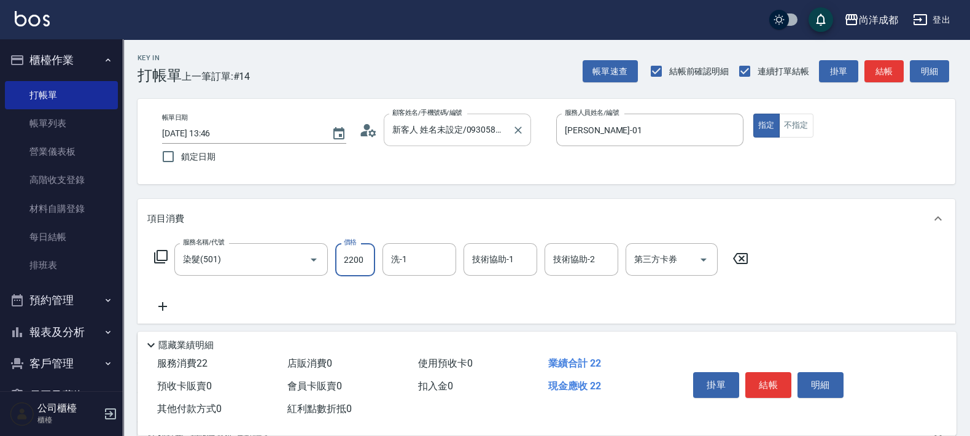
type input "220"
type input "2200"
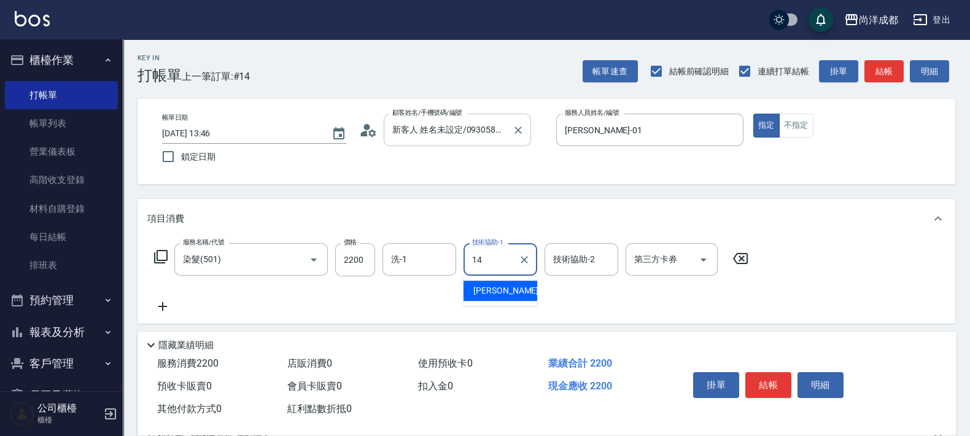
type input "Emma-14"
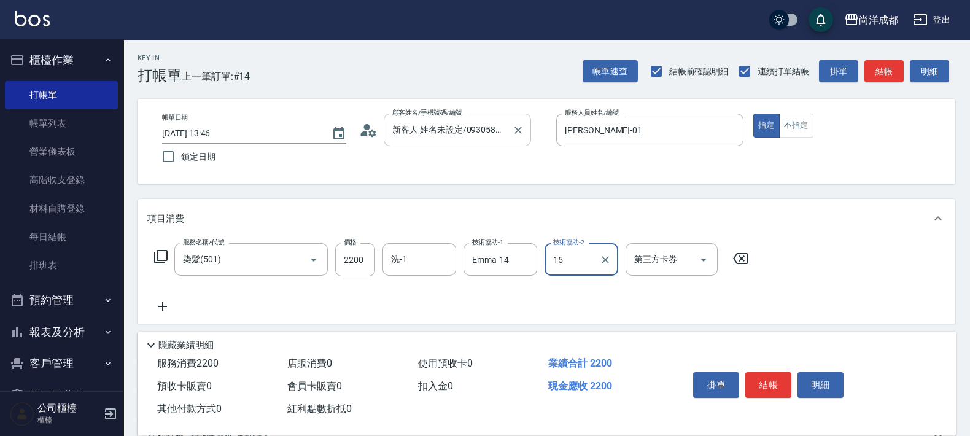
type input "龍龍-15"
drag, startPoint x: 608, startPoint y: 263, endPoint x: 546, endPoint y: 272, distance: 62.1
click at [607, 263] on icon "Clear" at bounding box center [605, 260] width 12 height 12
click at [528, 258] on icon "Clear" at bounding box center [524, 260] width 12 height 12
click at [414, 263] on input "洗-1" at bounding box center [419, 259] width 63 height 21
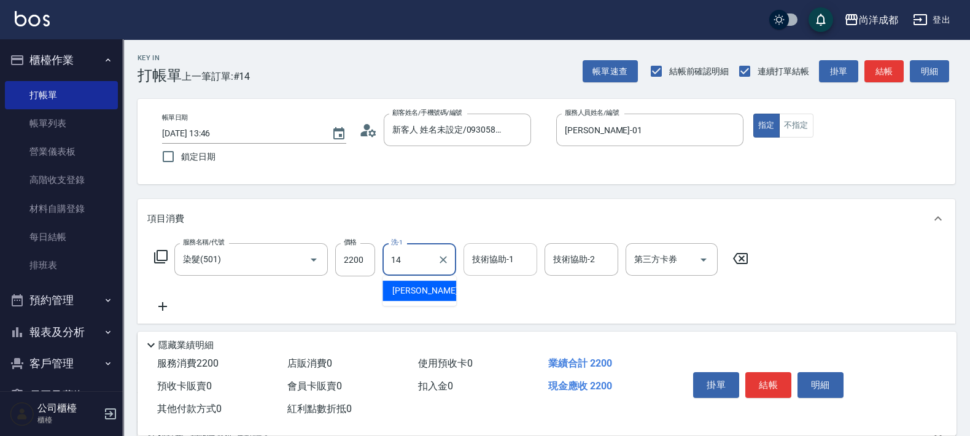
type input "Emma-14"
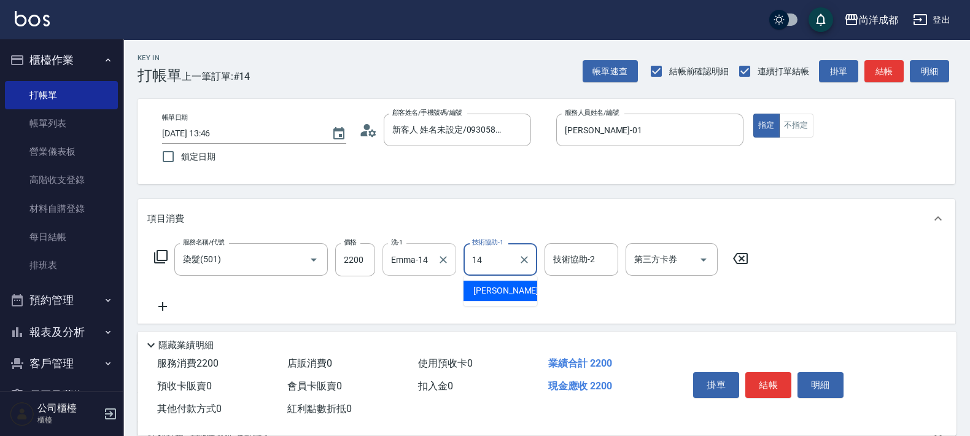
type input "Emma-14"
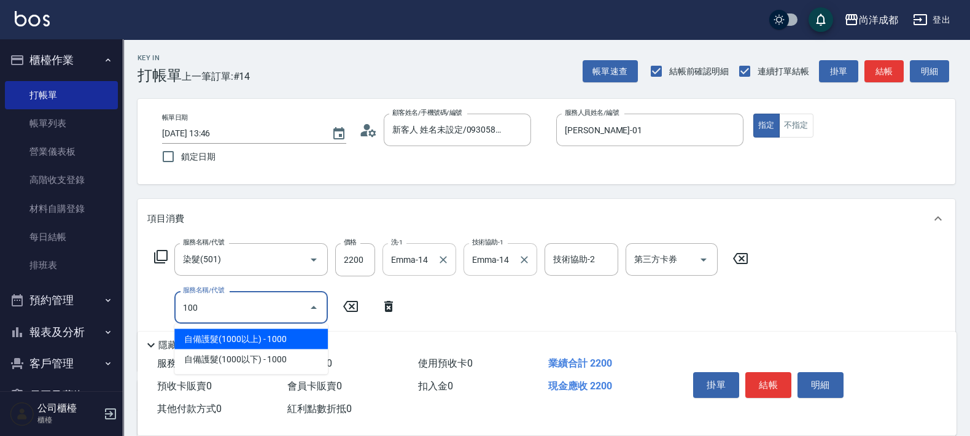
type input "1002"
type input "370"
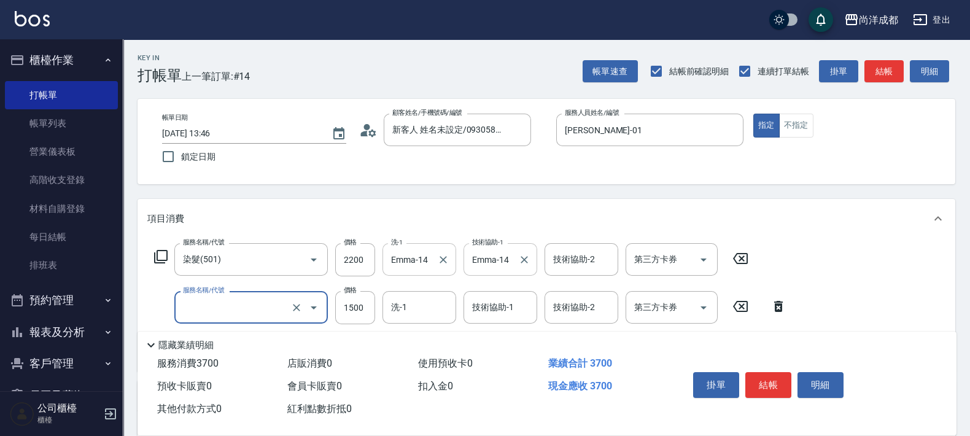
type input "220"
type input "601"
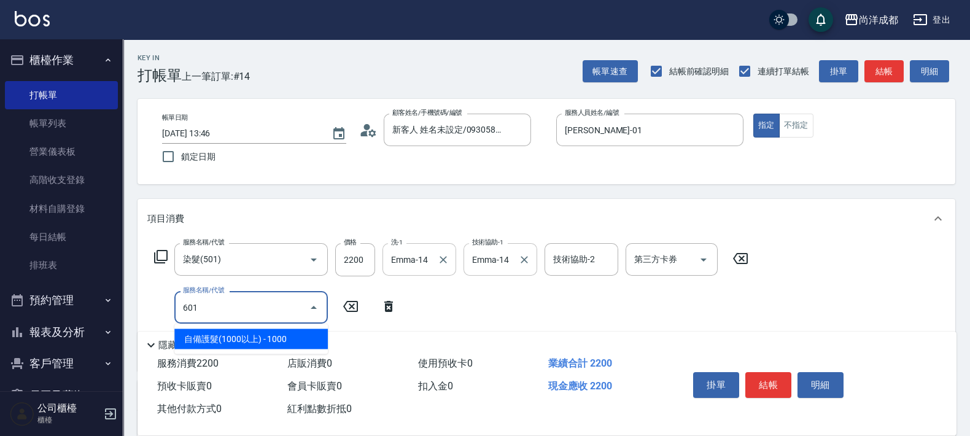
type input "320"
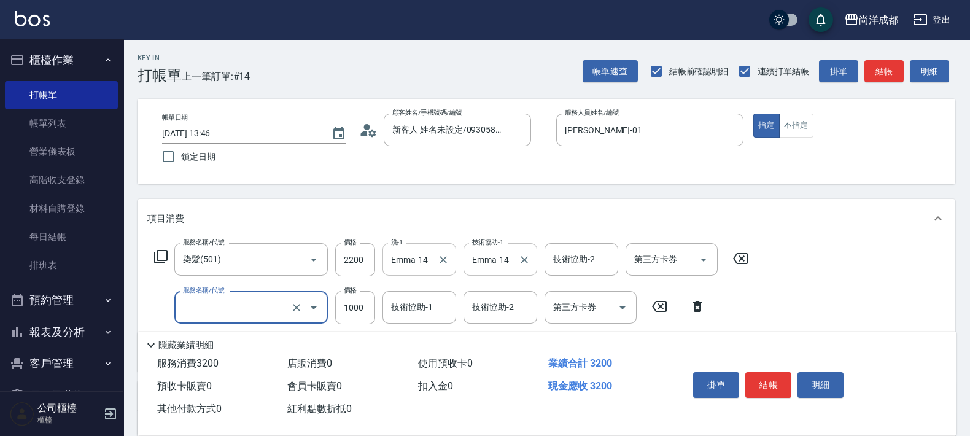
type input "220"
type input "604"
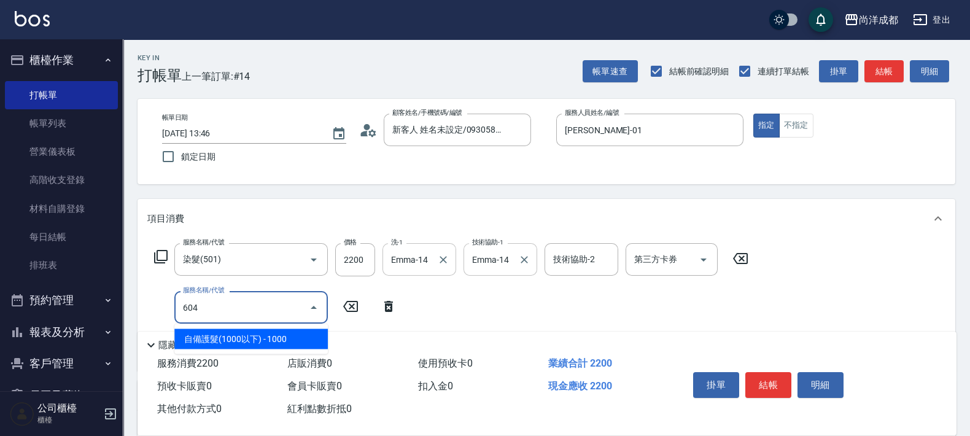
type input "320"
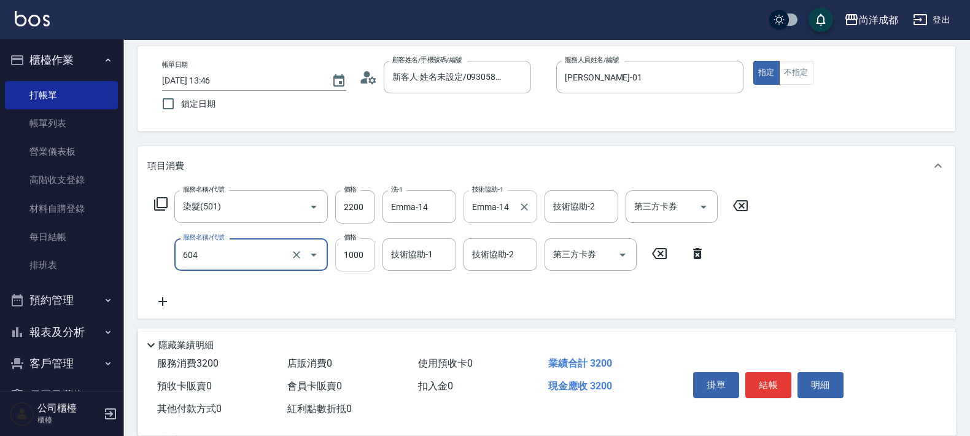
scroll to position [76, 0]
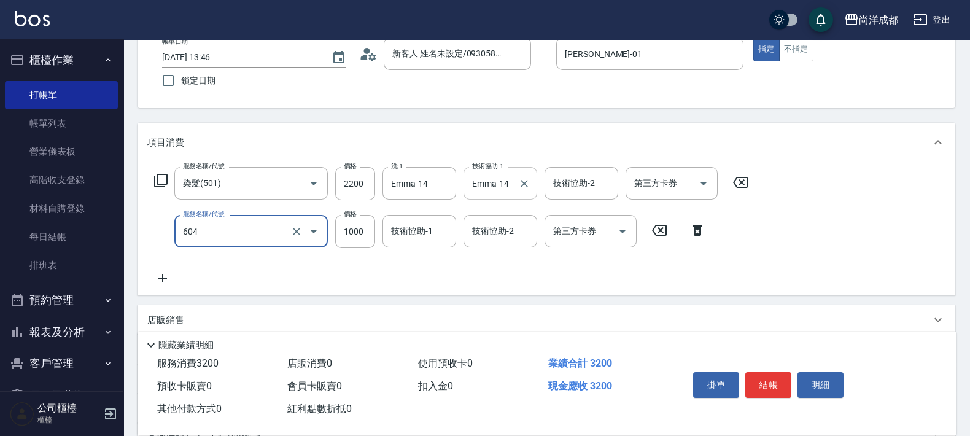
type input "自備護髮(1000以下)(604)"
click at [380, 252] on div "服務名稱/代號 染髮(501) 服務名稱/代號 價格 2200 價格 洗-1 Emma-14 洗-1 技術協助-1 Emma-14 技術協助-1 技術協助-2…" at bounding box center [451, 226] width 609 height 119
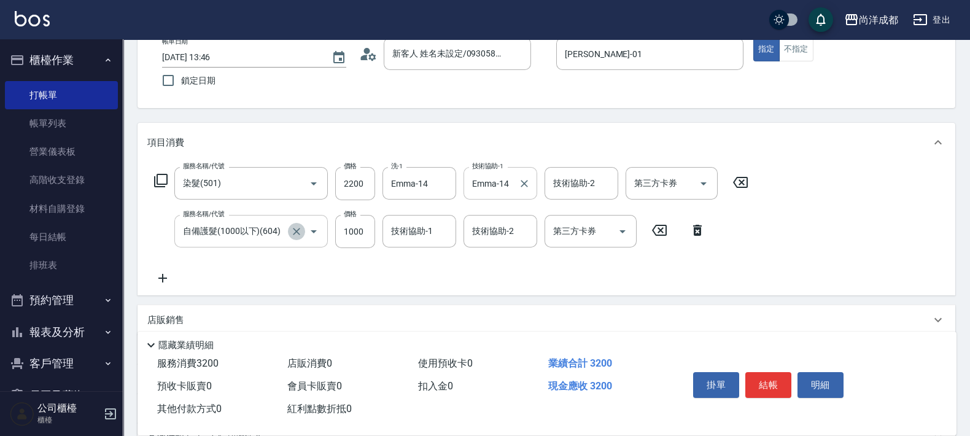
click at [301, 230] on icon "Clear" at bounding box center [296, 231] width 12 height 12
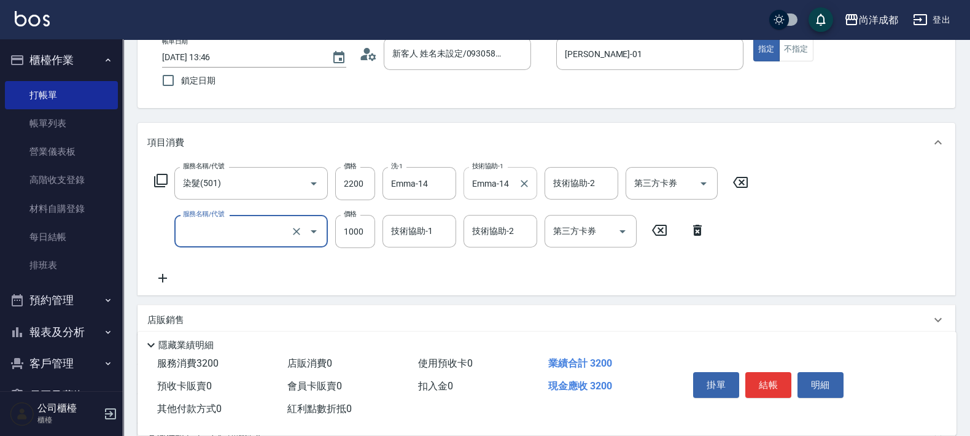
type input "6"
type input "220"
type input "606"
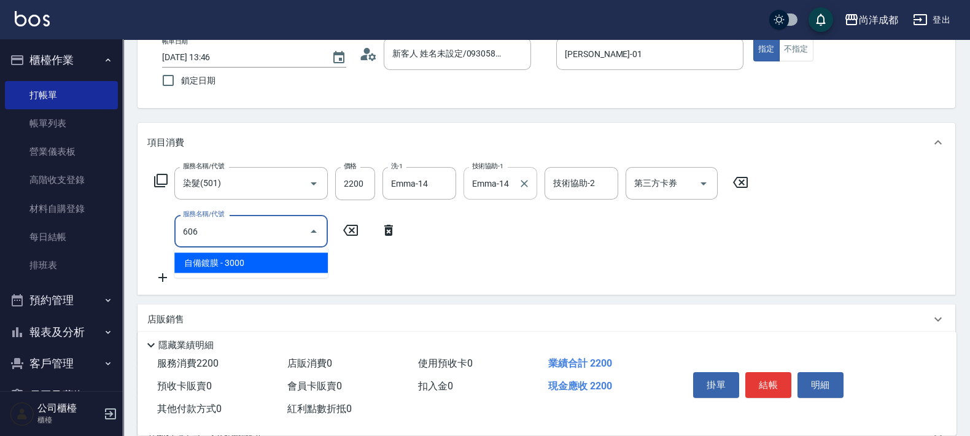
type input "520"
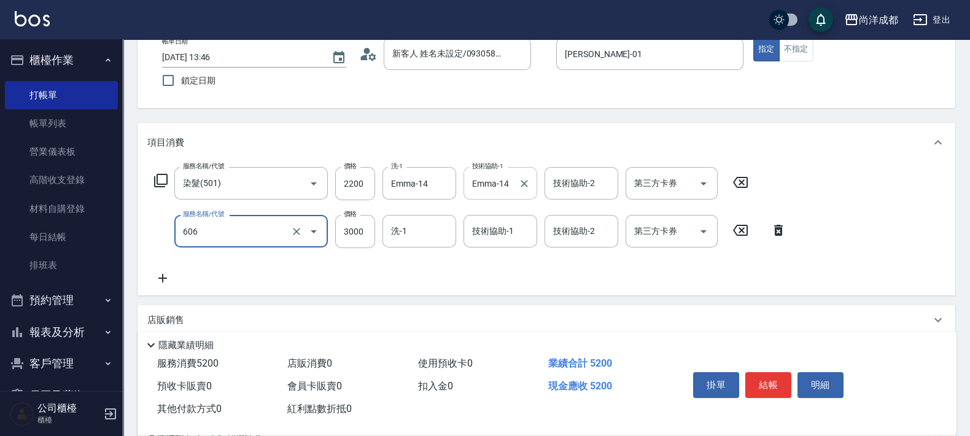
type input "自備鍍膜(606)"
type input "4"
type input "220"
type input "450"
type input "260"
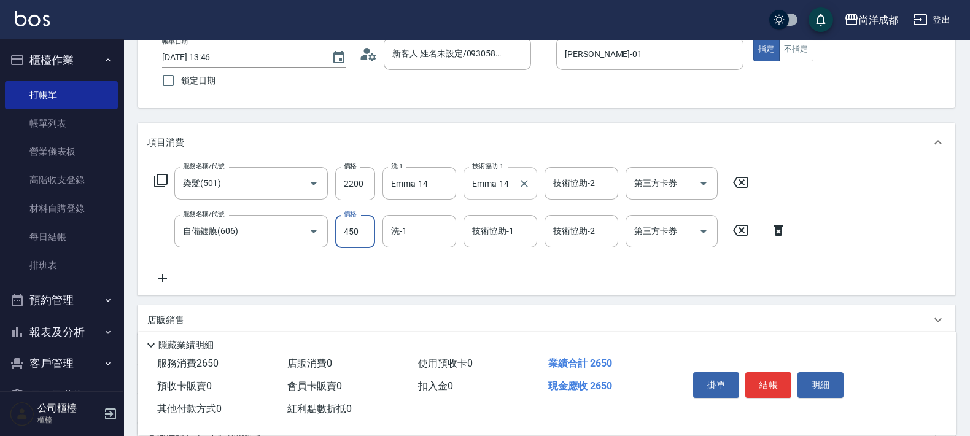
type input "4500"
type input "670"
type input "45000"
type input "4720"
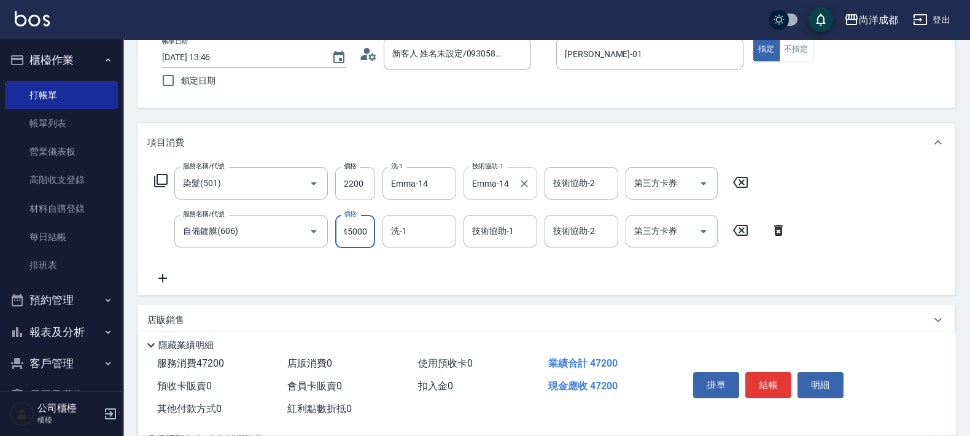
type input "4500"
type input "670"
type input "4500"
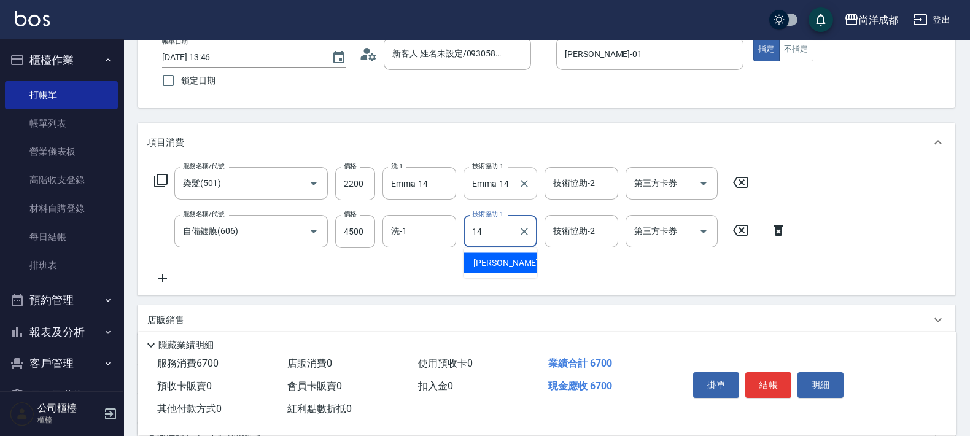
type input "Emma-14"
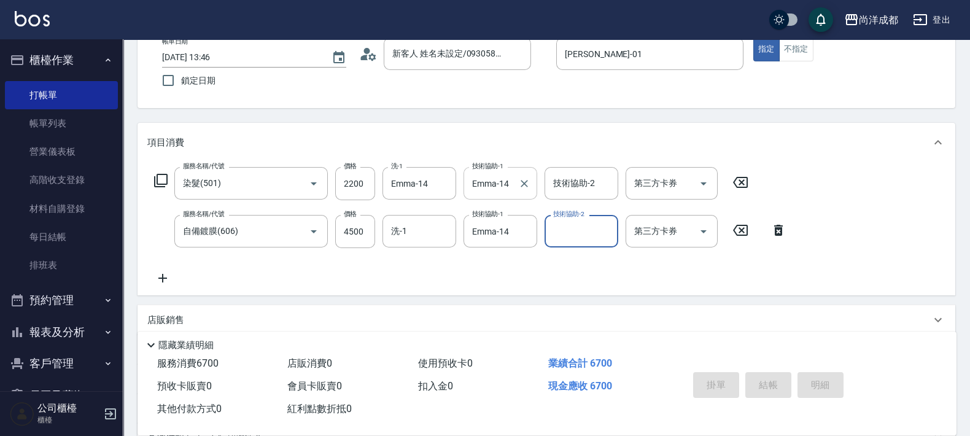
type input "[DATE] 13:55"
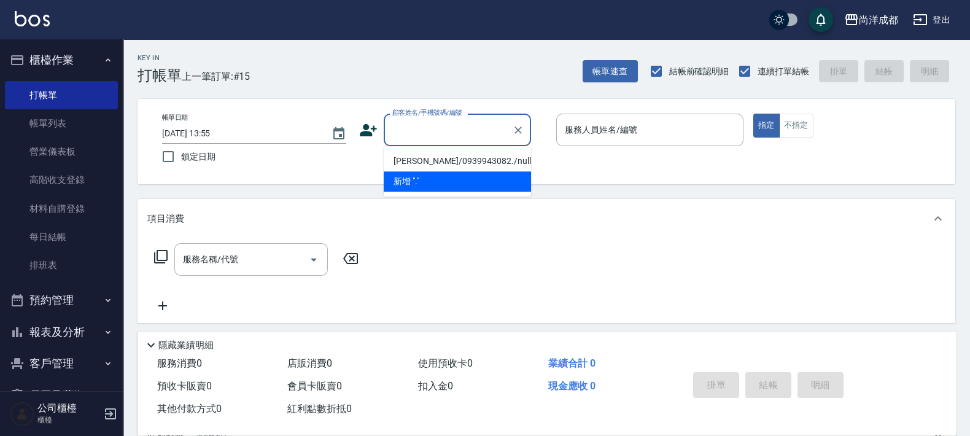
click at [494, 347] on div "隱藏業績明細" at bounding box center [550, 345] width 813 height 15
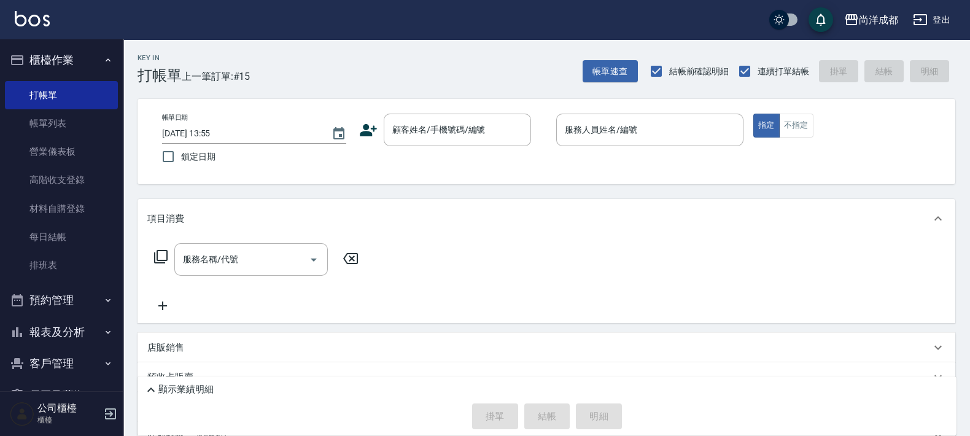
click at [500, 344] on div "店販銷售" at bounding box center [539, 347] width 784 height 13
click at [509, 353] on div "店販銷售" at bounding box center [539, 352] width 784 height 13
click at [469, 130] on input "顧客姓名/手機號碼/編號" at bounding box center [448, 129] width 118 height 21
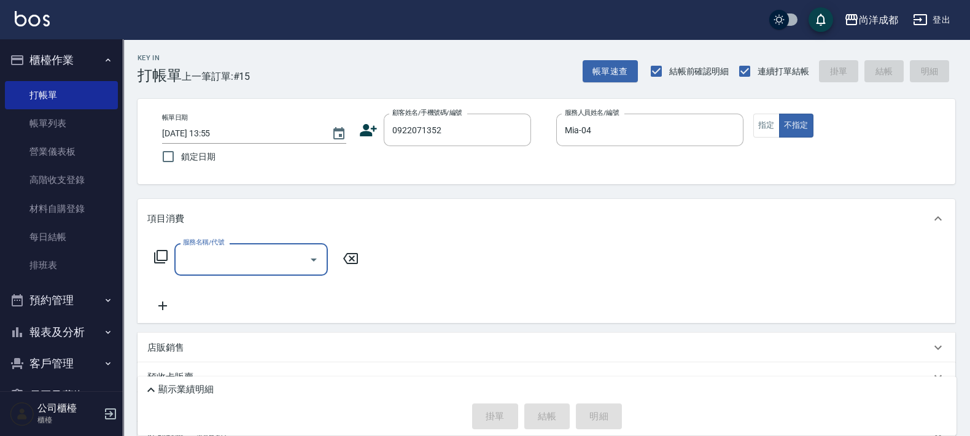
click at [371, 128] on icon at bounding box center [368, 130] width 17 height 12
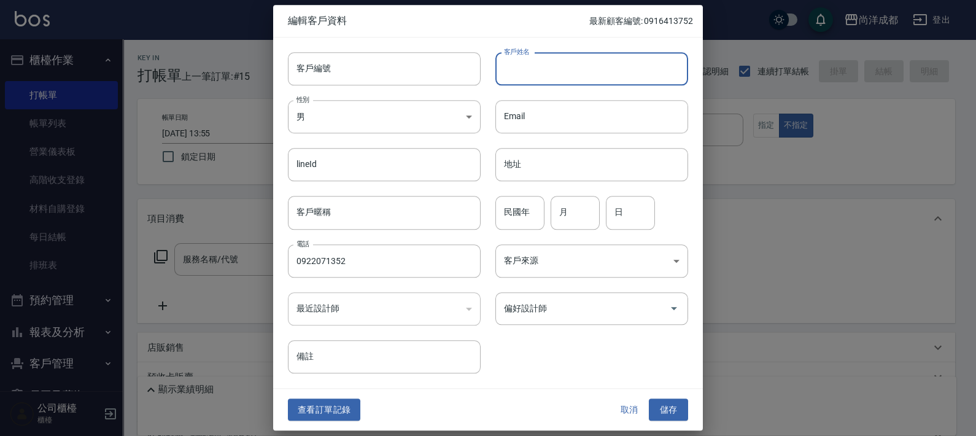
click at [545, 76] on input "客戶姓名" at bounding box center [592, 68] width 193 height 33
click at [679, 419] on button "儲存" at bounding box center [668, 410] width 39 height 23
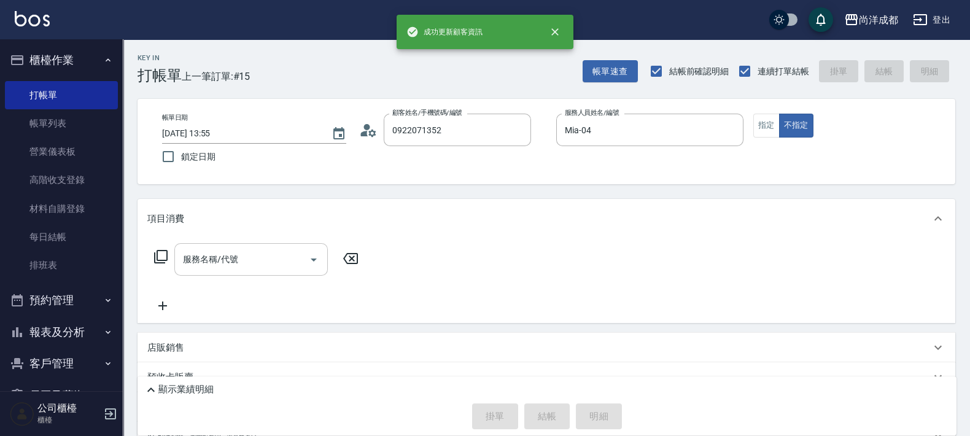
click at [231, 258] on input "服務名稱/代號" at bounding box center [242, 259] width 124 height 21
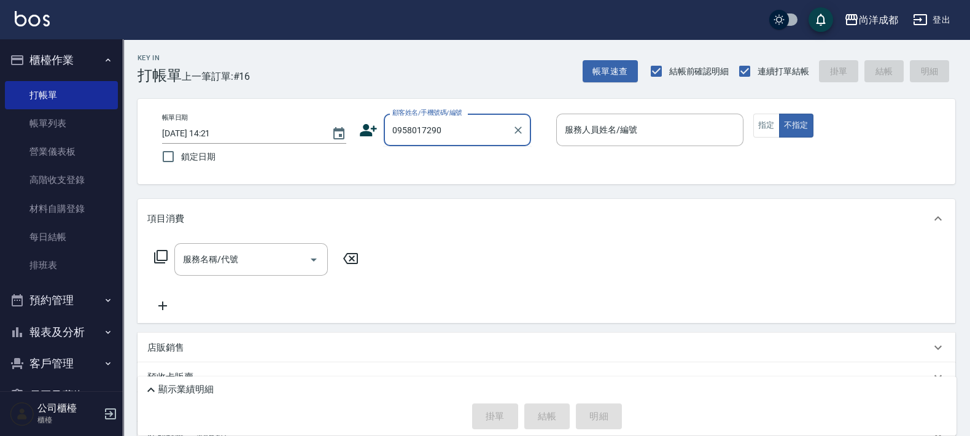
click at [406, 128] on input "0958017290" at bounding box center [448, 129] width 118 height 21
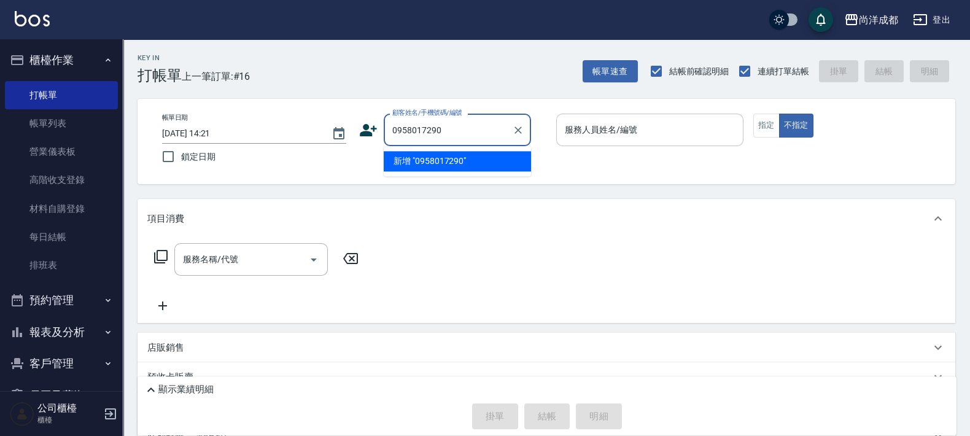
click at [717, 123] on input "服務人員姓名/編號" at bounding box center [650, 129] width 176 height 21
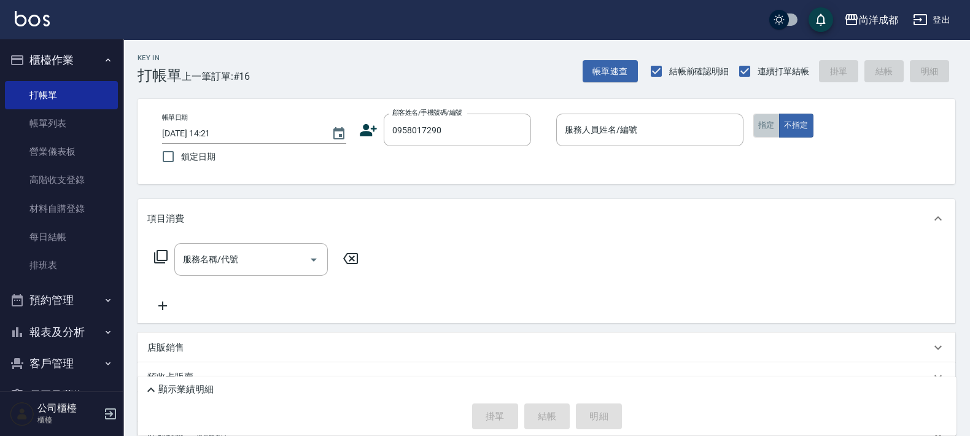
click at [768, 125] on button "指定" at bounding box center [766, 126] width 26 height 24
click at [684, 141] on div "服務人員姓名/編號" at bounding box center [649, 130] width 187 height 33
drag, startPoint x: 365, startPoint y: 134, endPoint x: 453, endPoint y: 227, distance: 126.8
click at [367, 140] on div "顧客姓名/手機號碼/編號 0958017290 顧客姓名/手機號碼/編號" at bounding box center [452, 130] width 187 height 33
click at [367, 128] on icon at bounding box center [368, 130] width 17 height 12
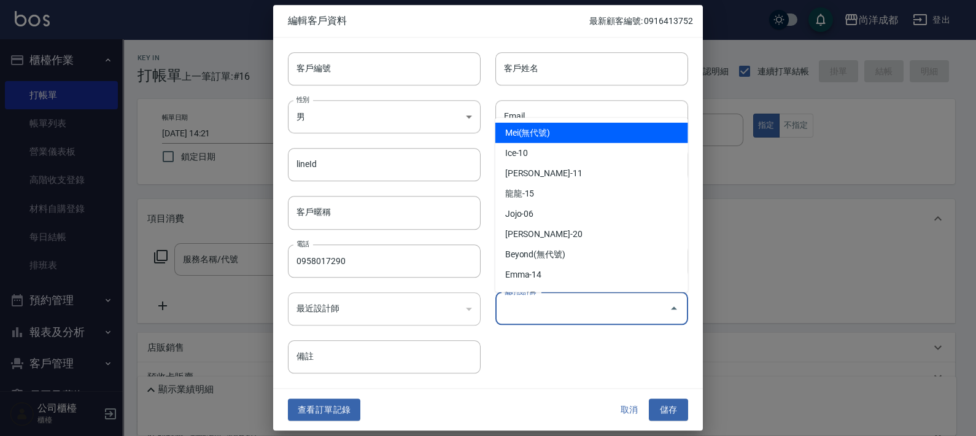
click at [555, 316] on input "偏好設計師" at bounding box center [582, 308] width 163 height 21
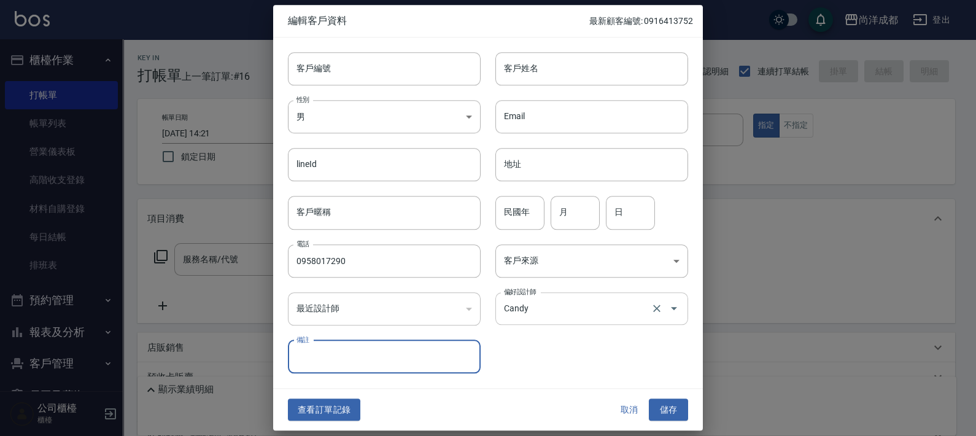
click at [649, 399] on button "儲存" at bounding box center [668, 410] width 39 height 23
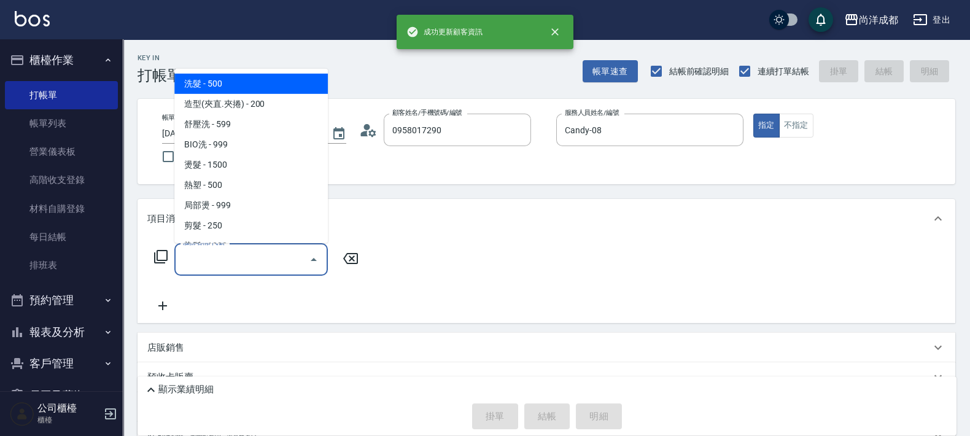
click at [265, 260] on input "服務名稱/代號" at bounding box center [242, 259] width 124 height 21
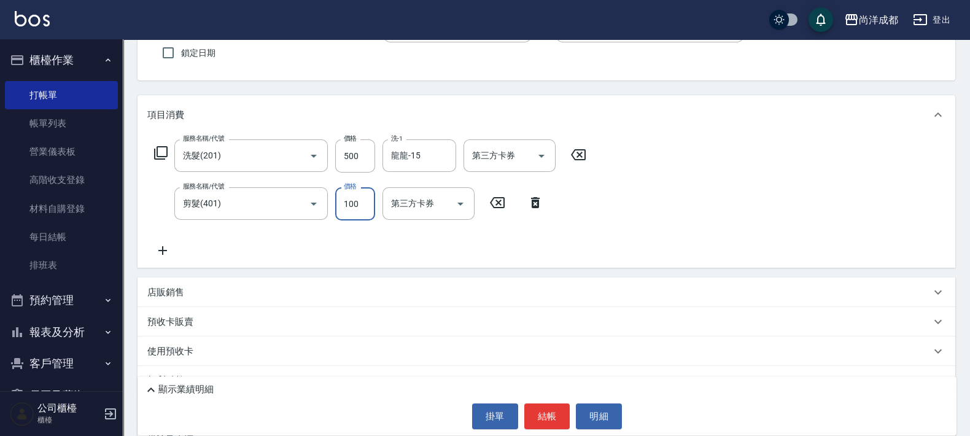
scroll to position [190, 0]
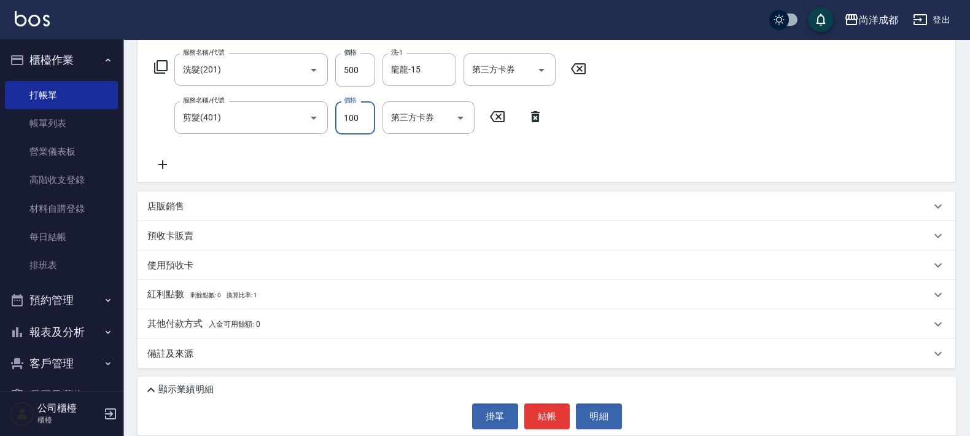
click at [198, 389] on p "顯示業績明細" at bounding box center [185, 389] width 55 height 13
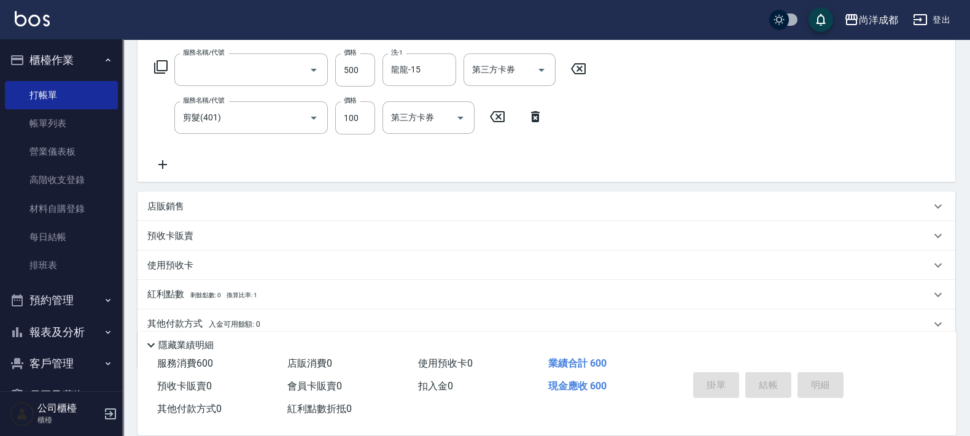
scroll to position [0, 0]
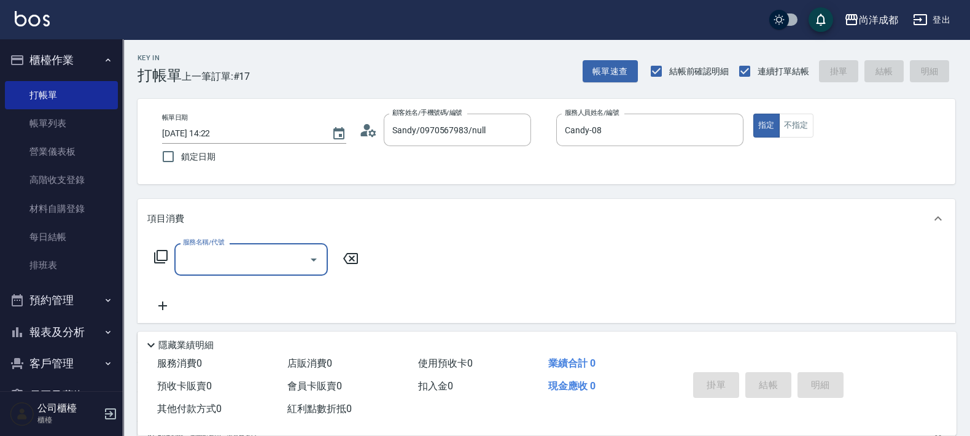
click at [373, 135] on icon at bounding box center [368, 130] width 18 height 18
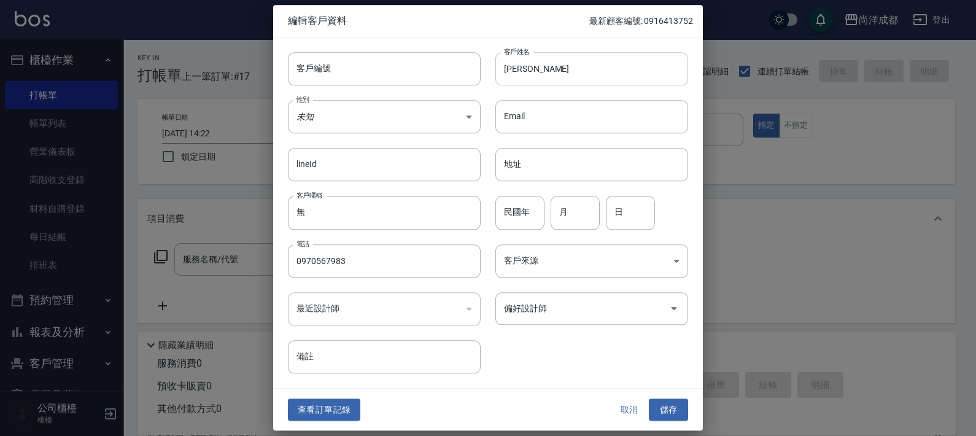
click at [545, 77] on input "[PERSON_NAME]" at bounding box center [592, 68] width 193 height 33
click at [509, 219] on input "民國年" at bounding box center [520, 212] width 49 height 33
click at [542, 303] on input "偏好設計師" at bounding box center [582, 308] width 163 height 21
click at [649, 399] on button "儲存" at bounding box center [668, 410] width 39 height 23
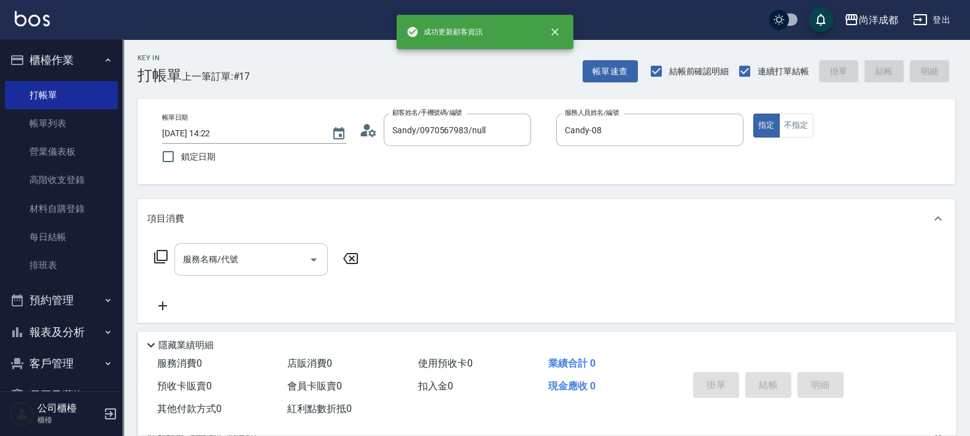
click at [243, 260] on input "服務名稱/代號" at bounding box center [242, 259] width 124 height 21
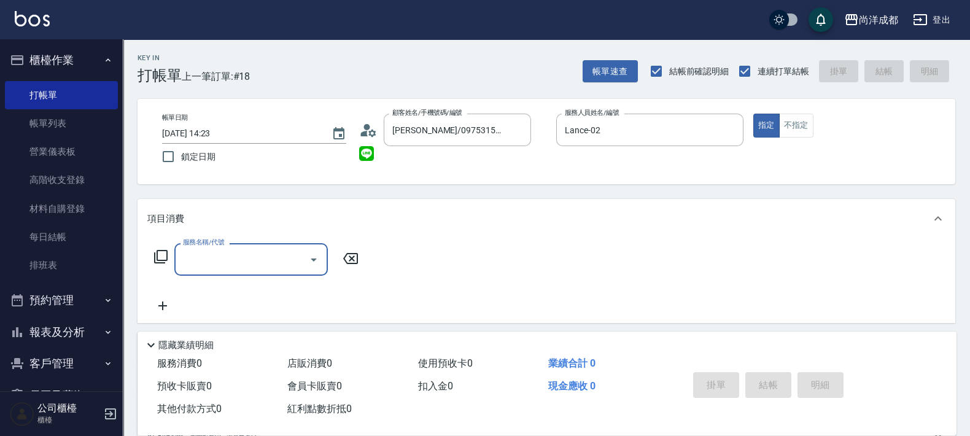
click at [368, 126] on circle at bounding box center [367, 127] width 6 height 6
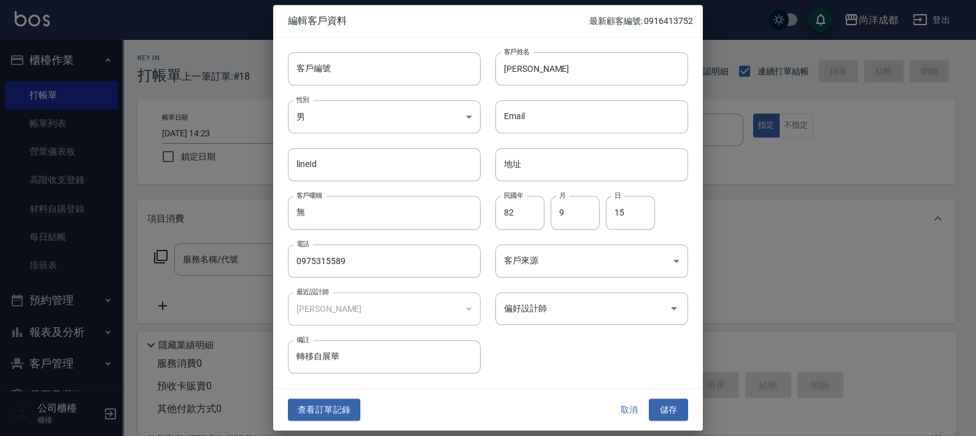
click at [587, 327] on div "客戶編號 客戶編號 客戶姓名 [PERSON_NAME]姓名 性別 男 [DEMOGRAPHIC_DATA] 性別 Email Email lineId li…" at bounding box center [480, 205] width 415 height 336
click at [592, 322] on div "偏好設計師" at bounding box center [592, 308] width 193 height 33
click at [649, 399] on button "儲存" at bounding box center [668, 410] width 39 height 23
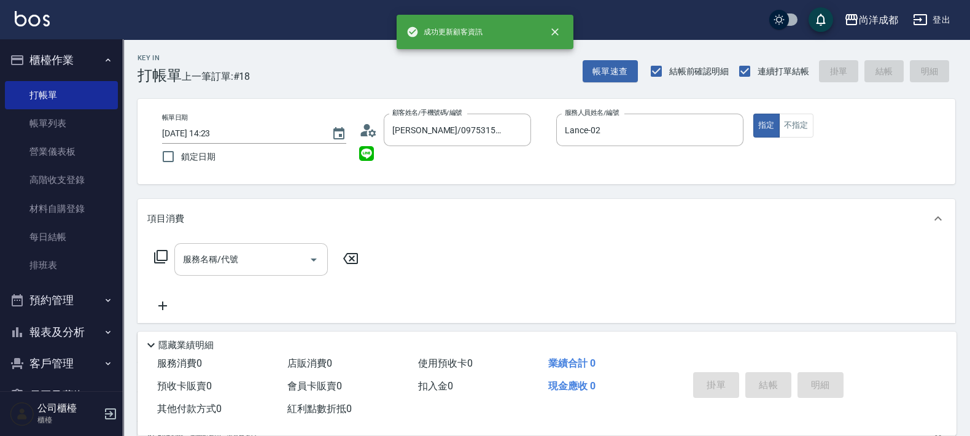
click at [293, 246] on div "服務名稱/代號" at bounding box center [251, 259] width 154 height 33
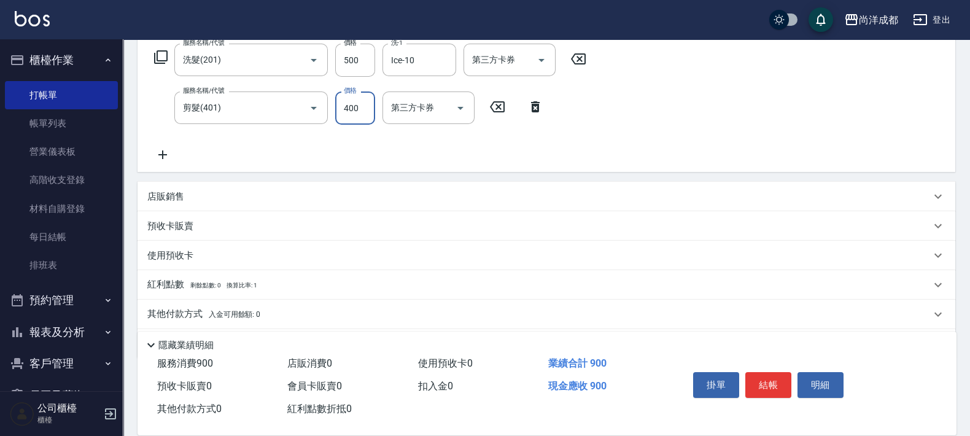
scroll to position [239, 0]
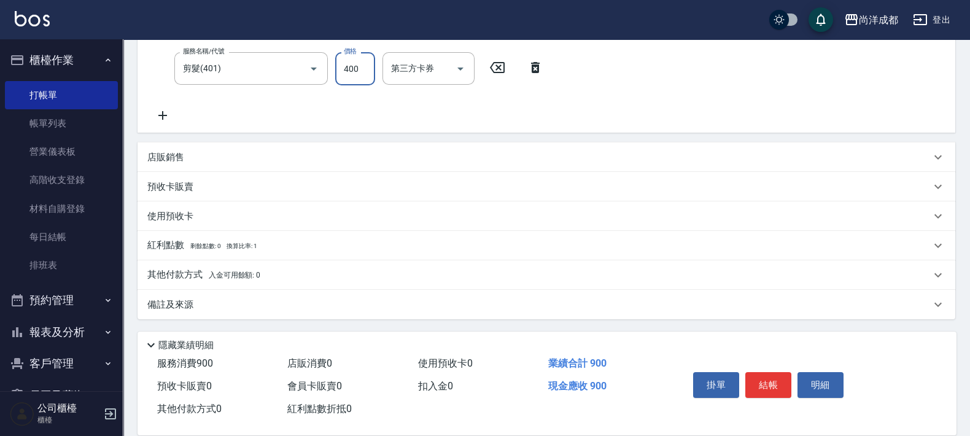
click at [215, 277] on span "入金可用餘額: 0" at bounding box center [235, 275] width 52 height 9
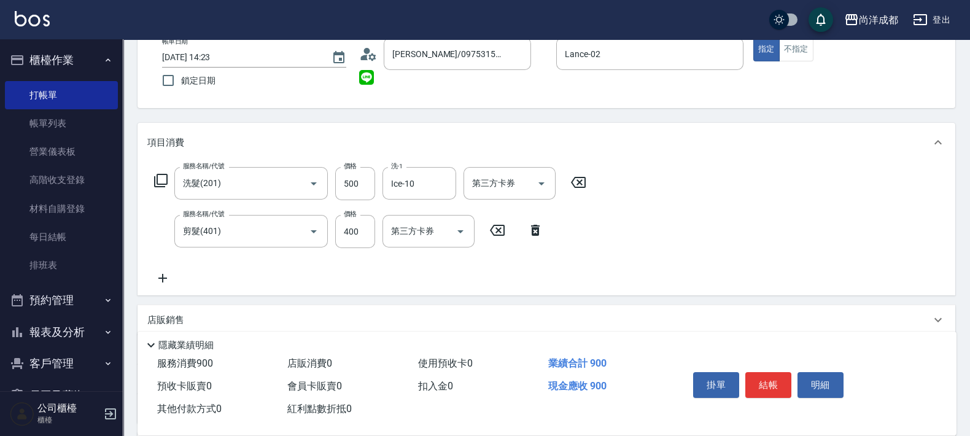
scroll to position [0, 0]
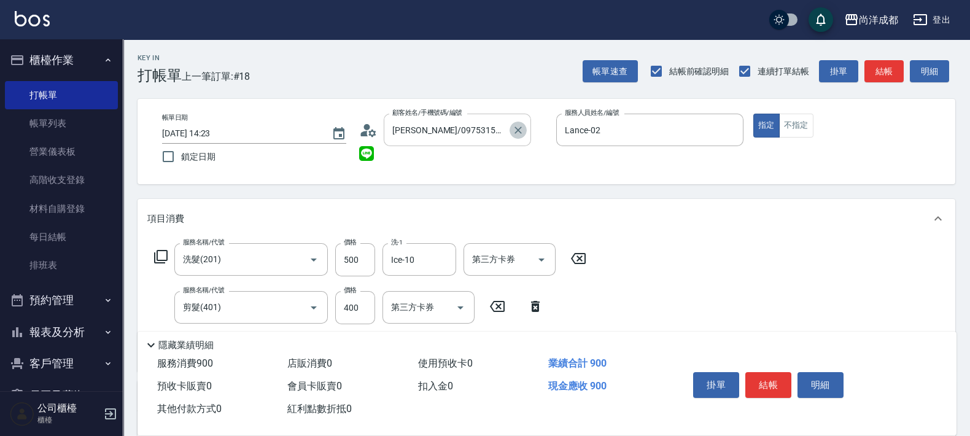
click at [521, 125] on icon "Clear" at bounding box center [518, 130] width 12 height 12
drag, startPoint x: 519, startPoint y: 126, endPoint x: 492, endPoint y: 131, distance: 27.0
click at [510, 126] on div at bounding box center [518, 130] width 16 height 33
click at [522, 135] on icon "Clear" at bounding box center [518, 130] width 12 height 12
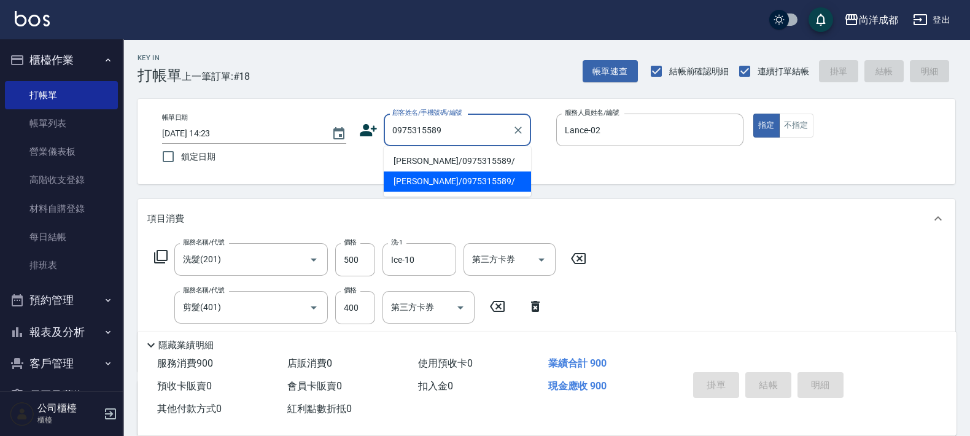
click at [481, 177] on li "[PERSON_NAME]/0975315589/" at bounding box center [457, 181] width 147 height 20
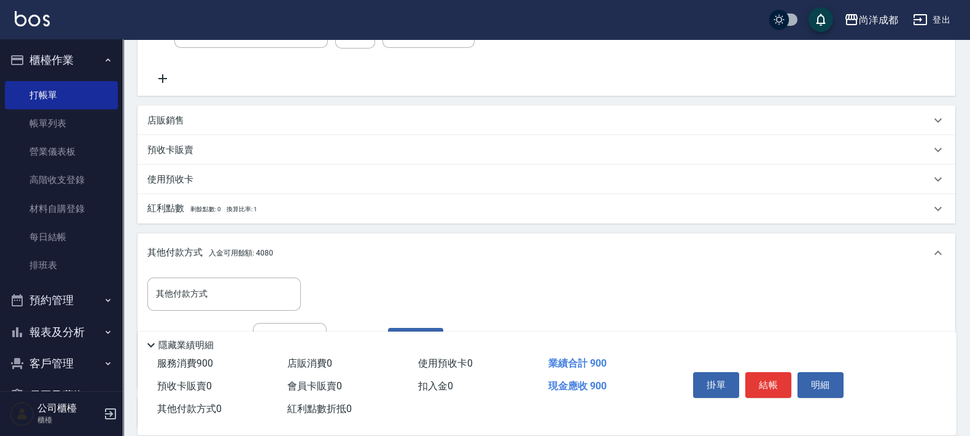
scroll to position [383, 0]
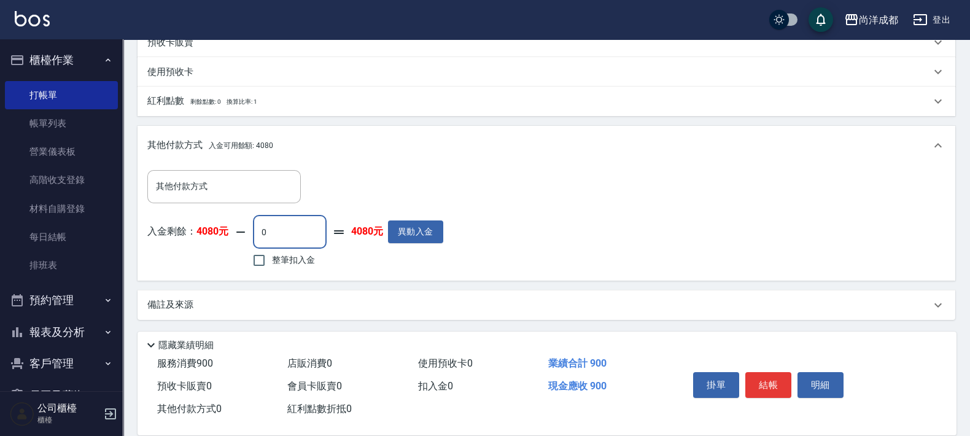
click at [290, 233] on input "0" at bounding box center [290, 232] width 74 height 33
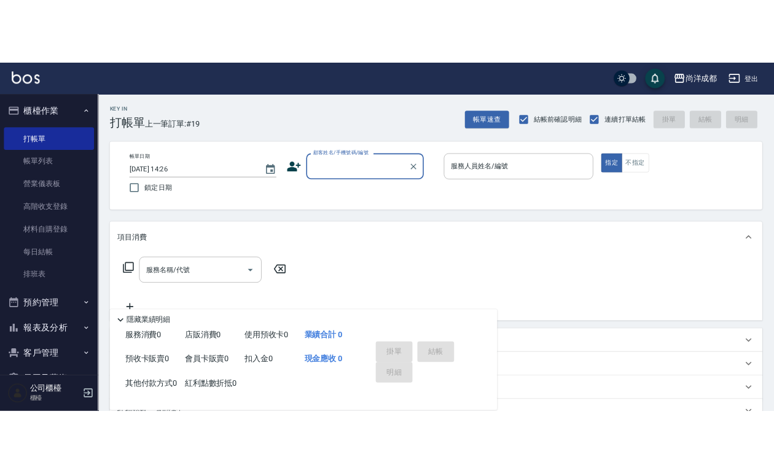
scroll to position [0, 0]
